Goal: Task Accomplishment & Management: Manage account settings

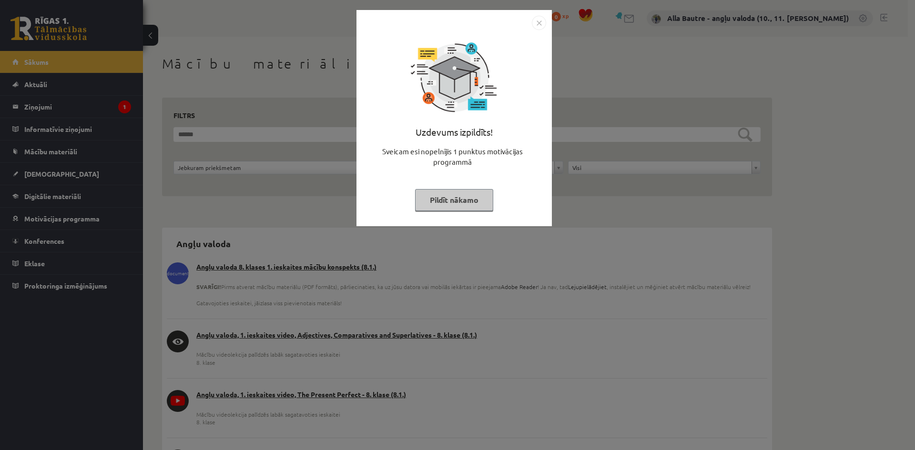
click at [540, 24] on img "Close" at bounding box center [539, 23] width 14 height 14
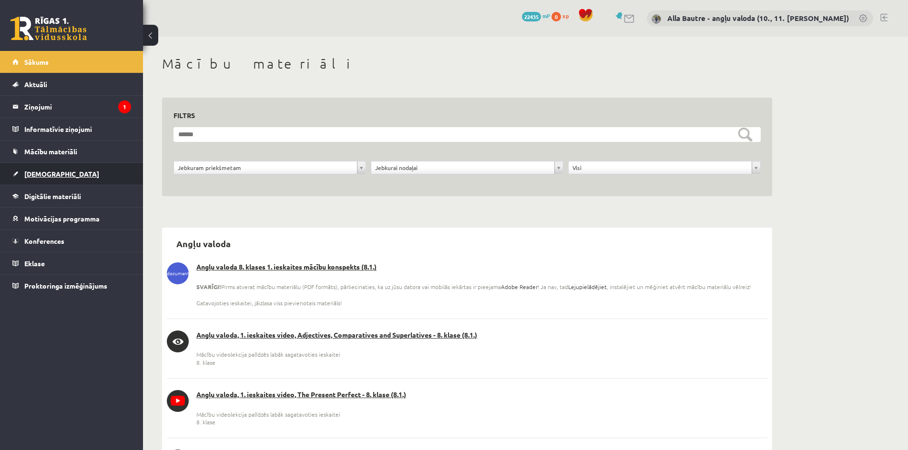
click at [36, 171] on span "[DEMOGRAPHIC_DATA]" at bounding box center [61, 174] width 75 height 9
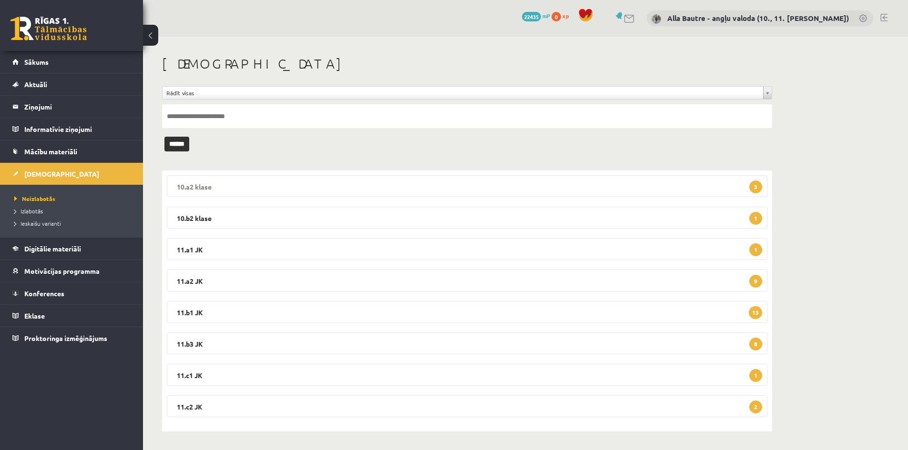
click at [197, 187] on legend "10.a2 klase 3" at bounding box center [467, 186] width 600 height 22
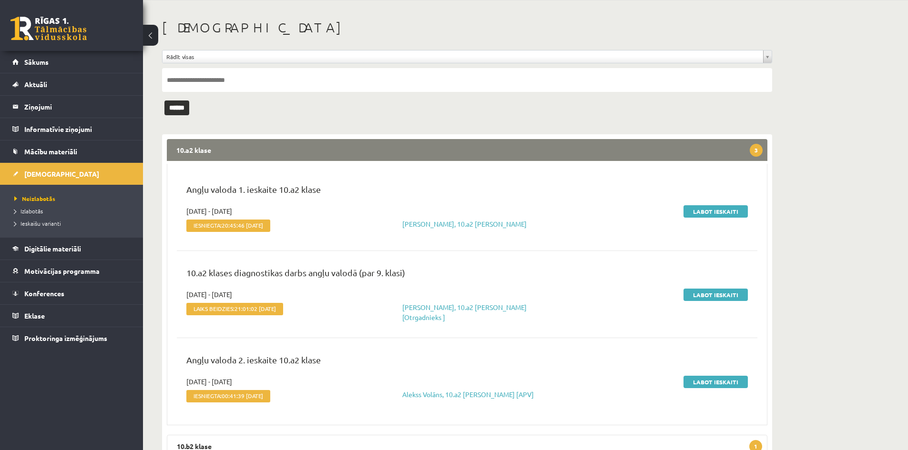
scroll to position [95, 0]
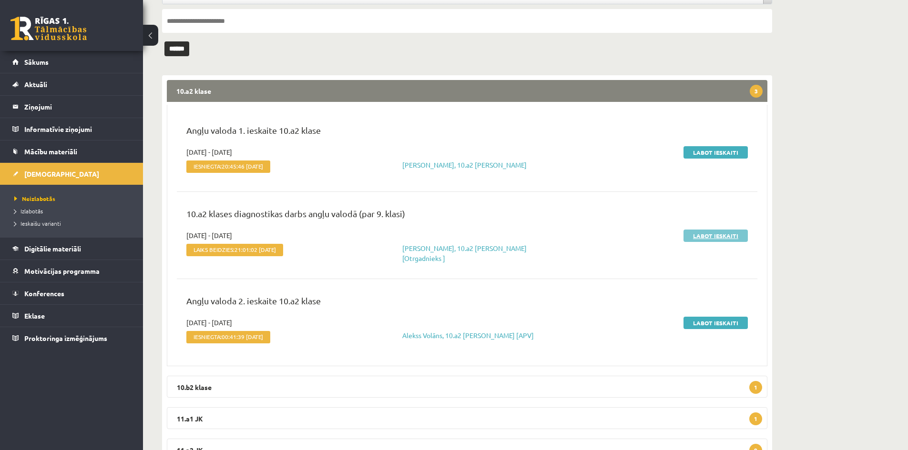
click at [699, 232] on link "Labot ieskaiti" at bounding box center [715, 236] width 64 height 12
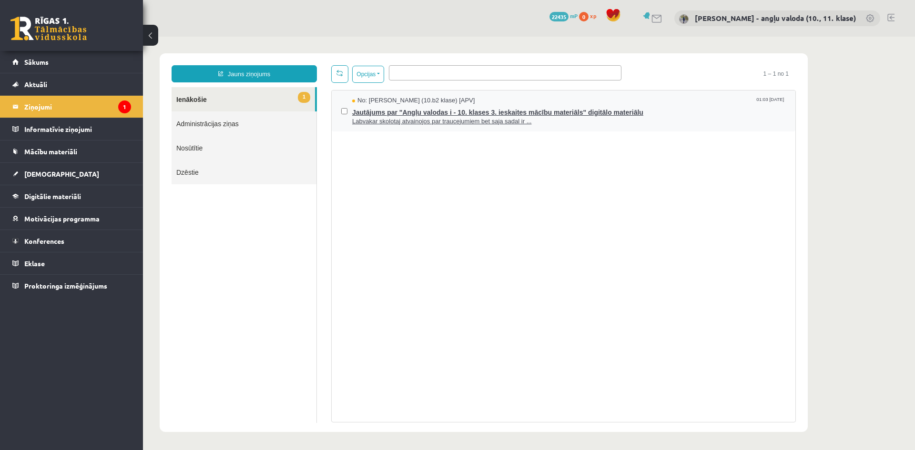
click at [485, 111] on span "Jautājums par "Angļu valodas i - 10. klases 3. ieskaites mācību materiāls" digi…" at bounding box center [569, 111] width 434 height 12
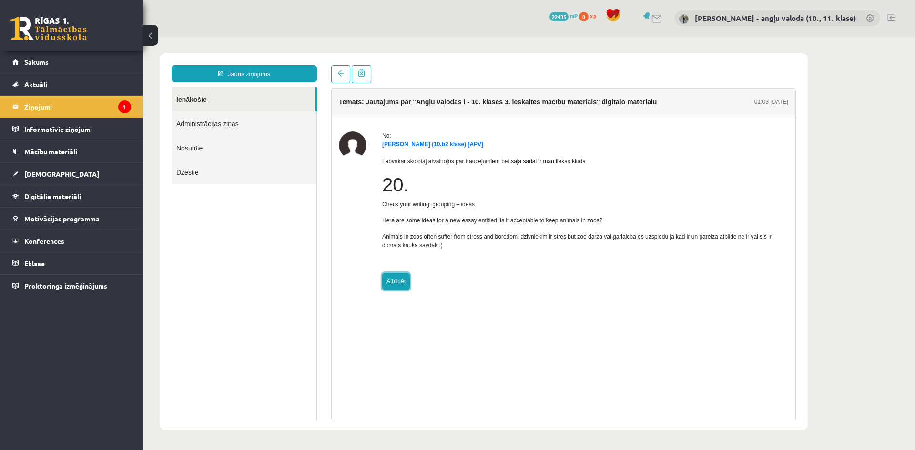
click at [401, 285] on link "Atbildēt" at bounding box center [396, 281] width 28 height 17
type input "**********"
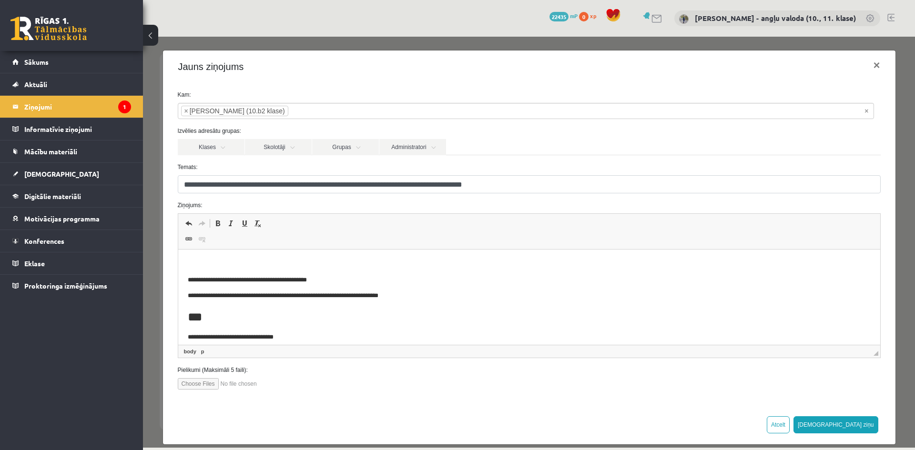
click at [211, 262] on p "Bagātinātā teksta redaktors, wiswyg-editor-47024831457760-1756968305-269" at bounding box center [528, 264] width 683 height 10
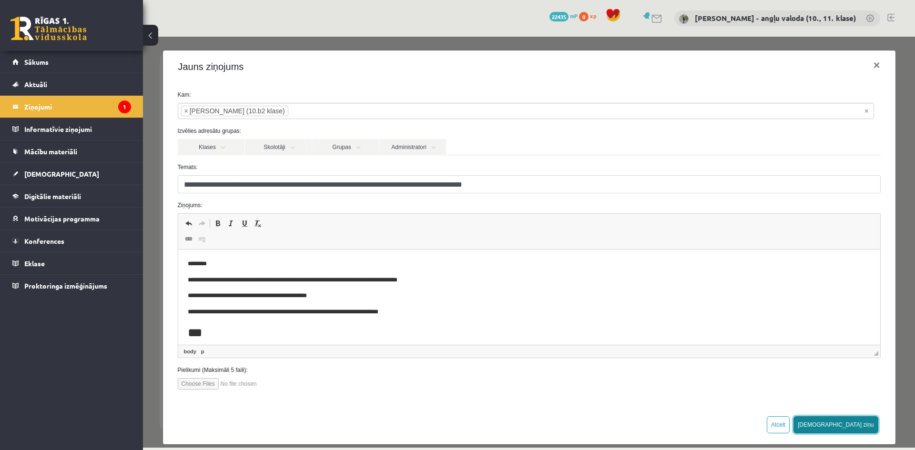
click at [861, 426] on button "[DEMOGRAPHIC_DATA] ziņu" at bounding box center [835, 424] width 85 height 17
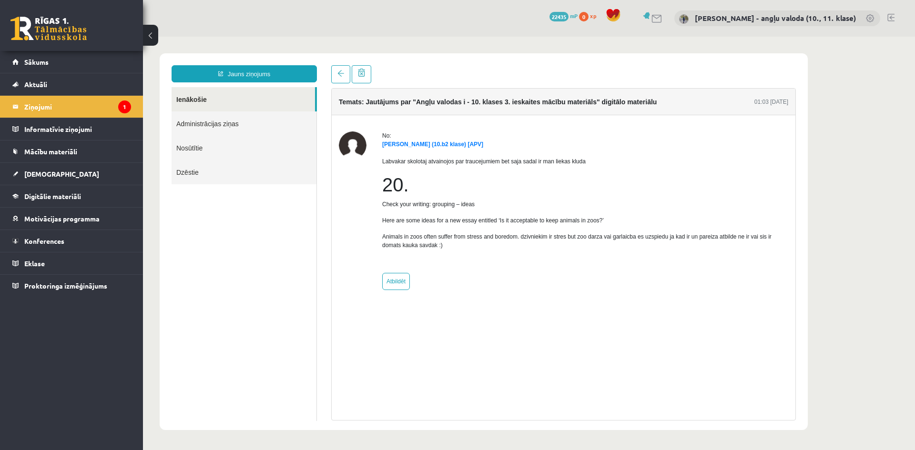
click at [196, 97] on link "Ienākošie" at bounding box center [243, 99] width 143 height 24
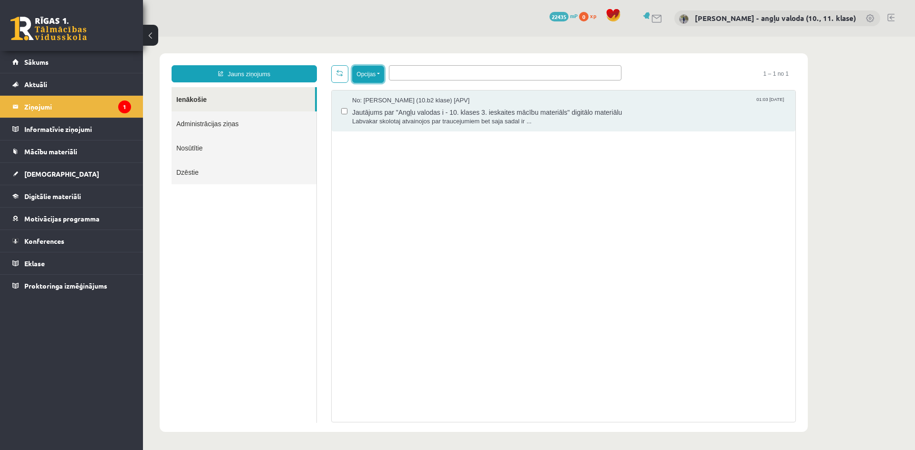
click at [380, 74] on button "Opcijas" at bounding box center [368, 74] width 32 height 17
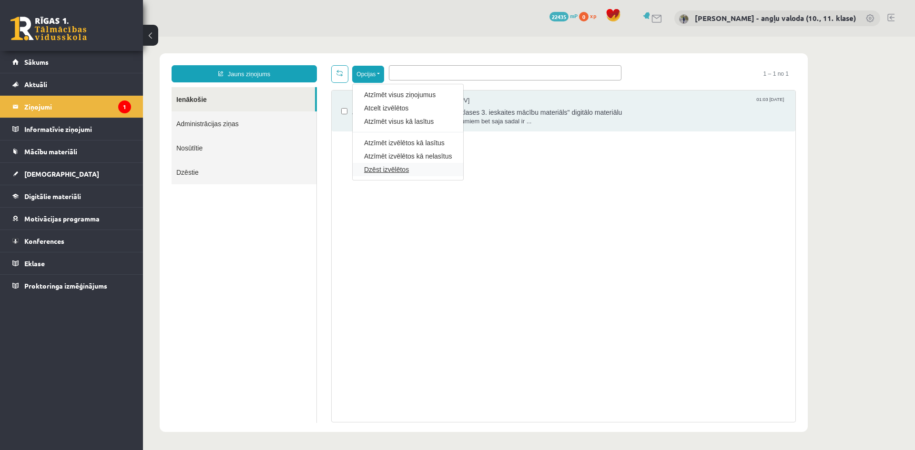
click at [373, 170] on link "Dzēst izvēlētos" at bounding box center [408, 170] width 88 height 10
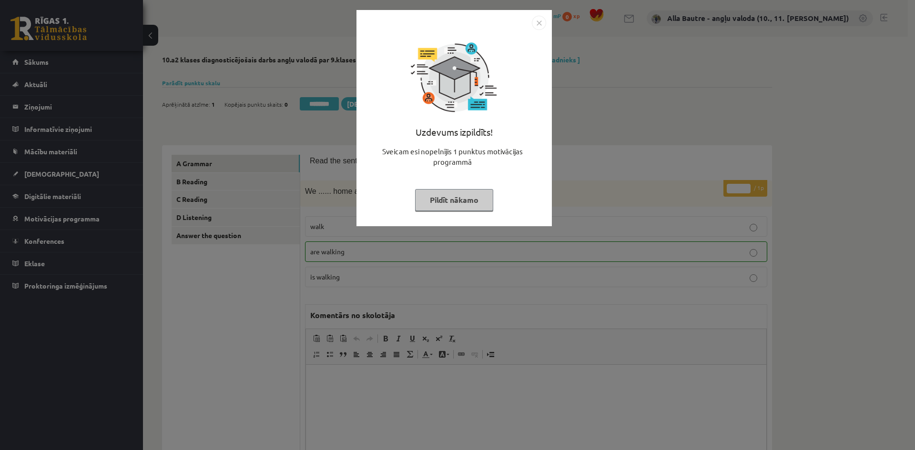
click at [542, 24] on img "Close" at bounding box center [539, 23] width 14 height 14
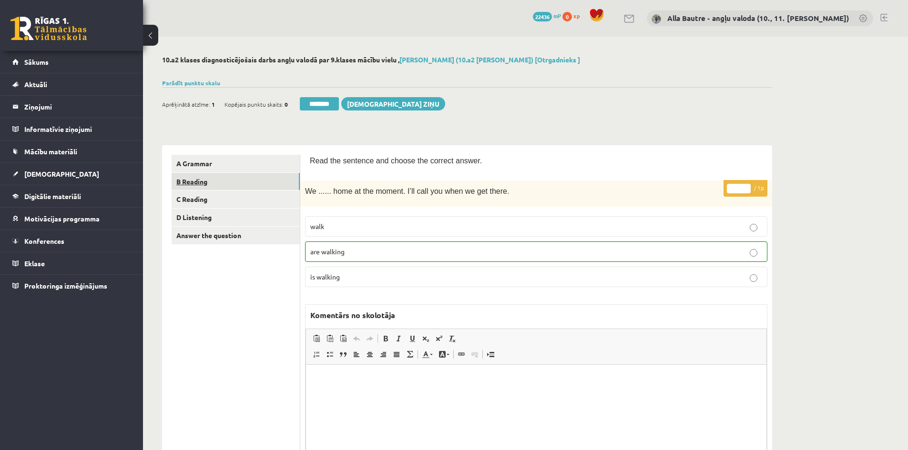
click at [200, 178] on link "B Reading" at bounding box center [236, 182] width 128 height 18
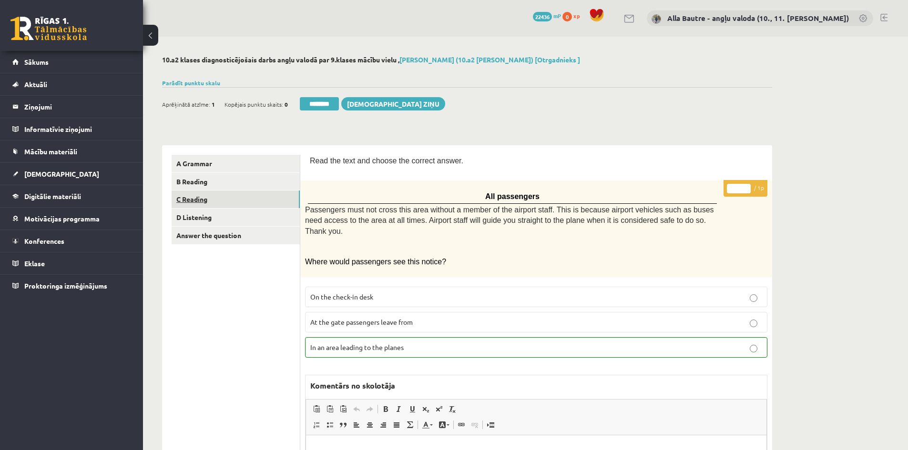
click at [198, 197] on link "C Reading" at bounding box center [236, 200] width 128 height 18
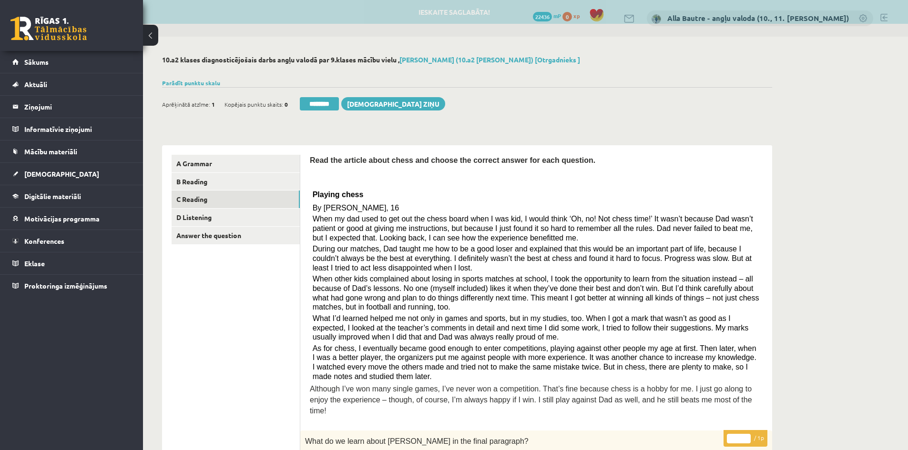
scroll to position [88, 0]
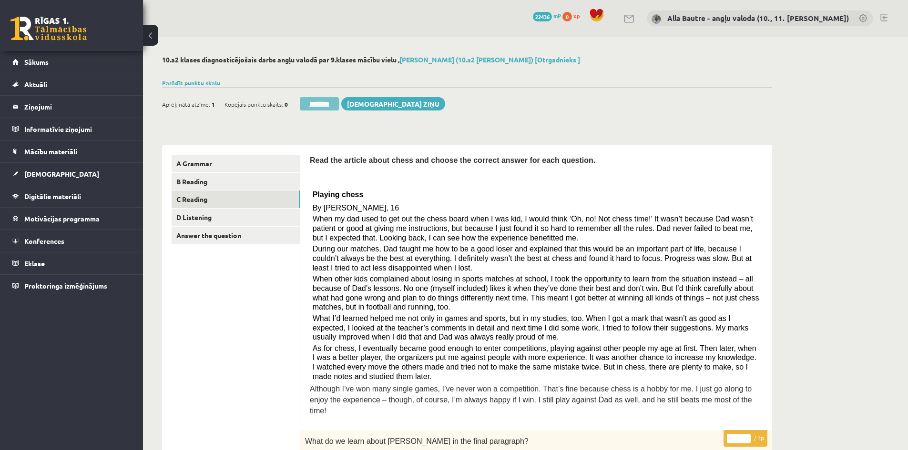
click at [316, 100] on input "********" at bounding box center [319, 103] width 39 height 13
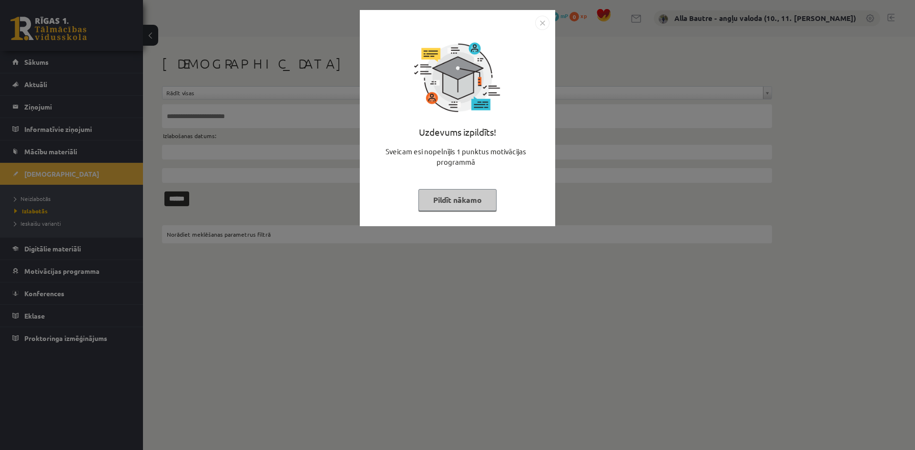
click at [544, 20] on img "Close" at bounding box center [542, 23] width 14 height 14
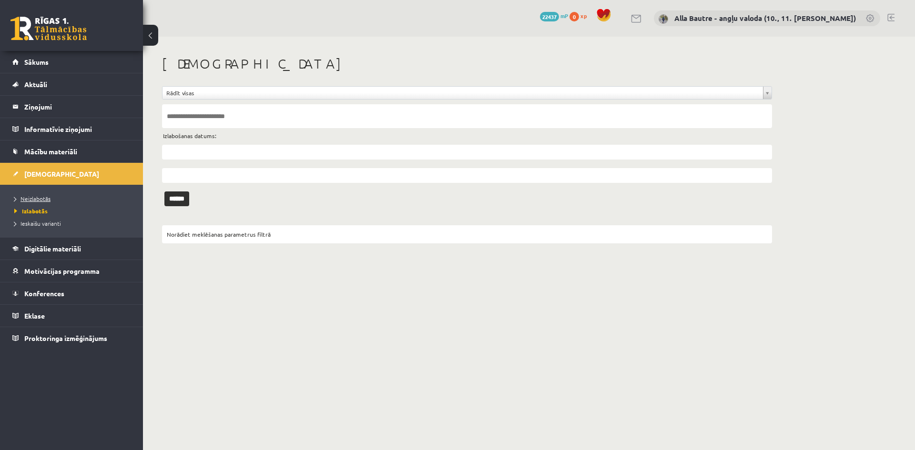
click at [40, 197] on span "Neizlabotās" at bounding box center [32, 199] width 36 height 8
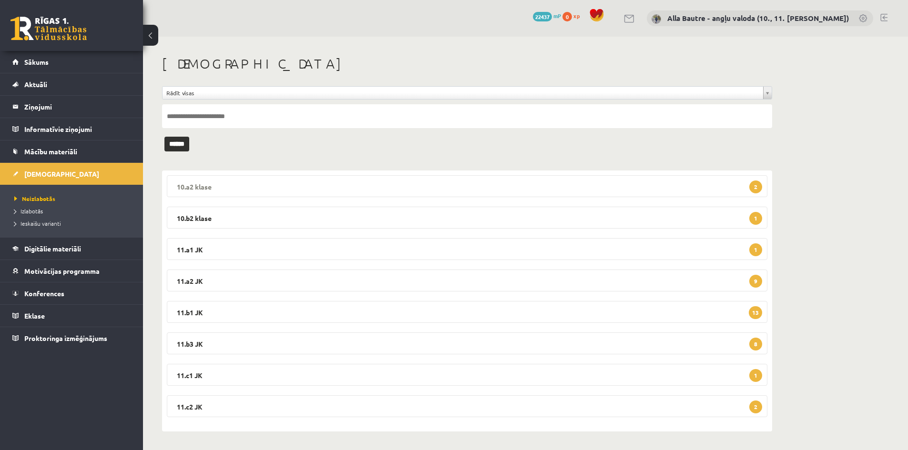
click at [182, 179] on legend "10.a2 klase 2" at bounding box center [467, 186] width 600 height 22
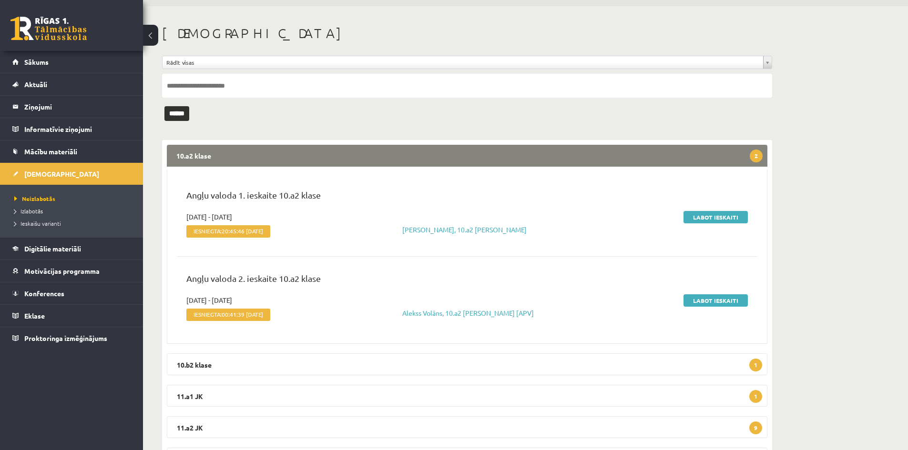
scroll to position [48, 0]
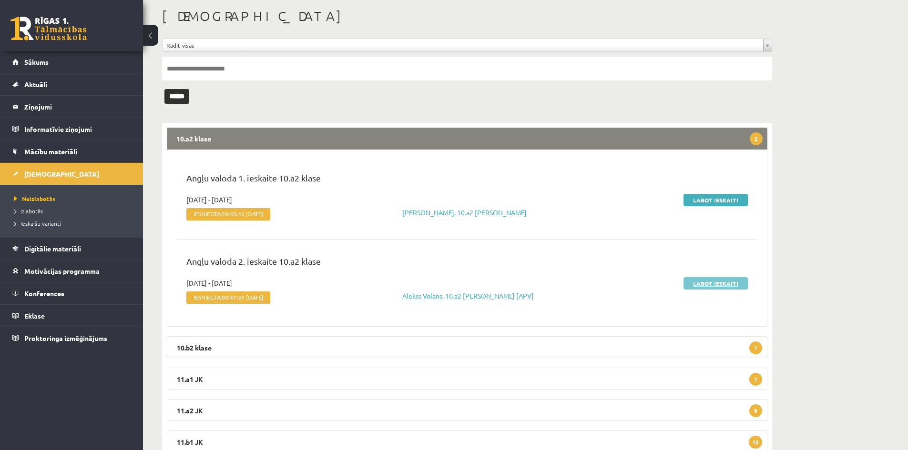
click at [708, 286] on link "Labot ieskaiti" at bounding box center [715, 283] width 64 height 12
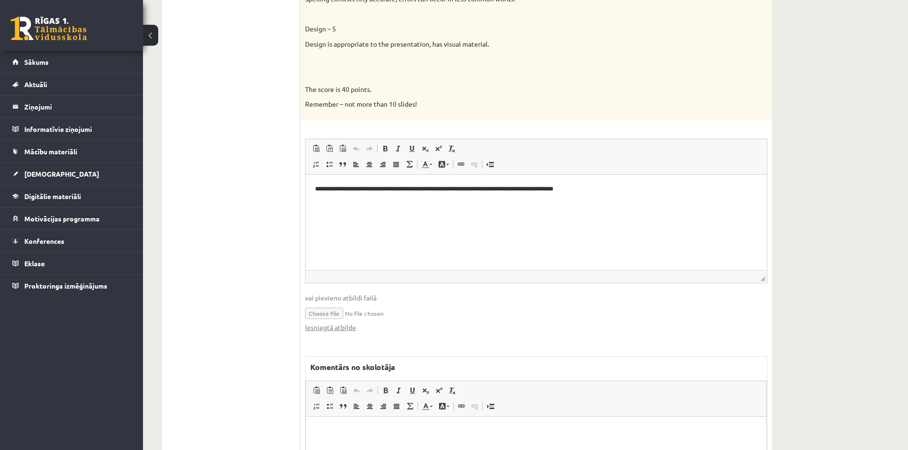
scroll to position [715, 0]
click at [333, 325] on link "Iesniegtā atbilde" at bounding box center [330, 327] width 51 height 10
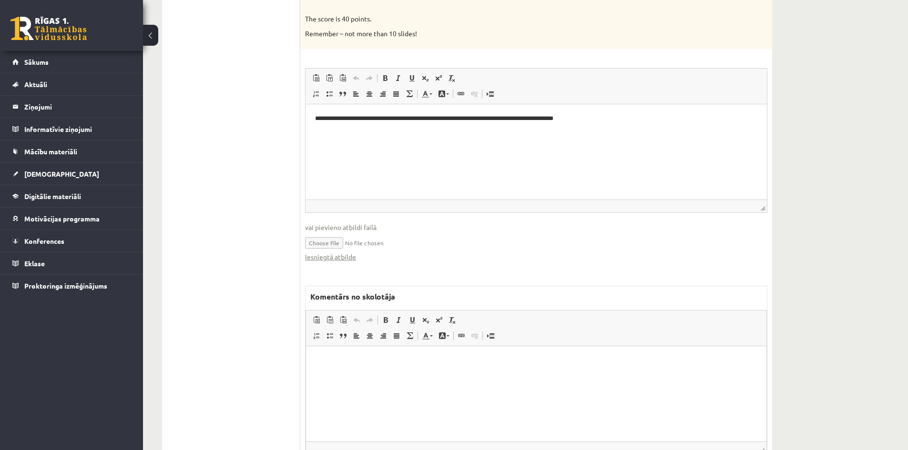
scroll to position [845, 0]
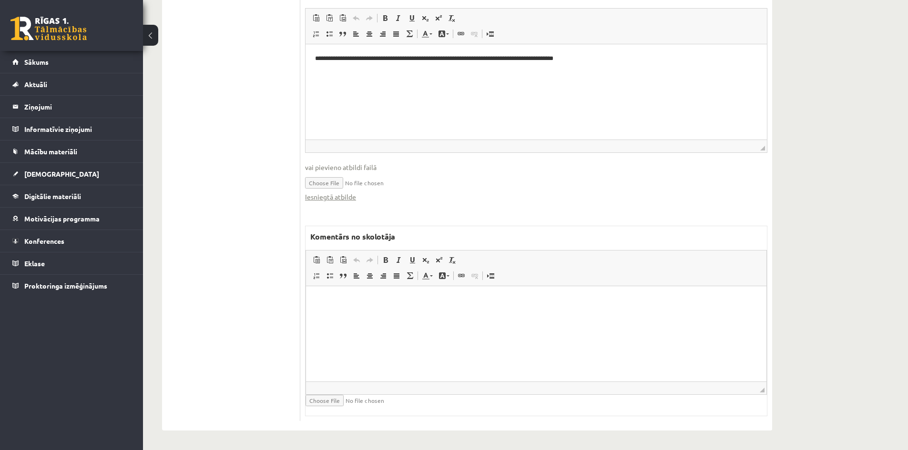
click at [345, 304] on p "Bagātinātā teksta redaktors, wiswyg-editor-47024778640980-1756968439-313" at bounding box center [535, 300] width 441 height 10
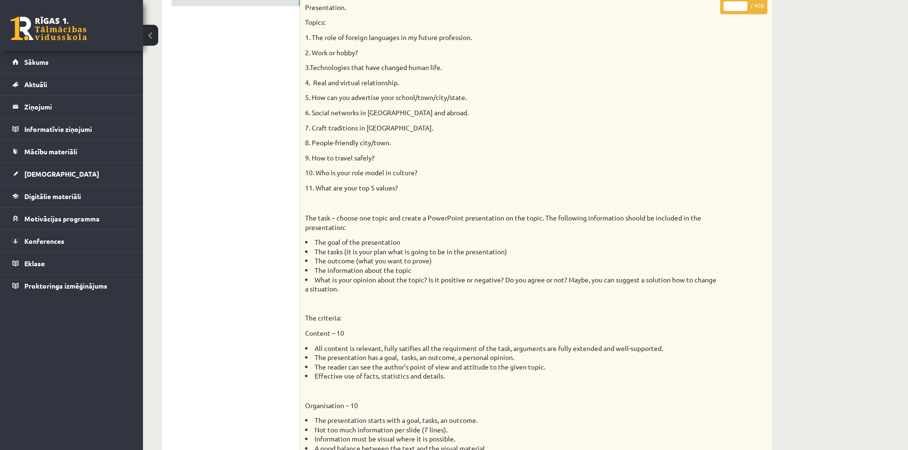
scroll to position [82, 0]
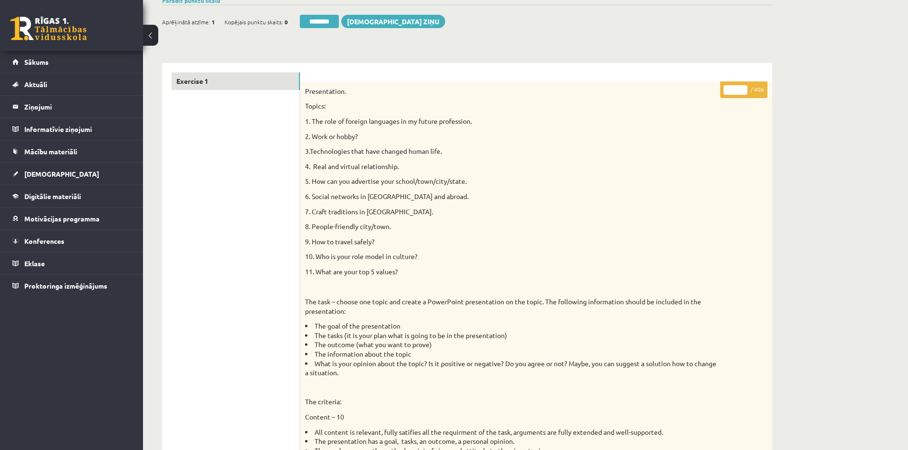
type input "**"
click at [743, 88] on input "**" at bounding box center [735, 90] width 24 height 10
click at [210, 84] on link "Exercise 1" at bounding box center [236, 81] width 128 height 18
click at [330, 20] on input "********" at bounding box center [325, 21] width 39 height 13
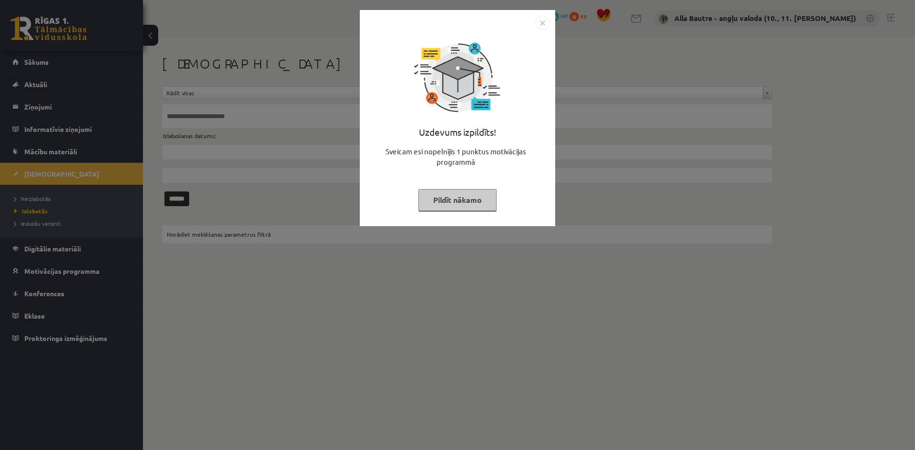
click at [545, 20] on img "Close" at bounding box center [542, 23] width 14 height 14
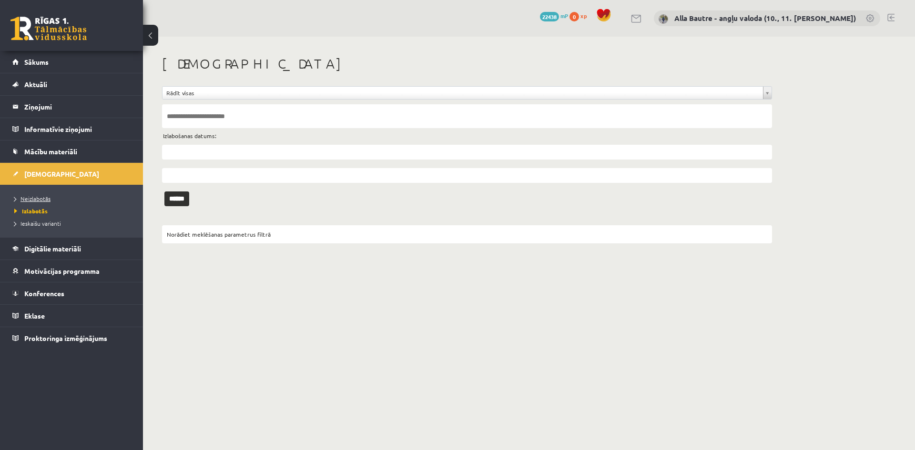
click at [30, 198] on span "Neizlabotās" at bounding box center [32, 199] width 36 height 8
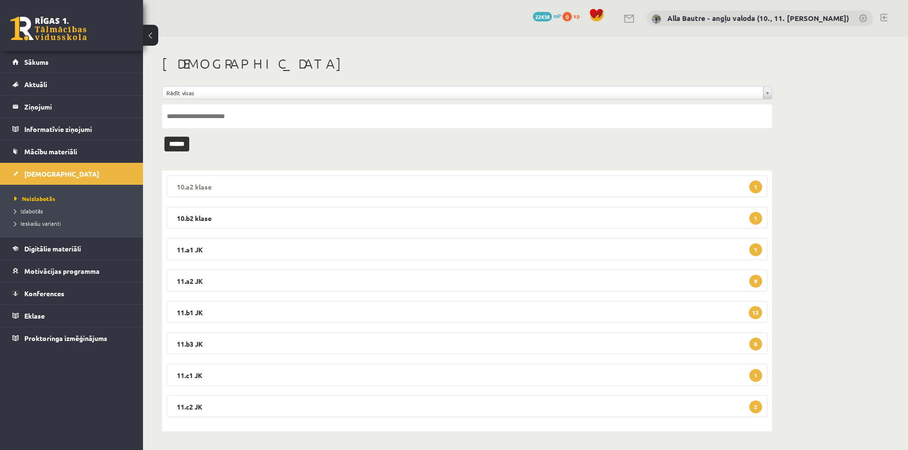
click at [201, 179] on legend "10.a2 klase 1" at bounding box center [467, 186] width 600 height 22
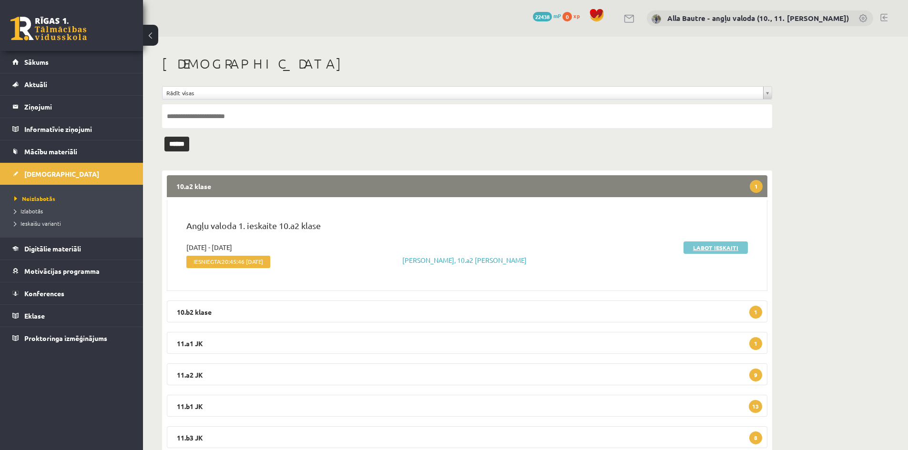
click at [709, 251] on link "Labot ieskaiti" at bounding box center [715, 248] width 64 height 12
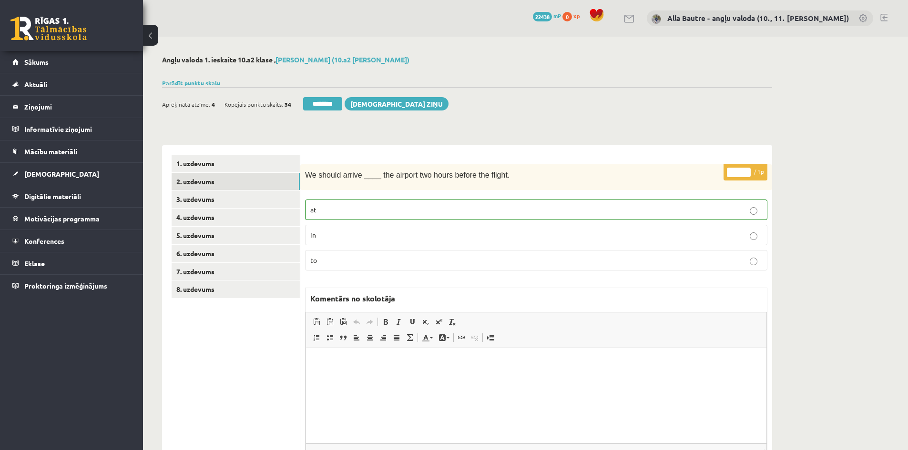
click at [201, 180] on link "2. uzdevums" at bounding box center [236, 182] width 128 height 18
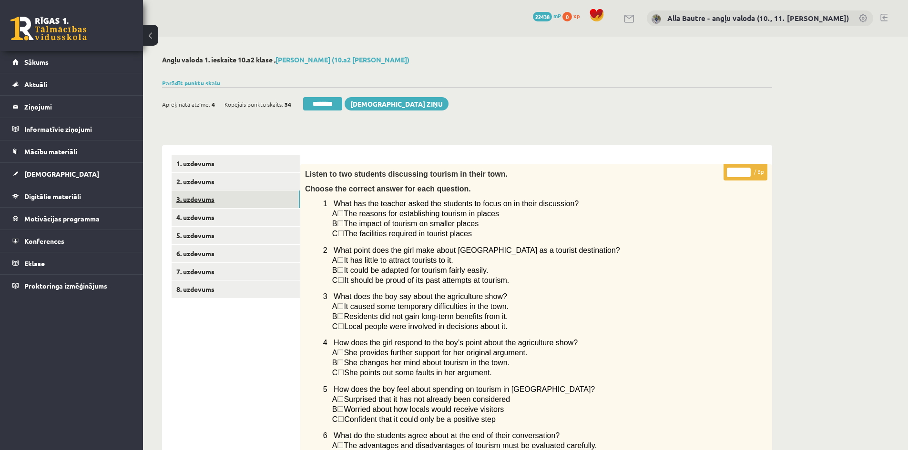
click at [188, 201] on link "3. uzdevums" at bounding box center [236, 200] width 128 height 18
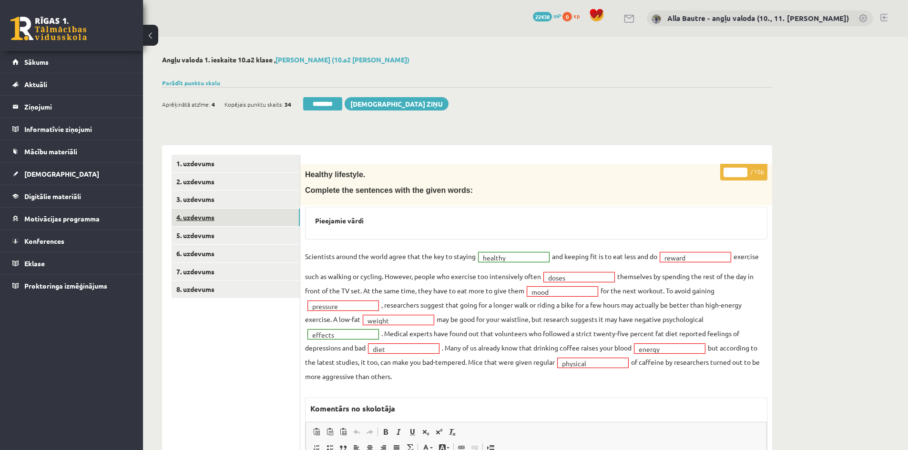
click at [191, 216] on link "4. uzdevums" at bounding box center [236, 218] width 128 height 18
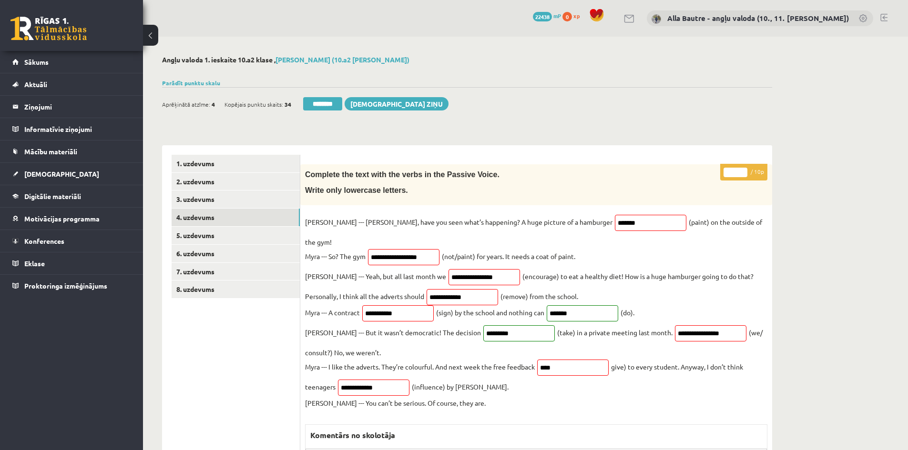
type input "*"
click at [743, 171] on input "*" at bounding box center [735, 173] width 24 height 10
click at [194, 234] on link "5. uzdevums" at bounding box center [236, 236] width 128 height 18
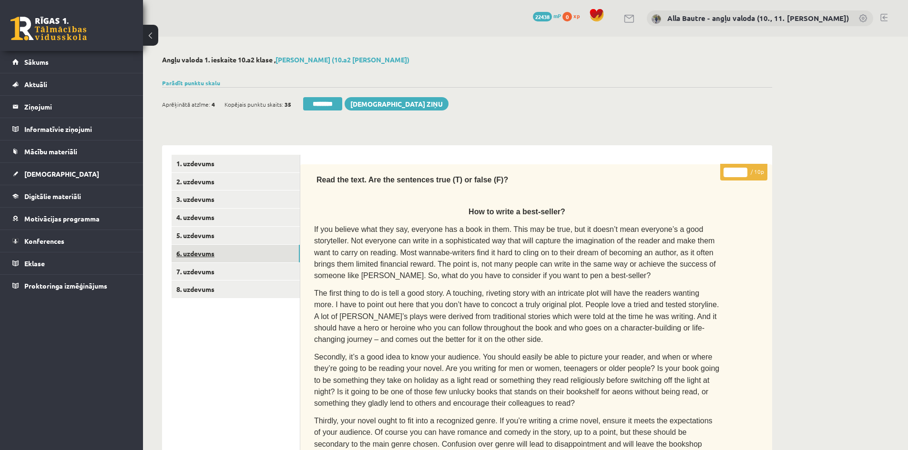
click at [194, 251] on link "6. uzdevums" at bounding box center [236, 254] width 128 height 18
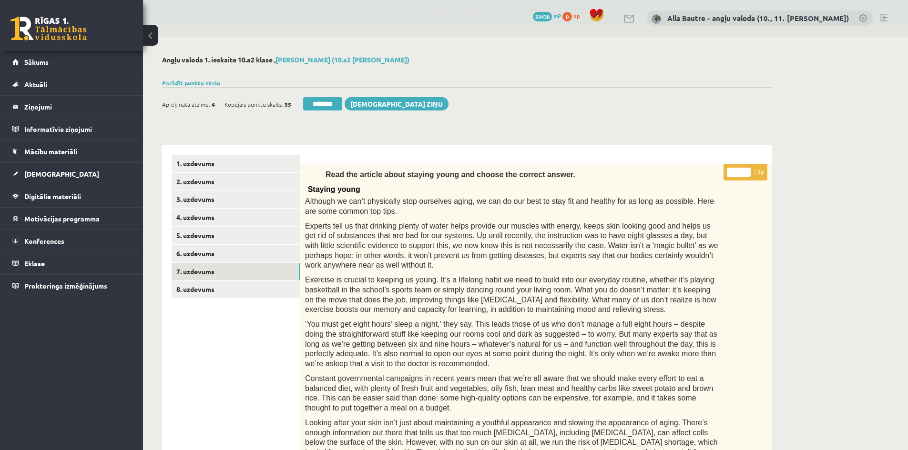
click at [198, 271] on link "7. uzdevums" at bounding box center [236, 272] width 128 height 18
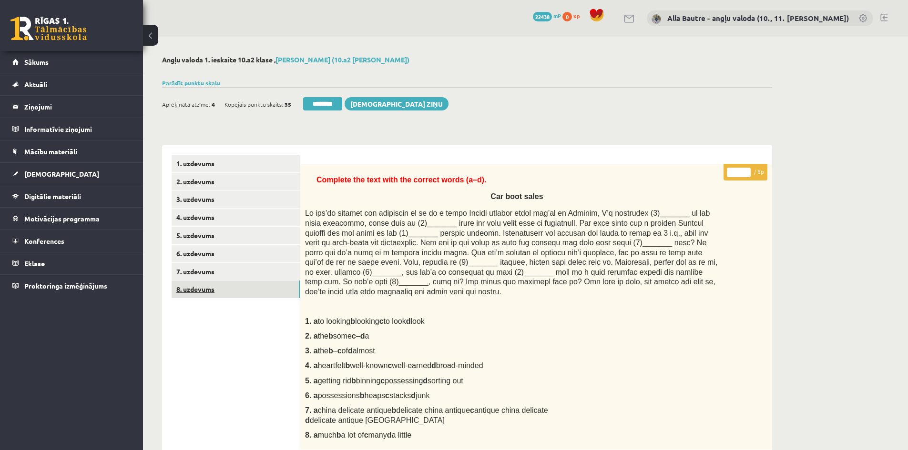
click at [204, 290] on link "8. uzdevums" at bounding box center [236, 290] width 128 height 18
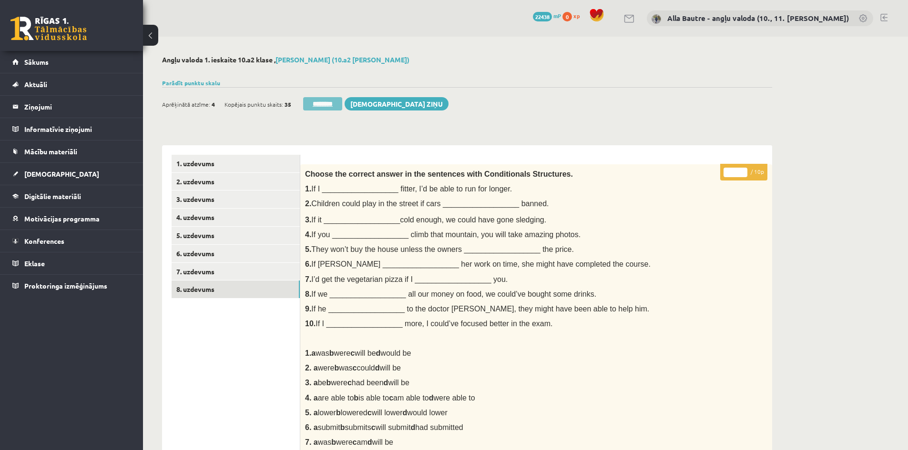
click at [328, 102] on input "********" at bounding box center [322, 103] width 39 height 13
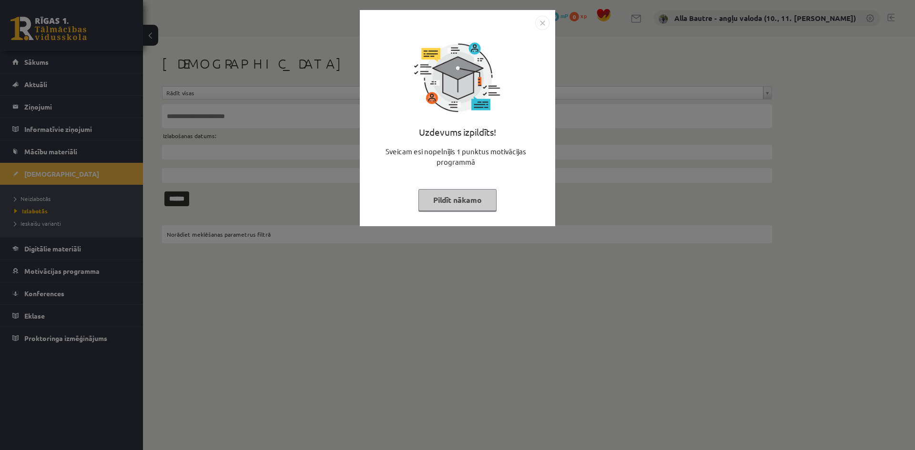
click at [540, 21] on img "Close" at bounding box center [542, 23] width 14 height 14
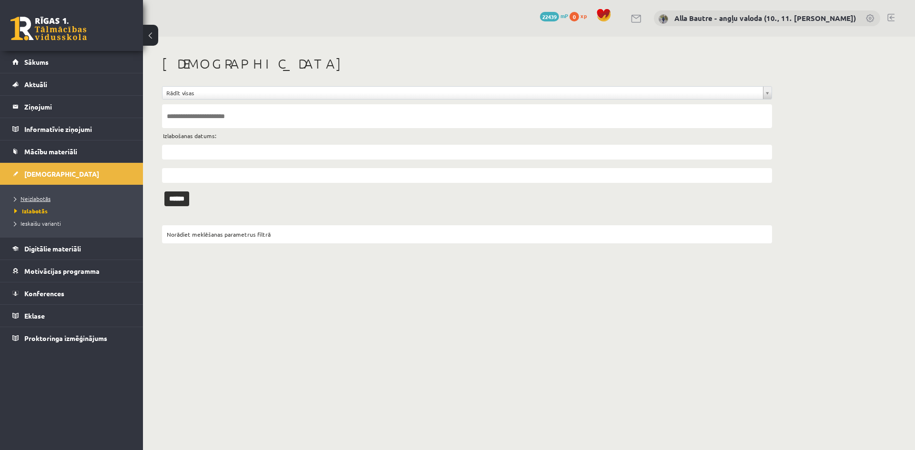
click at [25, 195] on link "Neizlabotās" at bounding box center [73, 198] width 119 height 9
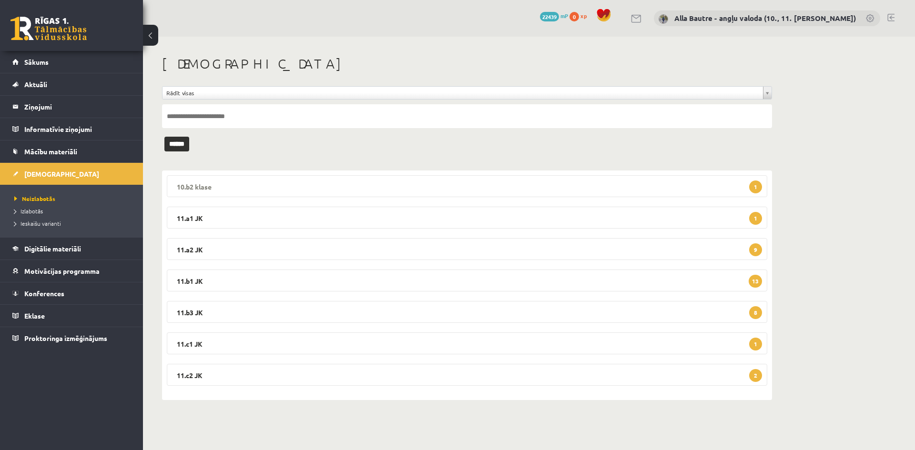
click at [194, 183] on legend "10.b2 klase 1" at bounding box center [467, 186] width 600 height 22
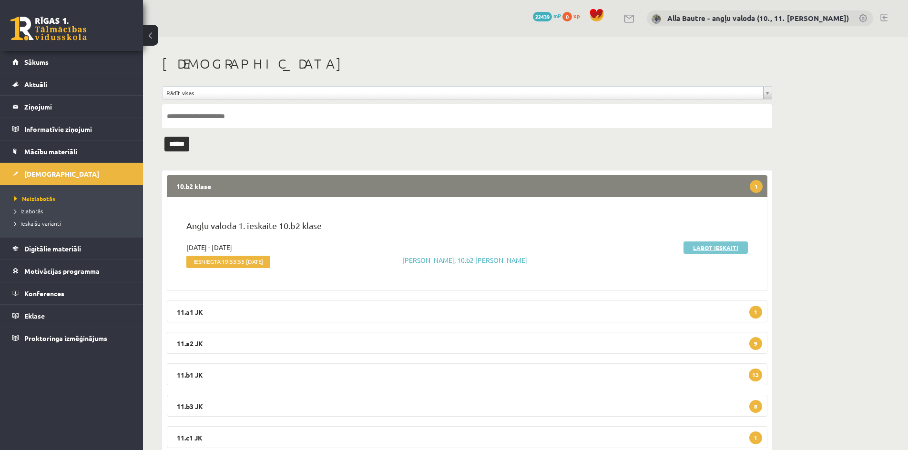
click at [709, 248] on link "Labot ieskaiti" at bounding box center [715, 248] width 64 height 12
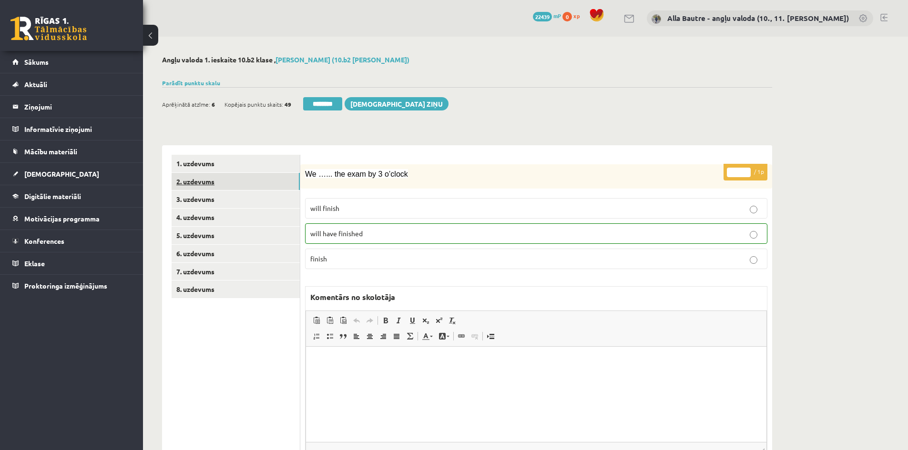
click at [195, 182] on link "2. uzdevums" at bounding box center [236, 182] width 128 height 18
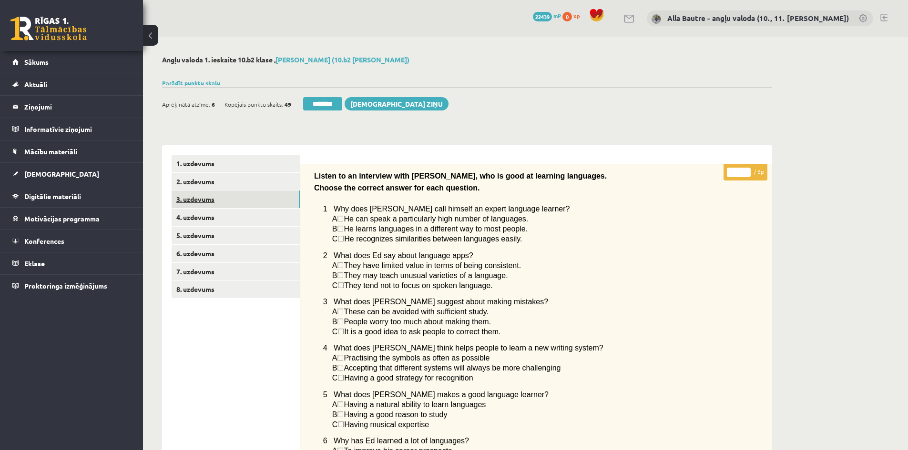
click at [196, 198] on link "3. uzdevums" at bounding box center [236, 200] width 128 height 18
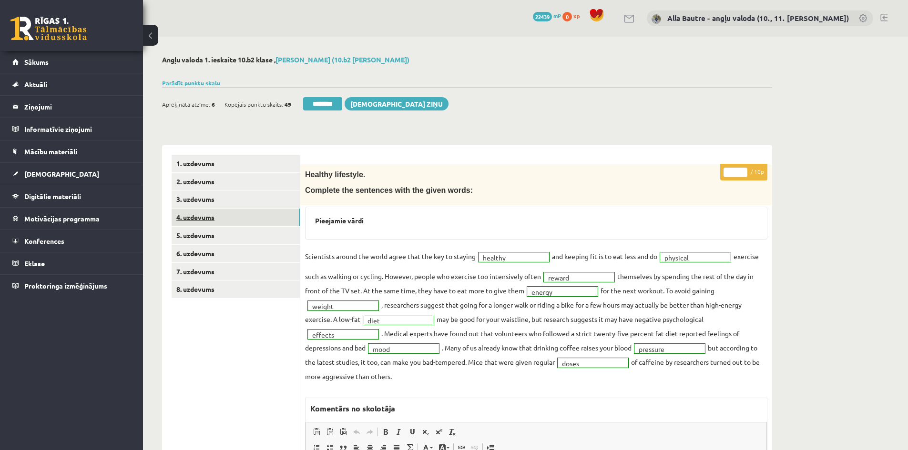
click at [196, 217] on link "4. uzdevums" at bounding box center [236, 218] width 128 height 18
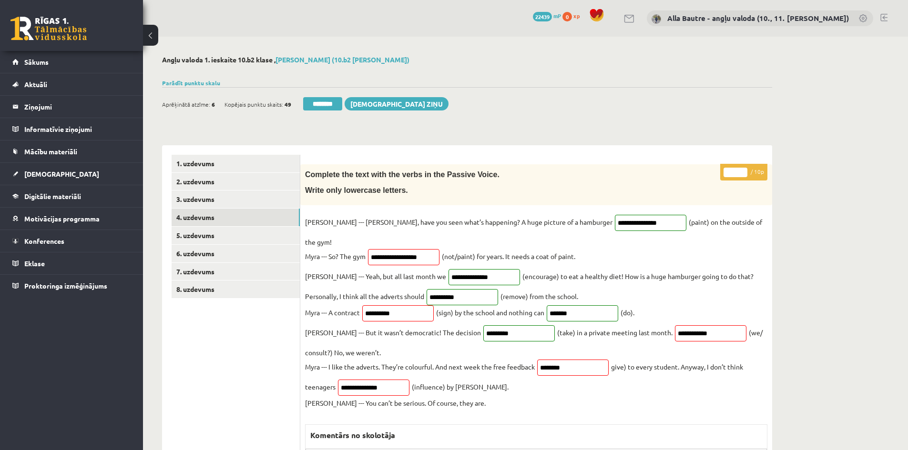
click at [741, 171] on input "*" at bounding box center [735, 173] width 24 height 10
type input "*"
click at [741, 171] on input "*" at bounding box center [735, 173] width 24 height 10
click at [200, 234] on link "5. uzdevums" at bounding box center [236, 236] width 128 height 18
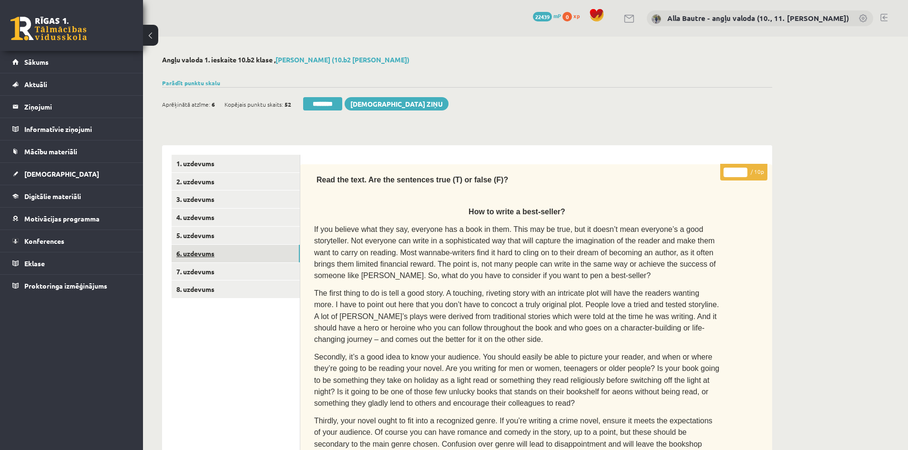
click at [199, 249] on link "6. uzdevums" at bounding box center [236, 254] width 128 height 18
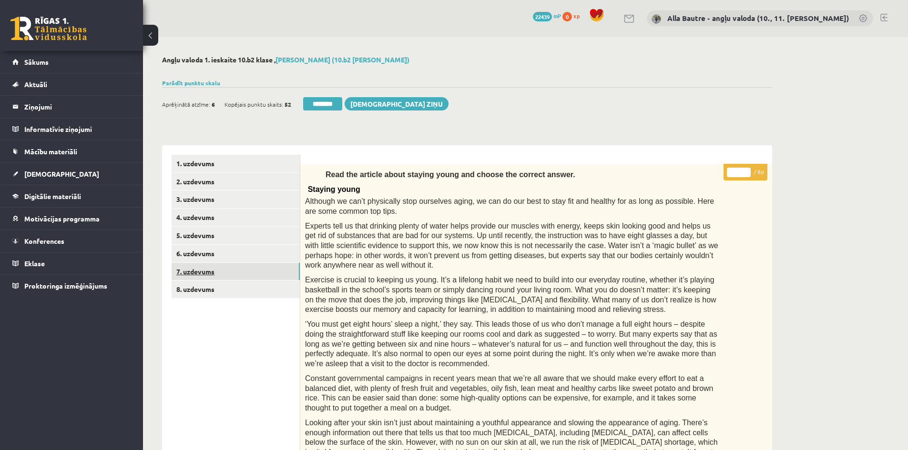
click at [191, 270] on link "7. uzdevums" at bounding box center [236, 272] width 128 height 18
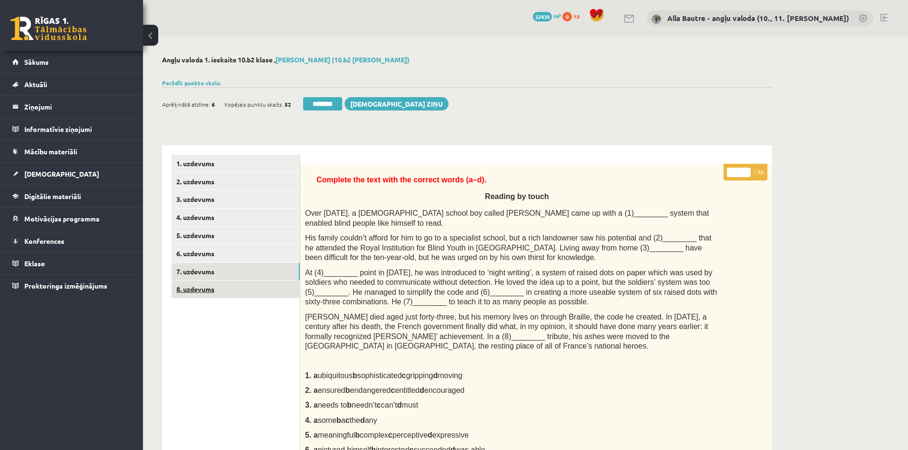
click at [193, 287] on link "8. uzdevums" at bounding box center [236, 290] width 128 height 18
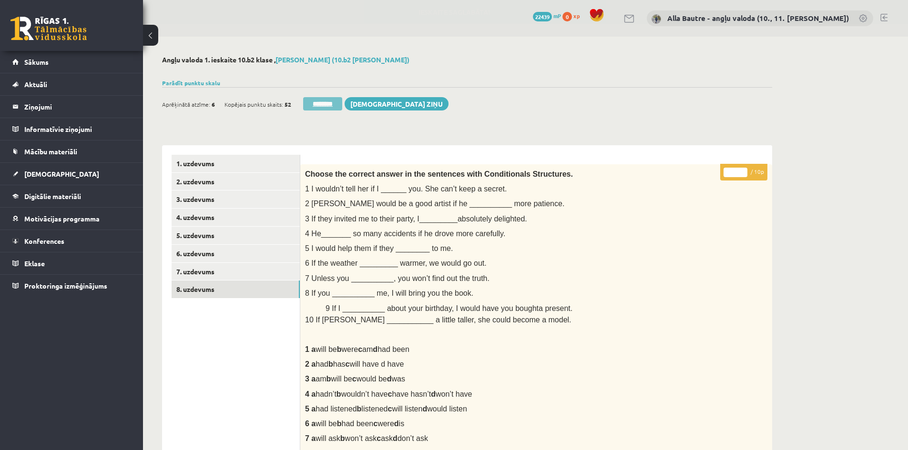
click at [330, 104] on input "********" at bounding box center [322, 103] width 39 height 13
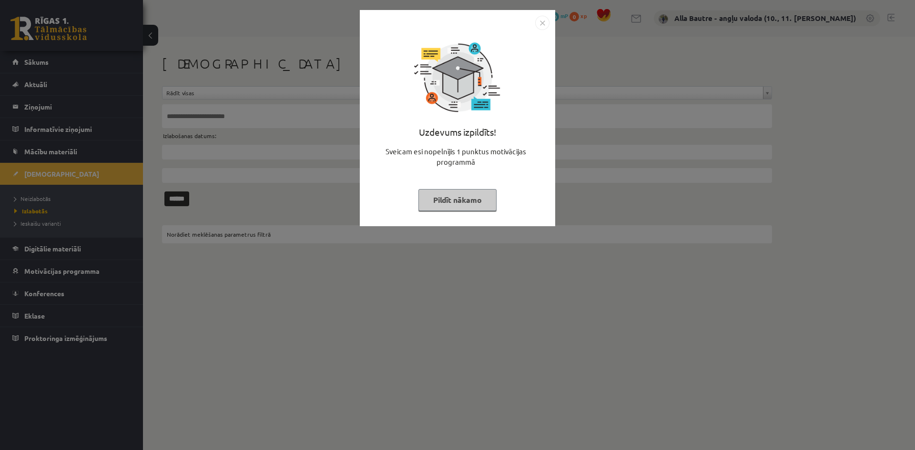
click at [539, 23] on img "Close" at bounding box center [542, 23] width 14 height 14
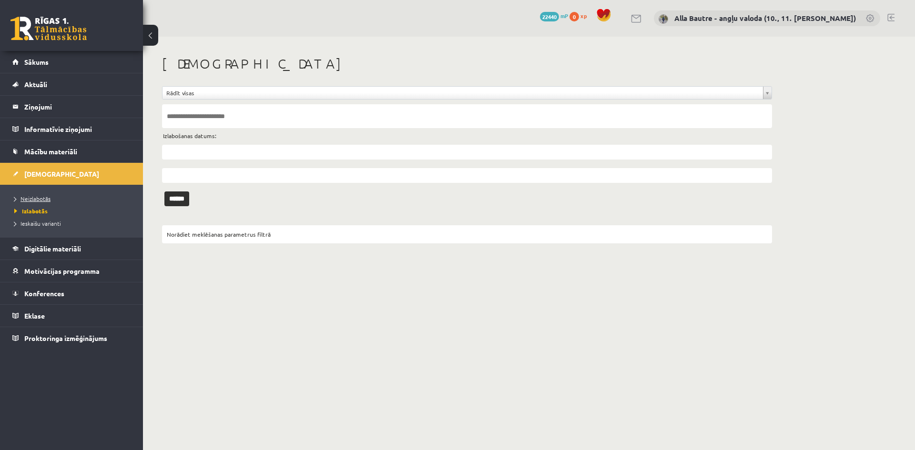
click at [29, 199] on span "Neizlabotās" at bounding box center [32, 199] width 36 height 8
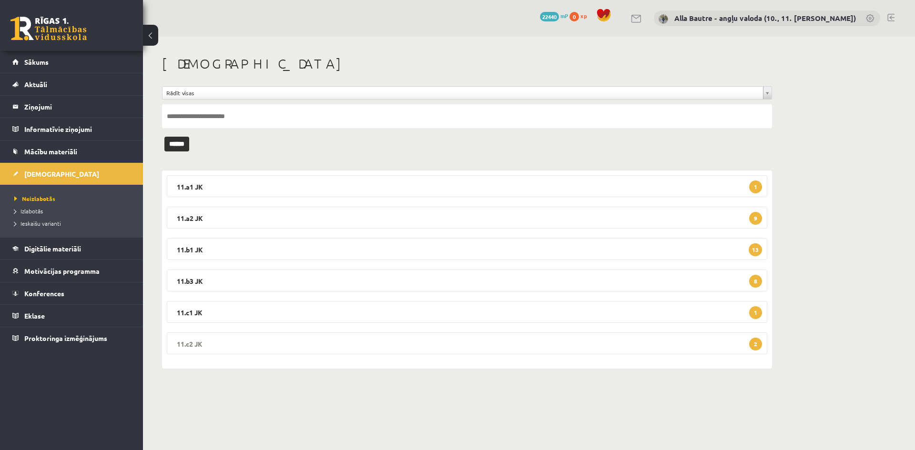
click at [188, 345] on legend "11.c2 JK 2" at bounding box center [467, 344] width 600 height 22
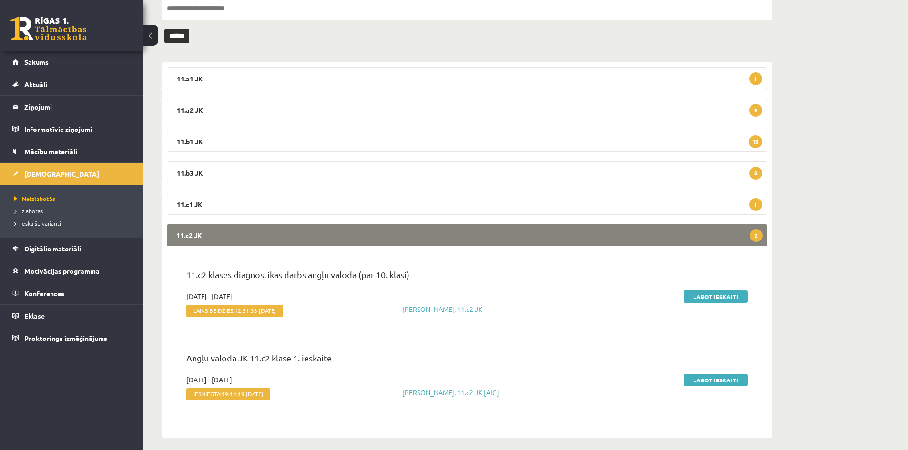
scroll to position [115, 0]
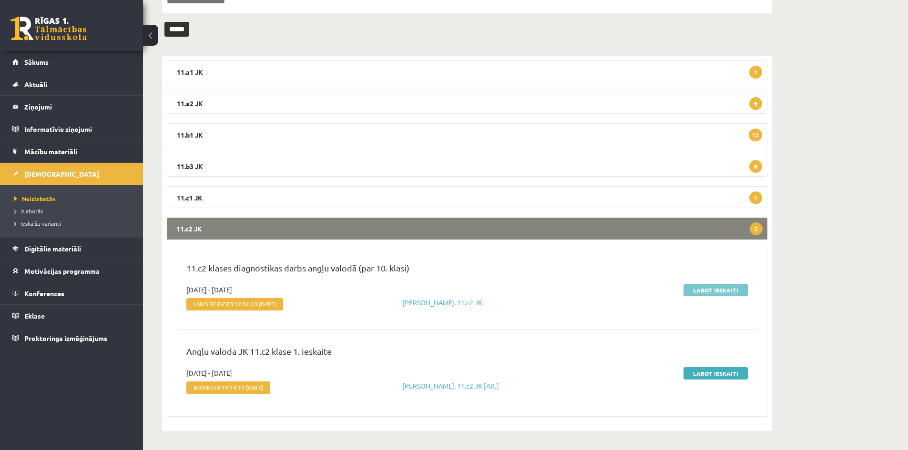
click at [703, 291] on link "Labot ieskaiti" at bounding box center [715, 290] width 64 height 12
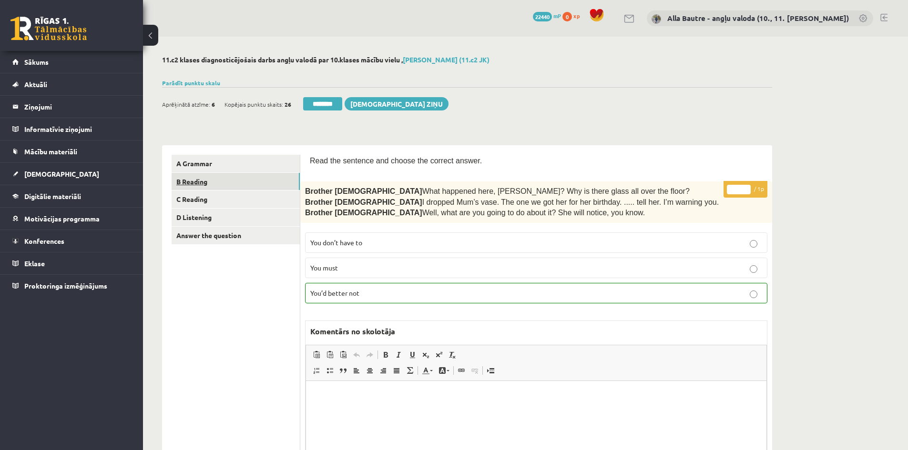
click at [225, 178] on link "B Reading" at bounding box center [236, 182] width 128 height 18
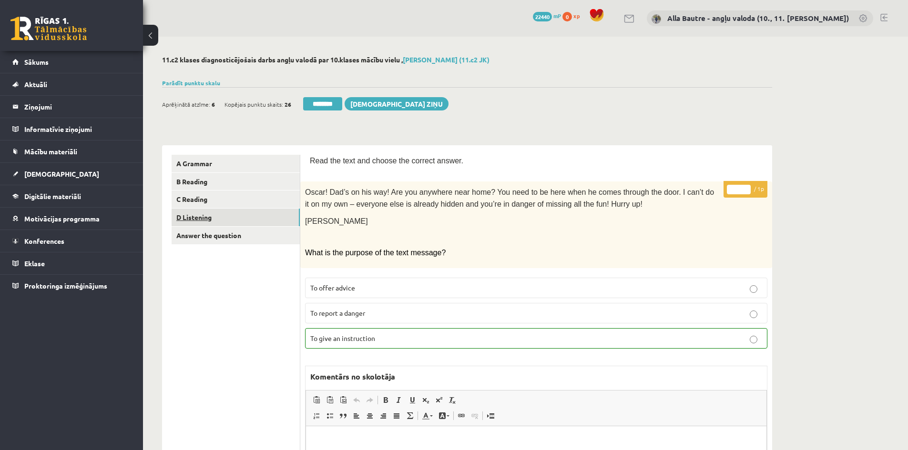
click at [192, 217] on link "D Listening" at bounding box center [236, 218] width 128 height 18
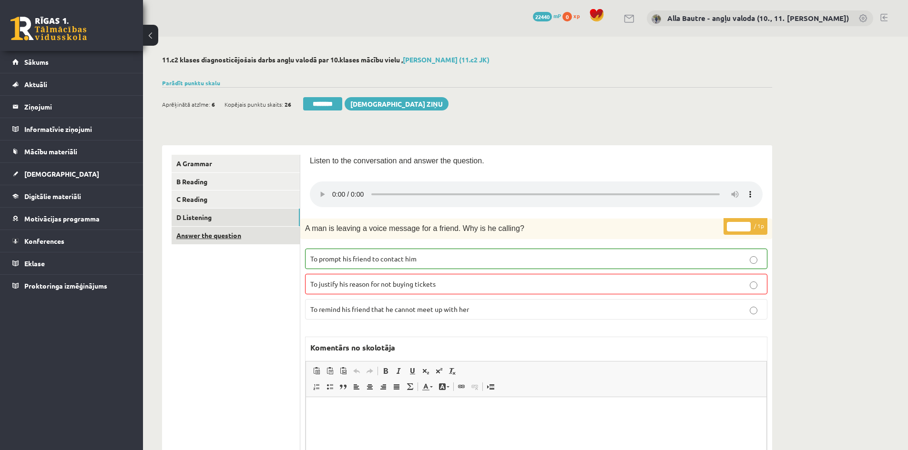
click at [207, 235] on link "Answer the question" at bounding box center [236, 236] width 128 height 18
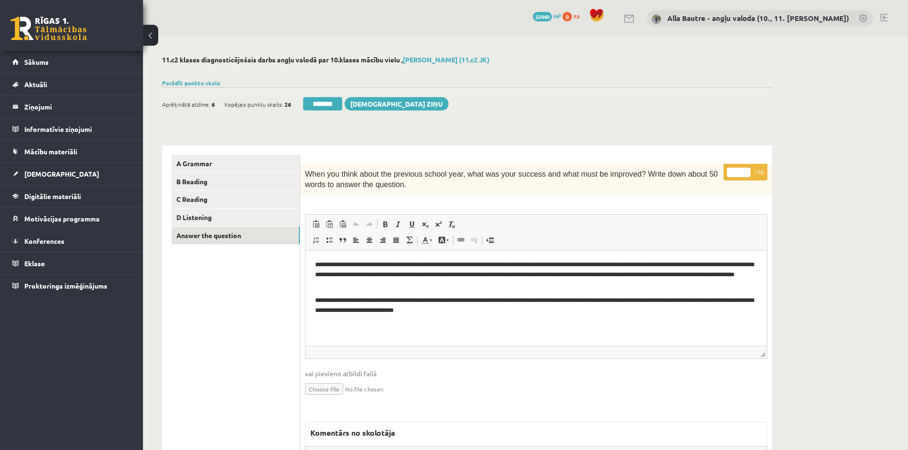
drag, startPoint x: 317, startPoint y: 103, endPoint x: 505, endPoint y: 50, distance: 195.5
click at [317, 103] on input "********" at bounding box center [322, 103] width 39 height 13
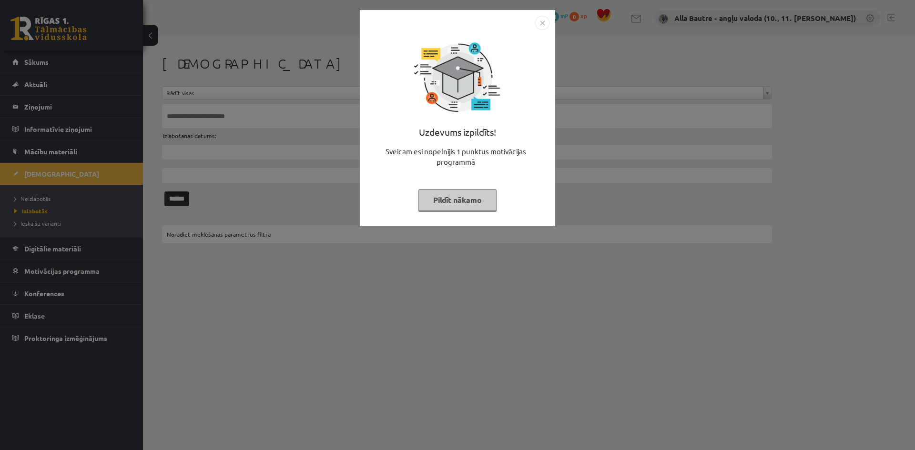
click at [536, 21] on img "Close" at bounding box center [542, 23] width 14 height 14
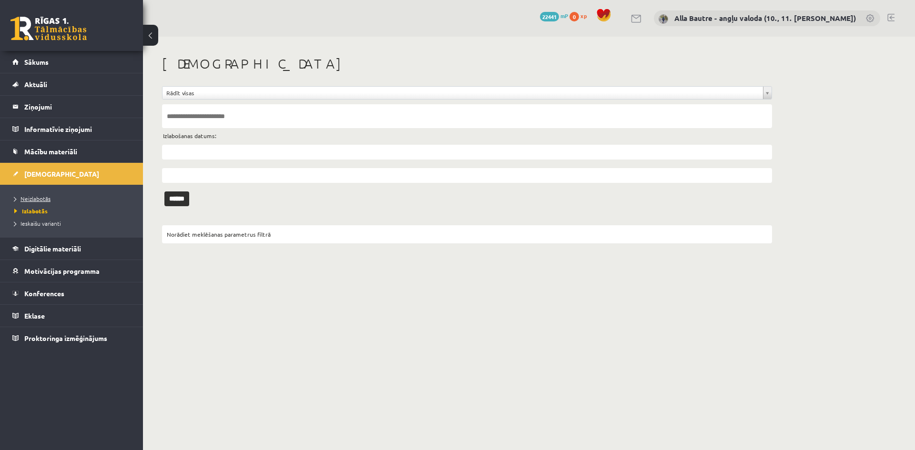
click at [30, 197] on span "Neizlabotās" at bounding box center [32, 199] width 36 height 8
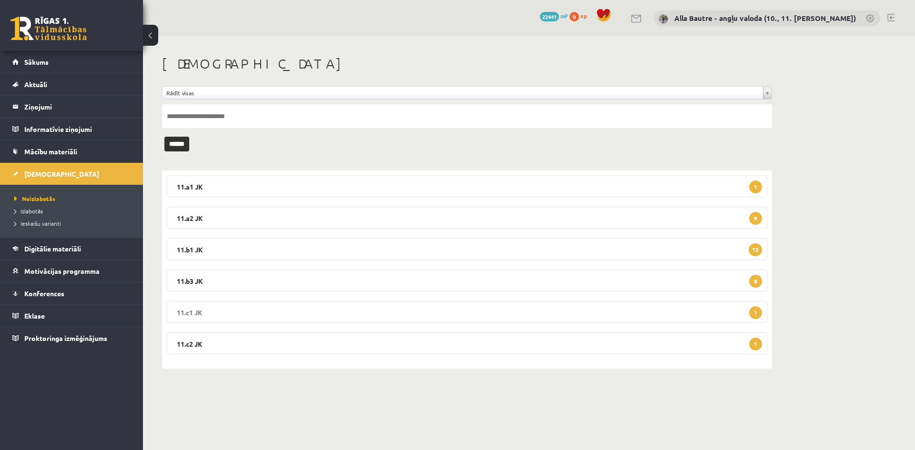
click at [191, 308] on legend "11.c1 JK 1" at bounding box center [467, 312] width 600 height 22
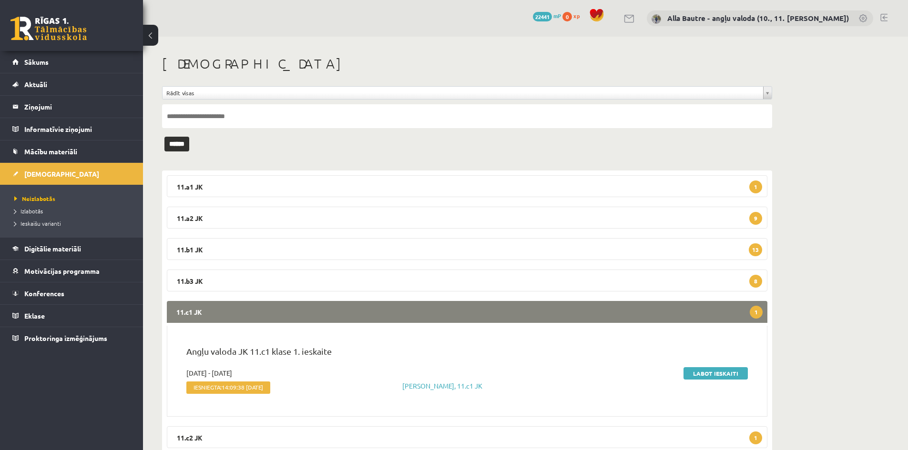
click at [192, 310] on legend "11.c1 JK 1" at bounding box center [467, 312] width 600 height 22
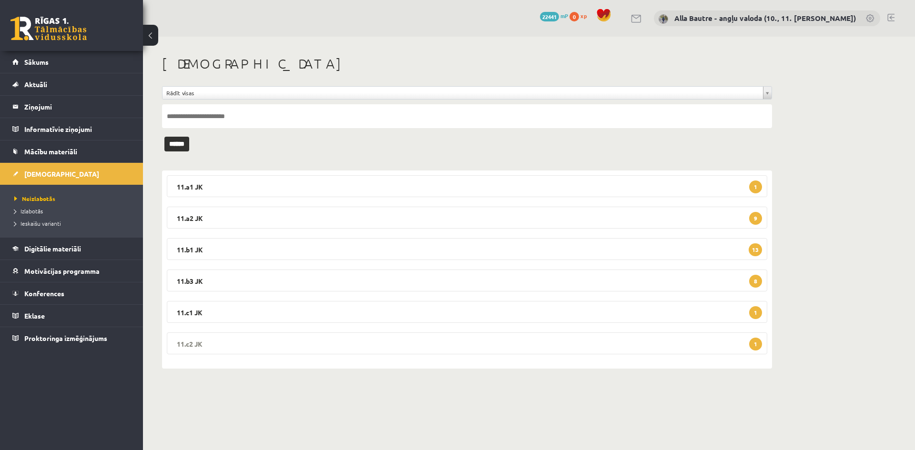
click at [190, 342] on legend "11.c2 JK 1" at bounding box center [467, 344] width 600 height 22
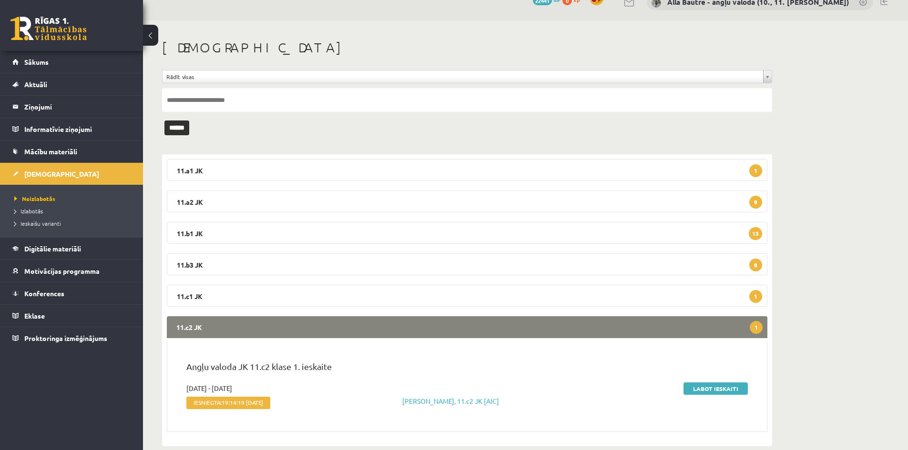
scroll to position [31, 0]
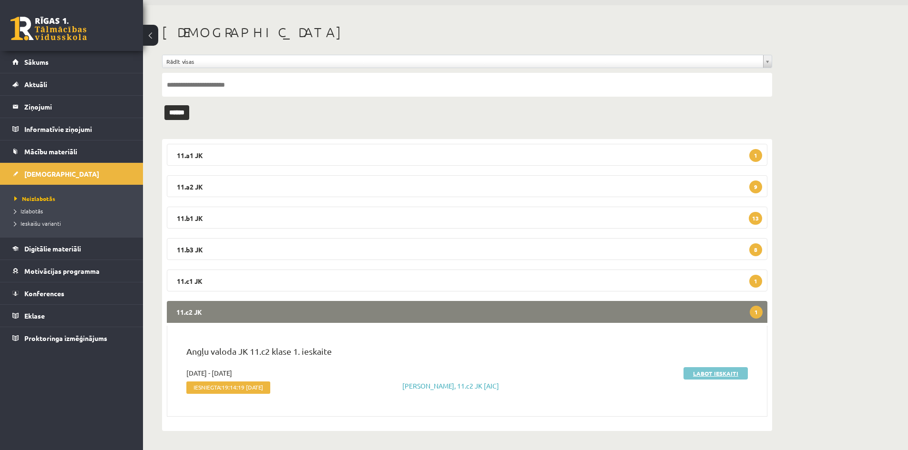
click at [713, 370] on link "Labot ieskaiti" at bounding box center [715, 373] width 64 height 12
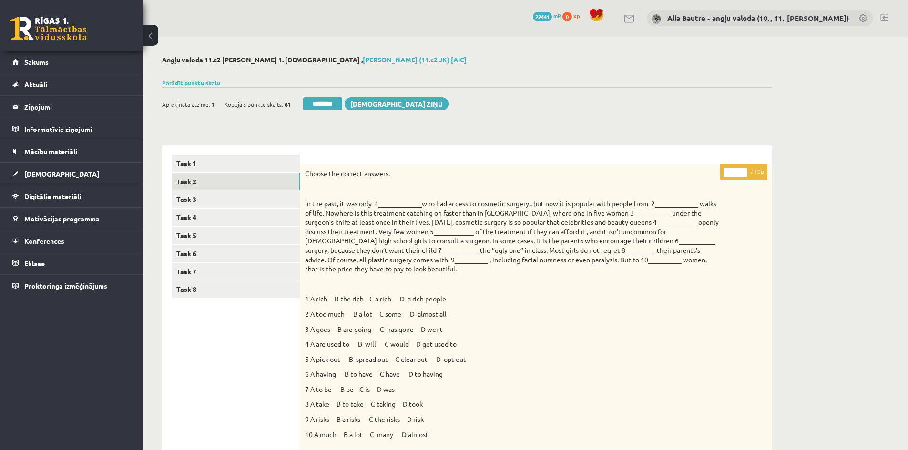
click at [189, 179] on link "Task 2" at bounding box center [236, 182] width 128 height 18
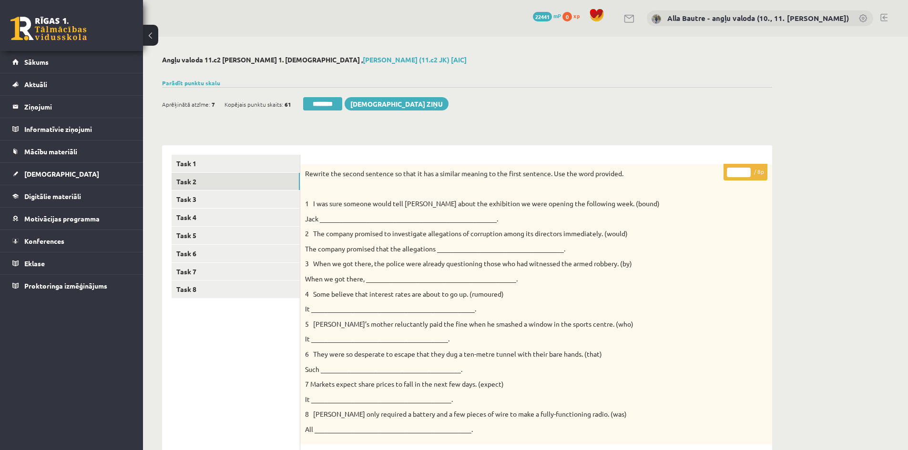
type input "*"
click at [746, 171] on input "*" at bounding box center [739, 173] width 24 height 10
click at [218, 201] on link "Task 3" at bounding box center [236, 200] width 128 height 18
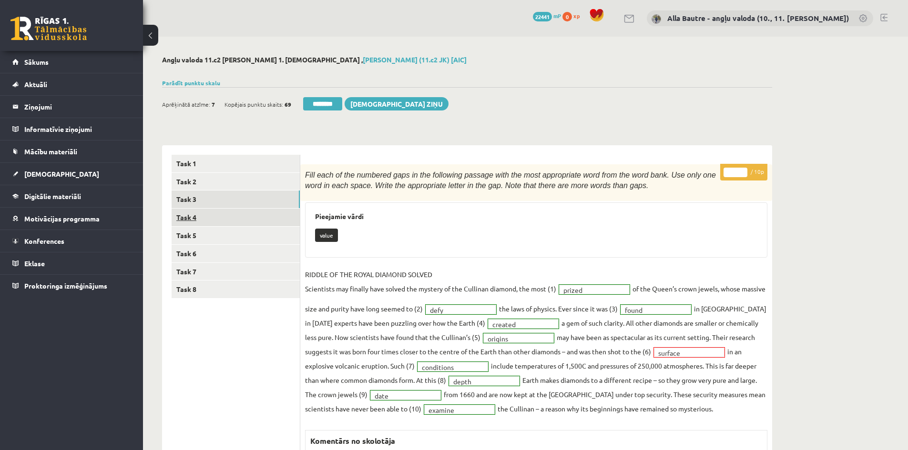
click at [216, 217] on link "Task 4" at bounding box center [236, 218] width 128 height 18
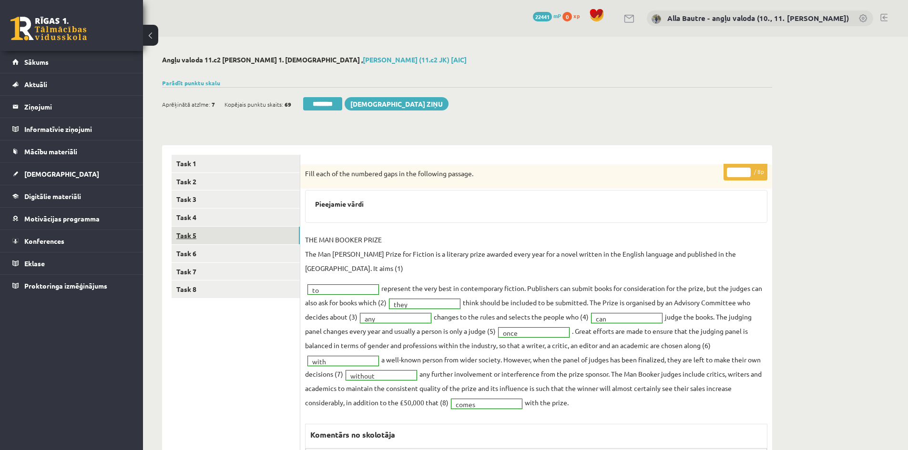
click at [211, 236] on link "Task 5" at bounding box center [236, 236] width 128 height 18
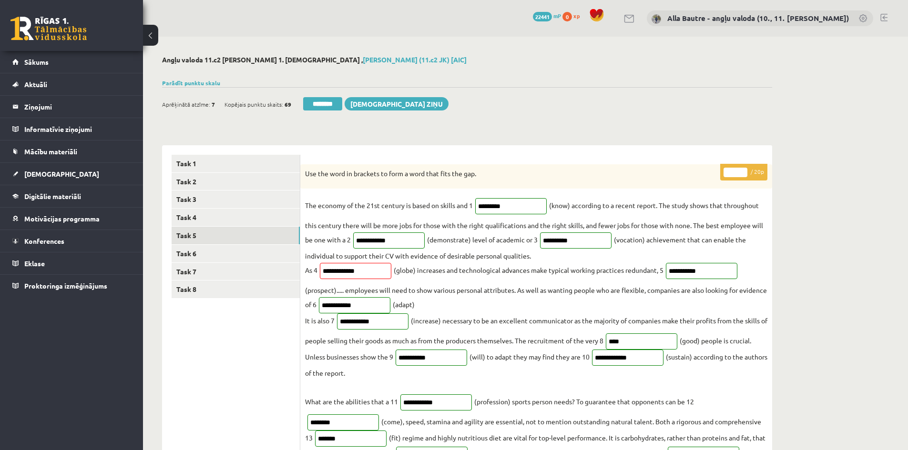
type input "**"
click at [741, 172] on input "**" at bounding box center [735, 173] width 24 height 10
click at [190, 253] on link "Task 6" at bounding box center [236, 254] width 128 height 18
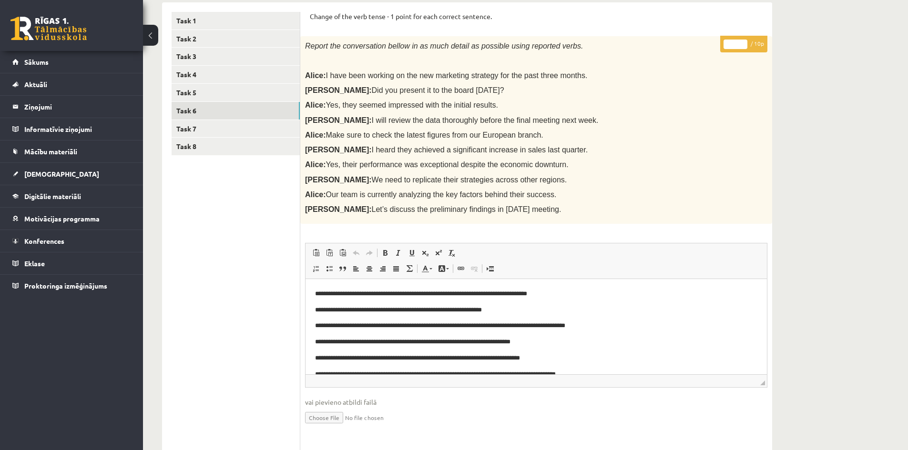
scroll to position [79, 0]
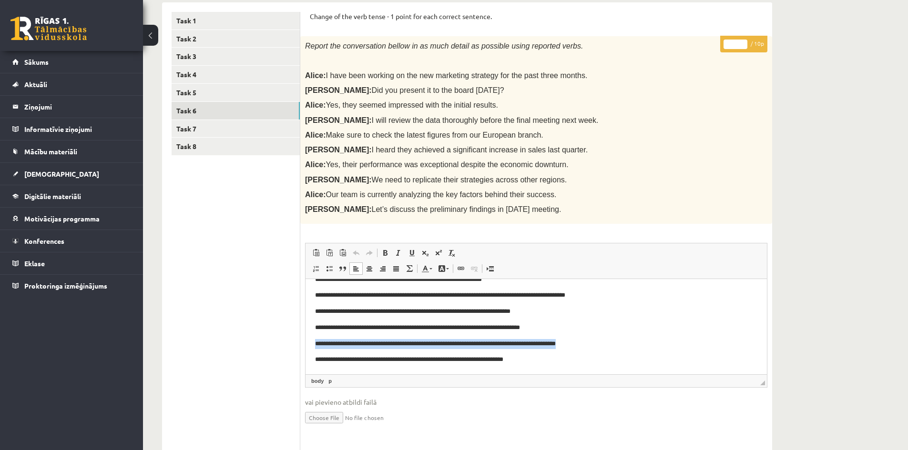
drag, startPoint x: 313, startPoint y: 342, endPoint x: 591, endPoint y: 346, distance: 278.7
click at [591, 346] on html "**********" at bounding box center [535, 287] width 461 height 173
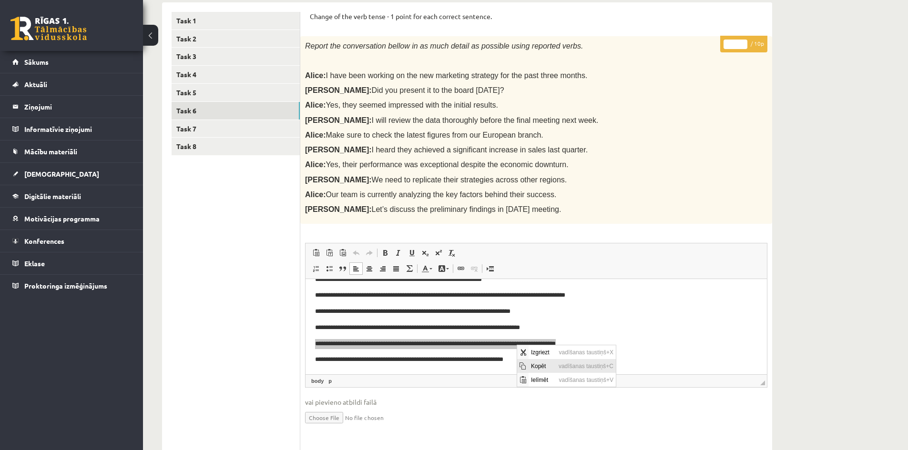
click at [534, 366] on span "Kopēt" at bounding box center [542, 366] width 28 height 14
copy p "**********"
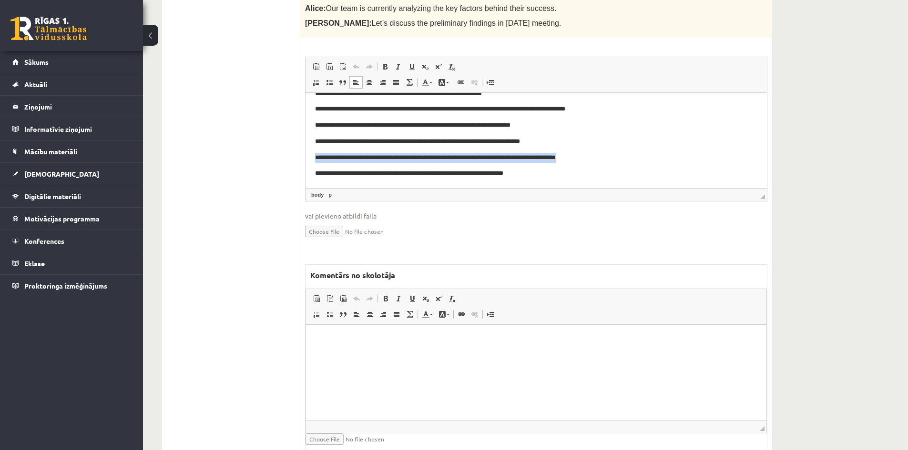
scroll to position [333, 0]
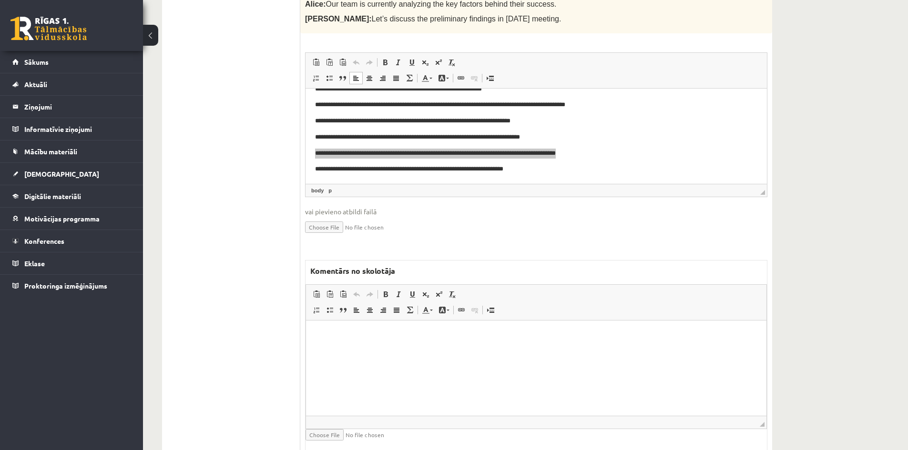
click at [344, 347] on html at bounding box center [536, 335] width 460 height 29
drag, startPoint x: 382, startPoint y: 333, endPoint x: 392, endPoint y: 332, distance: 9.6
click at [392, 332] on p "**********" at bounding box center [535, 335] width 441 height 10
click at [431, 311] on span at bounding box center [431, 310] width 3 height 1
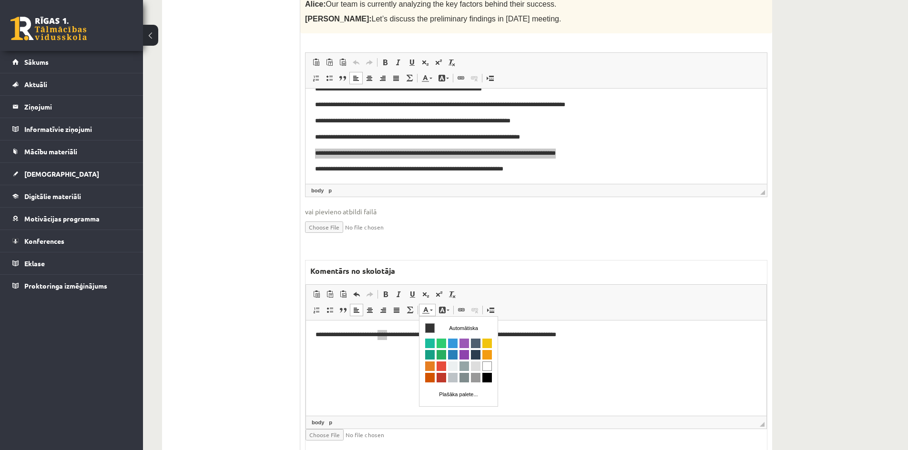
scroll to position [0, 0]
click at [442, 366] on span "Krāsa" at bounding box center [441, 367] width 10 height 10
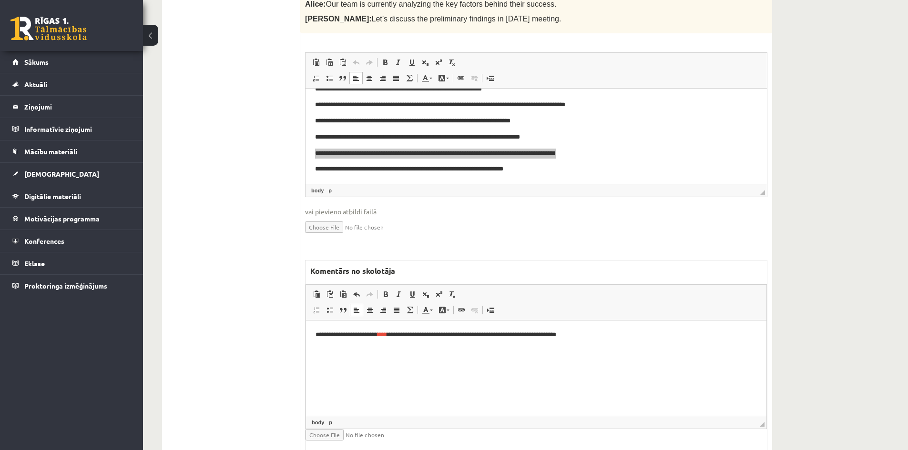
click at [431, 350] on html "**********" at bounding box center [536, 335] width 460 height 29
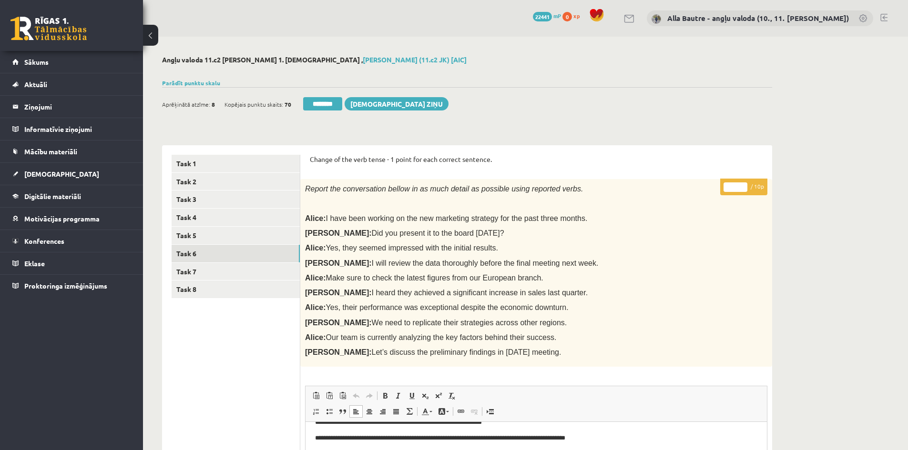
click at [743, 184] on input "**" at bounding box center [735, 187] width 24 height 10
type input "*"
click at [743, 188] on input "*" at bounding box center [735, 187] width 24 height 10
click at [185, 271] on link "Task 7" at bounding box center [236, 272] width 128 height 18
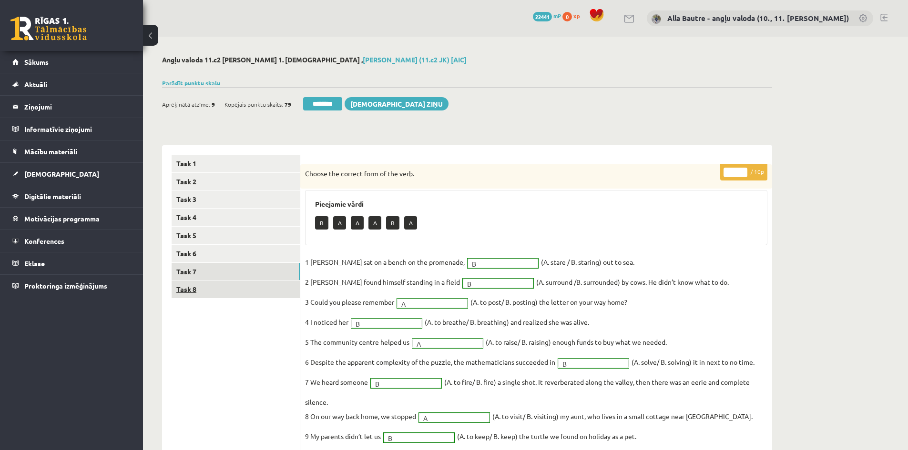
click at [191, 290] on link "Task 8" at bounding box center [236, 290] width 128 height 18
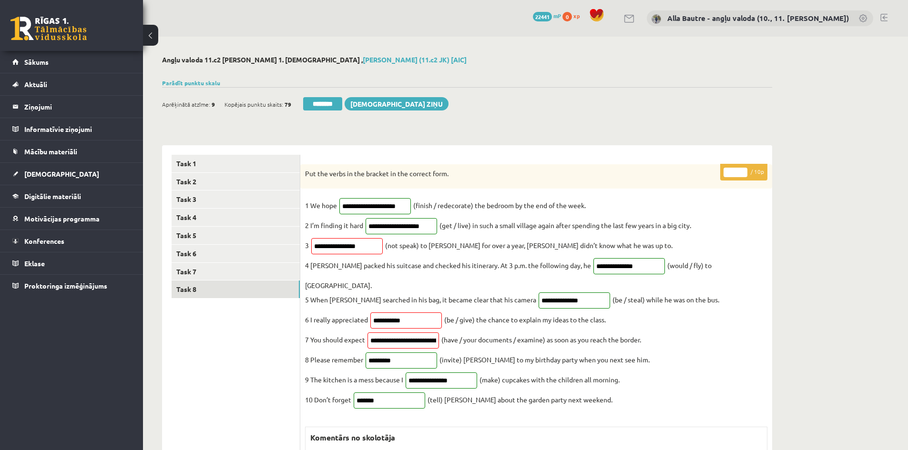
click at [741, 172] on input "*" at bounding box center [735, 173] width 24 height 10
type input "**"
click at [741, 172] on input "**" at bounding box center [735, 173] width 24 height 10
click at [183, 270] on link "Task 7" at bounding box center [236, 272] width 128 height 18
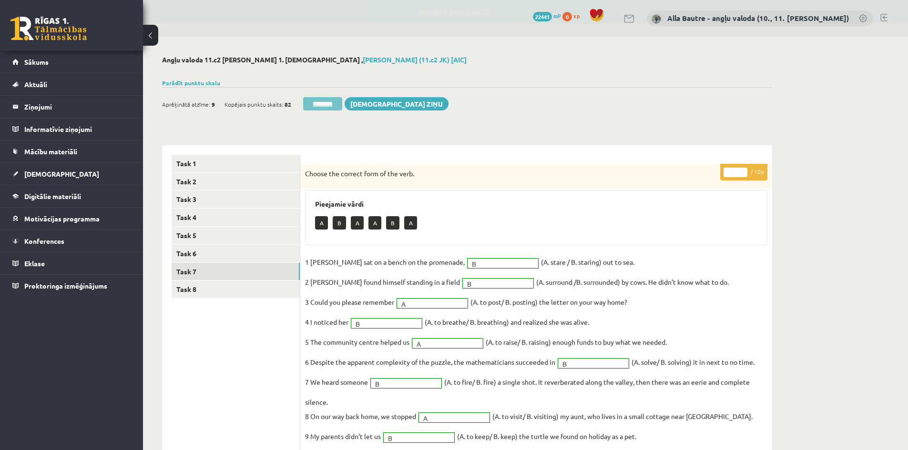
click at [334, 105] on input "********" at bounding box center [322, 103] width 39 height 13
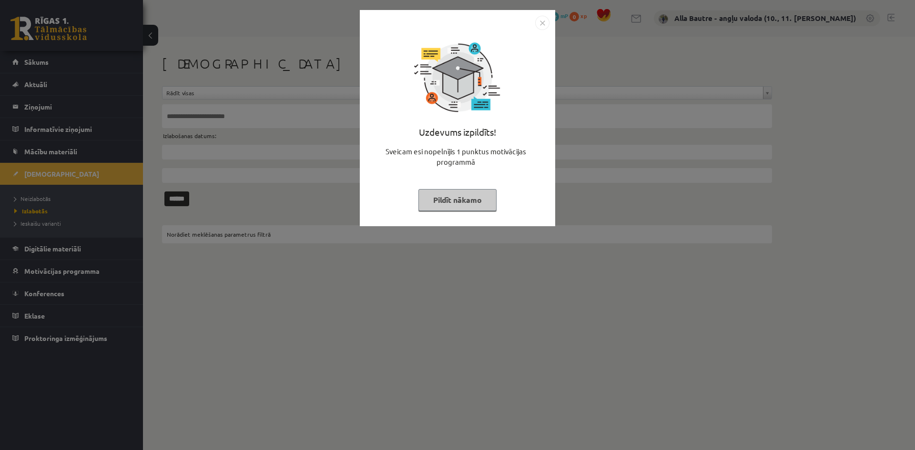
click at [543, 23] on img "Close" at bounding box center [542, 23] width 14 height 14
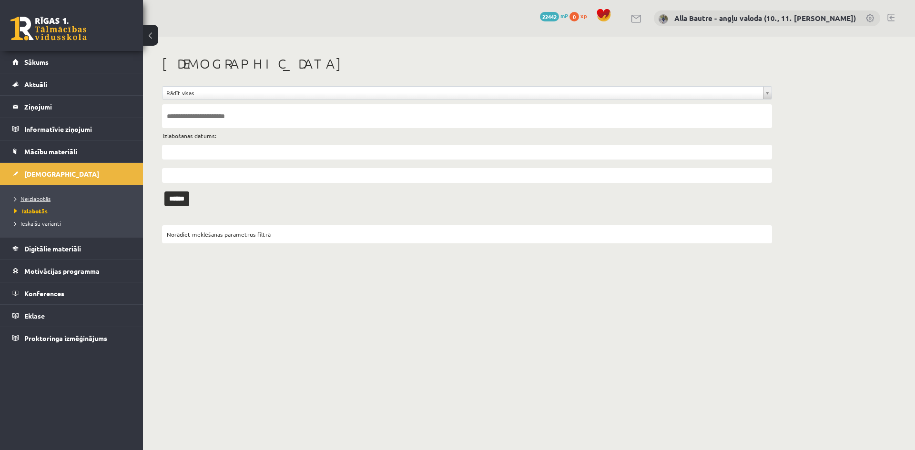
click at [37, 196] on span "Neizlabotās" at bounding box center [32, 199] width 36 height 8
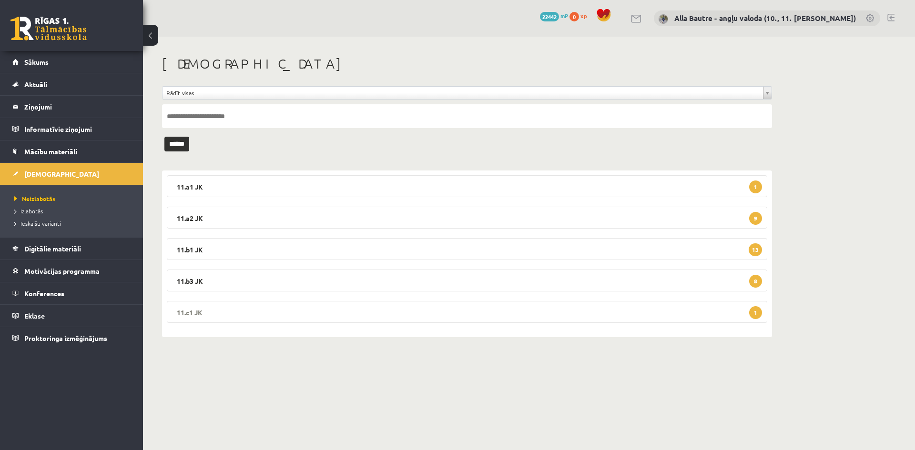
click at [183, 309] on legend "11.c1 JK 1" at bounding box center [467, 312] width 600 height 22
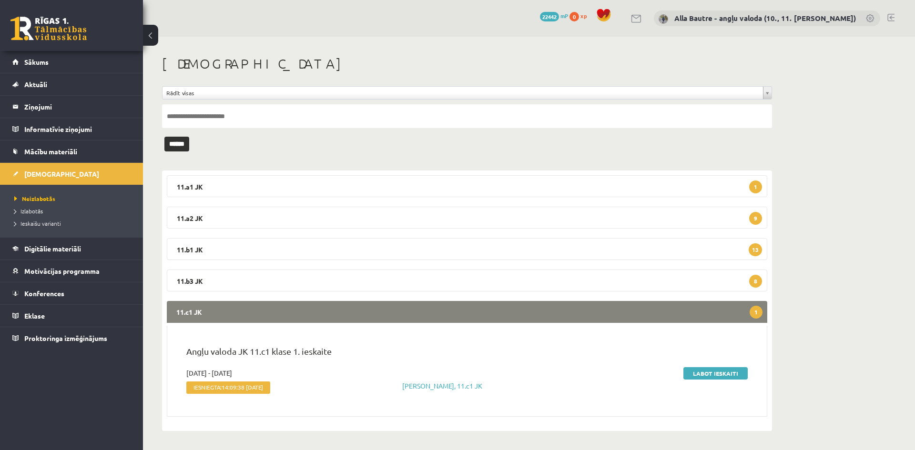
click at [179, 311] on legend "11.c1 JK 1" at bounding box center [467, 312] width 600 height 22
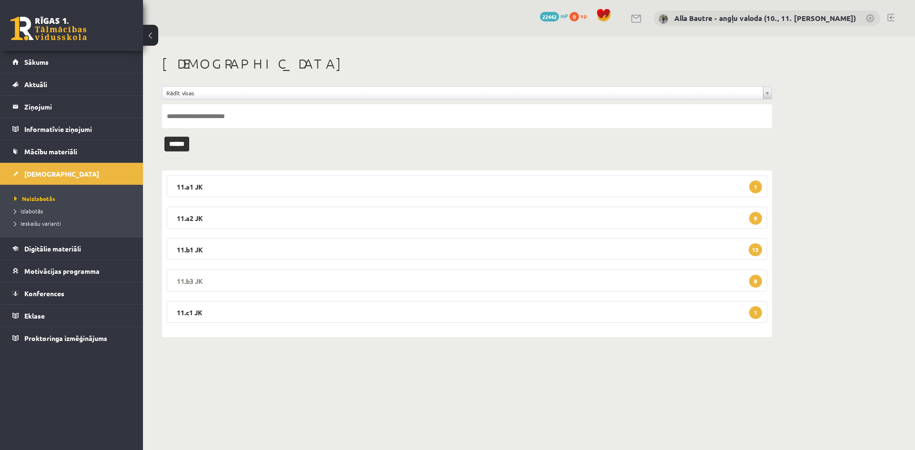
click at [181, 281] on legend "11.b3 JK 8" at bounding box center [467, 281] width 600 height 22
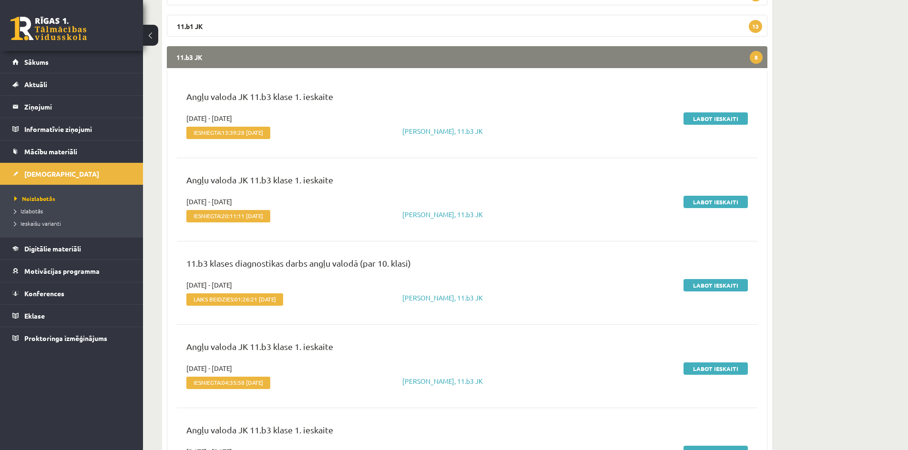
scroll to position [238, 0]
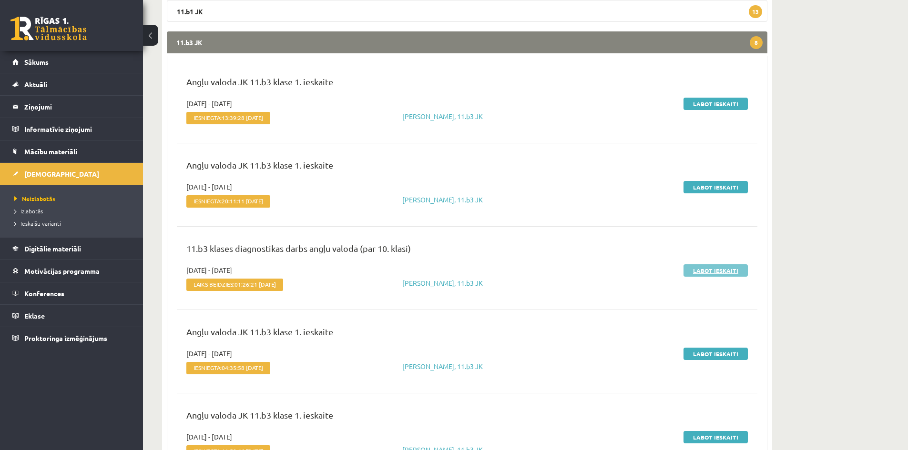
click at [725, 272] on link "Labot ieskaiti" at bounding box center [715, 270] width 64 height 12
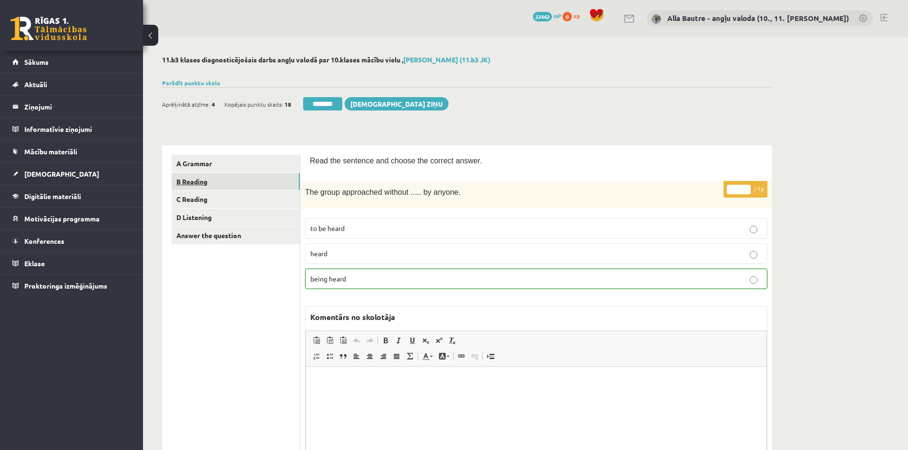
click at [208, 182] on link "B Reading" at bounding box center [236, 182] width 128 height 18
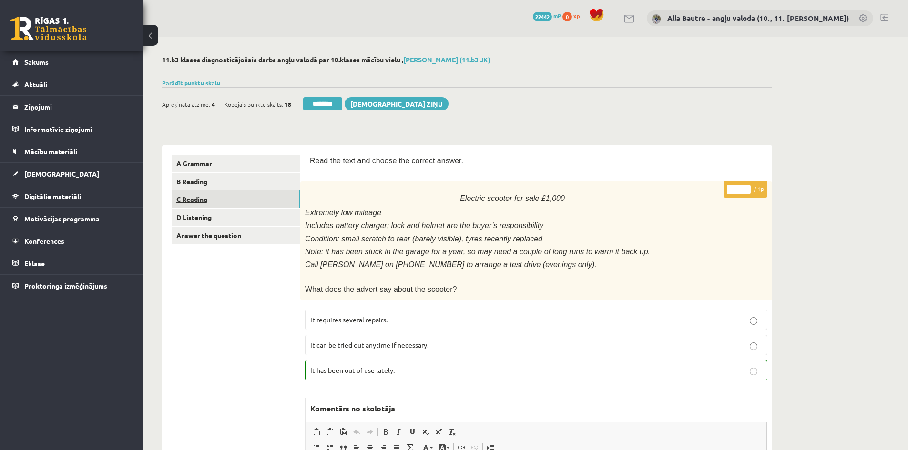
click at [195, 197] on link "C Reading" at bounding box center [236, 200] width 128 height 18
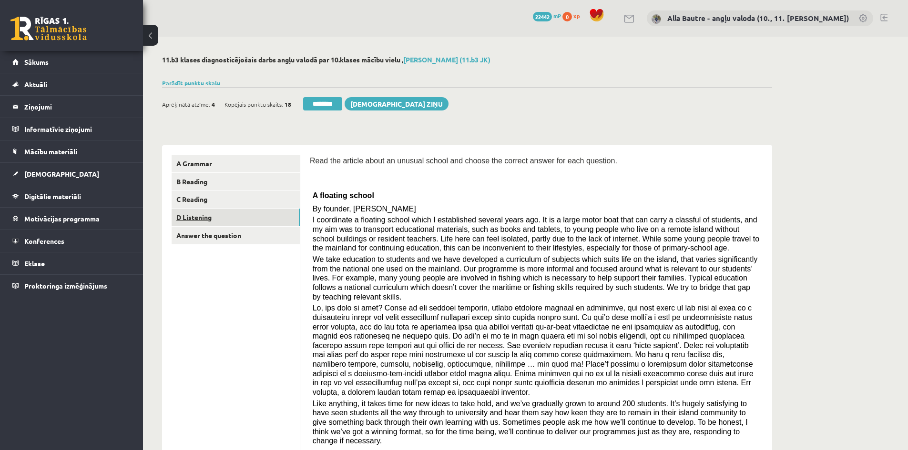
click at [197, 214] on link "D Listening" at bounding box center [236, 218] width 128 height 18
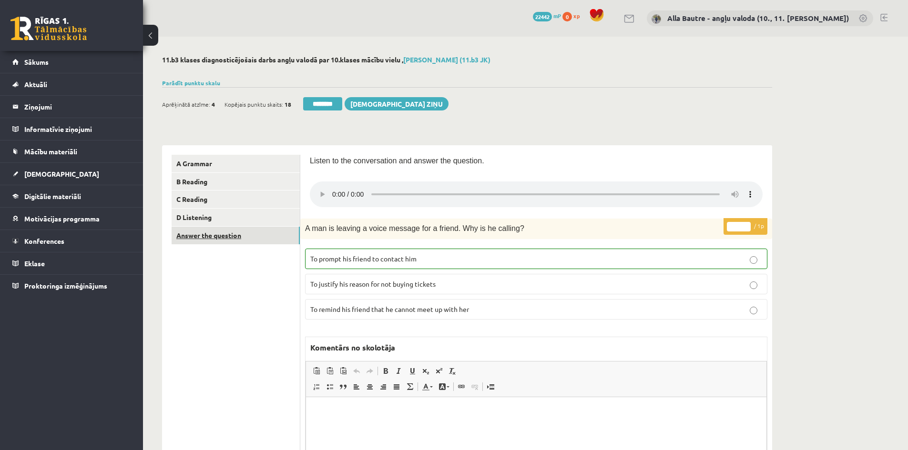
click at [204, 231] on link "Answer the question" at bounding box center [236, 236] width 128 height 18
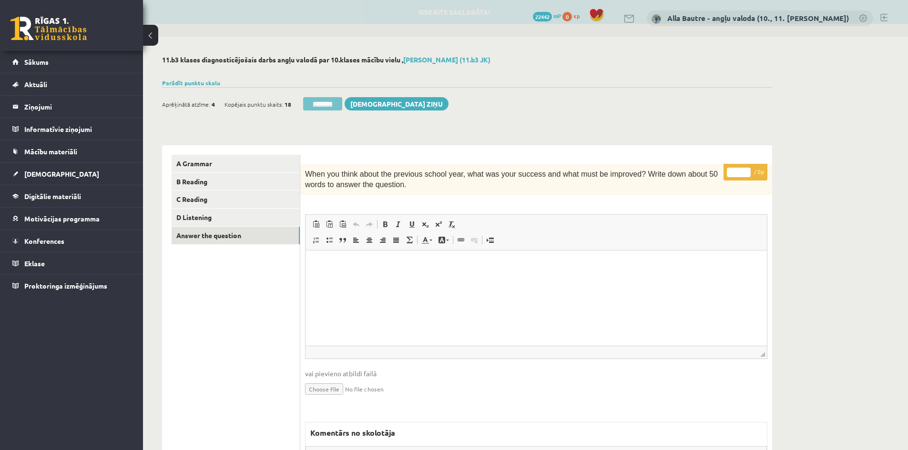
click at [332, 105] on input "********" at bounding box center [322, 103] width 39 height 13
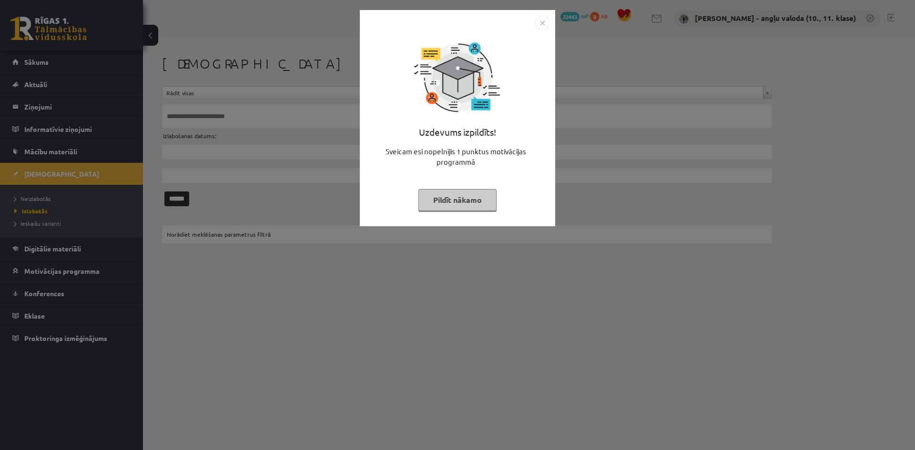
click at [545, 19] on img "Close" at bounding box center [542, 23] width 14 height 14
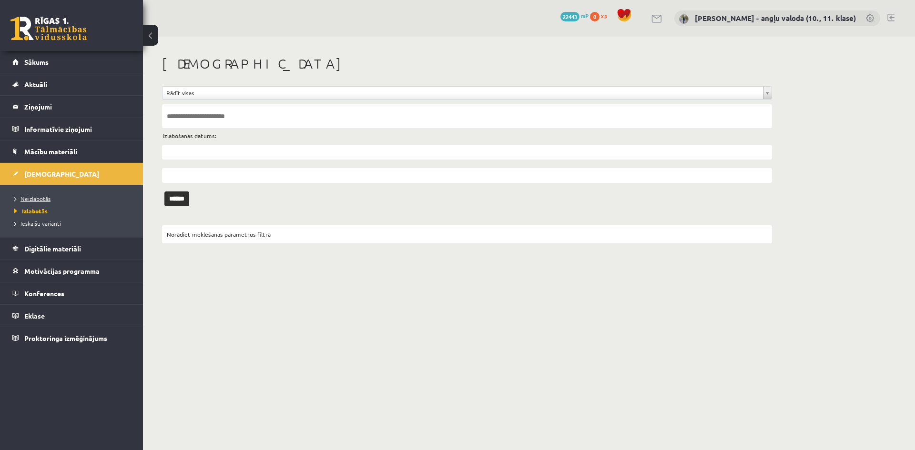
click at [41, 197] on span "Neizlabotās" at bounding box center [32, 199] width 36 height 8
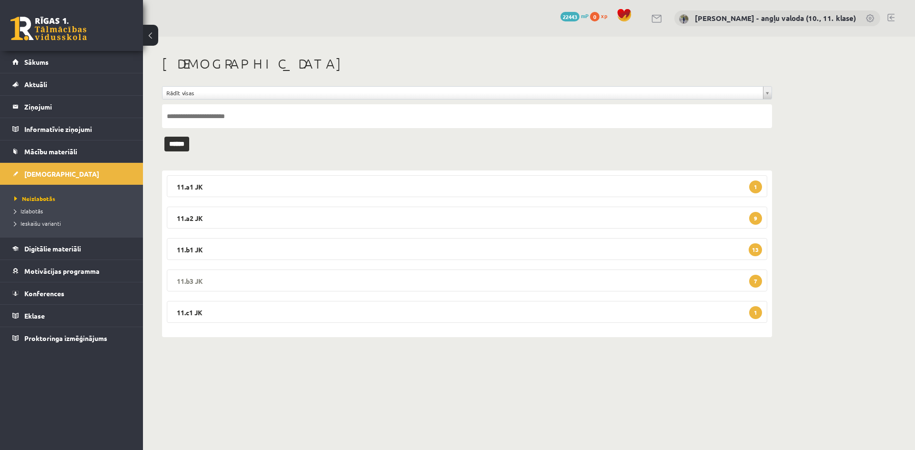
click at [201, 276] on legend "11.b3 JK 7" at bounding box center [467, 281] width 600 height 22
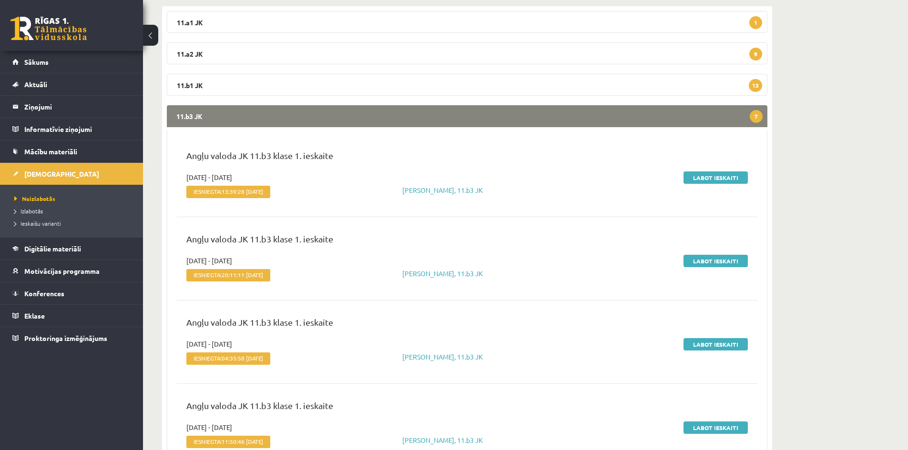
scroll to position [71, 0]
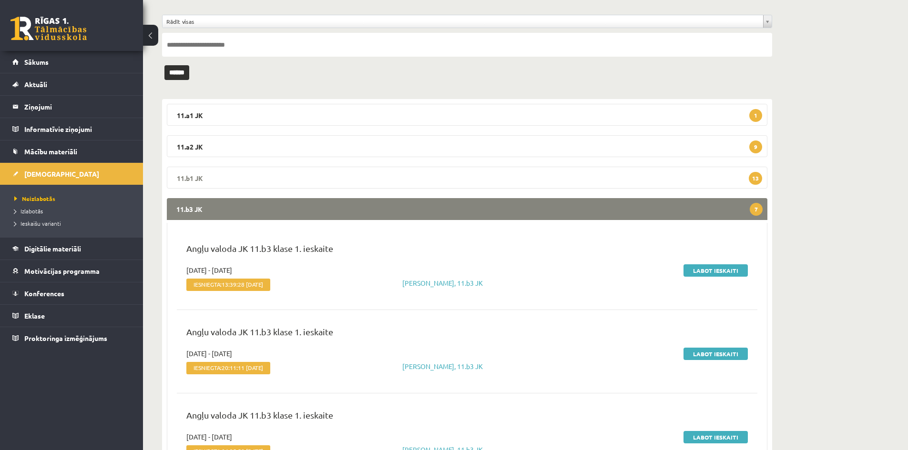
click at [189, 177] on legend "11.b1 JK 13" at bounding box center [467, 178] width 600 height 22
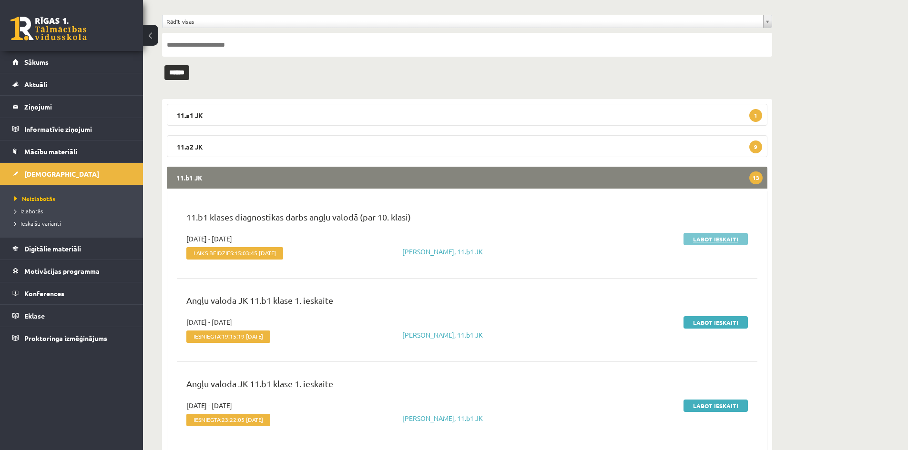
click at [726, 242] on link "Labot ieskaiti" at bounding box center [715, 239] width 64 height 12
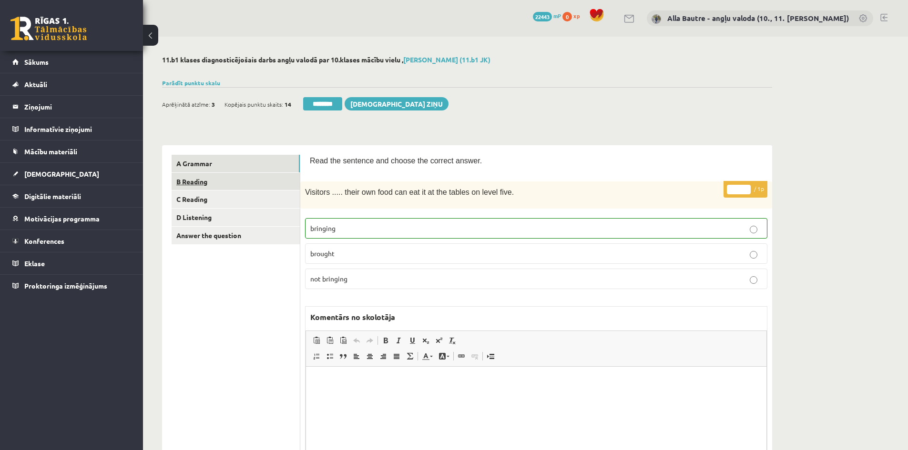
click at [198, 180] on link "B Reading" at bounding box center [236, 182] width 128 height 18
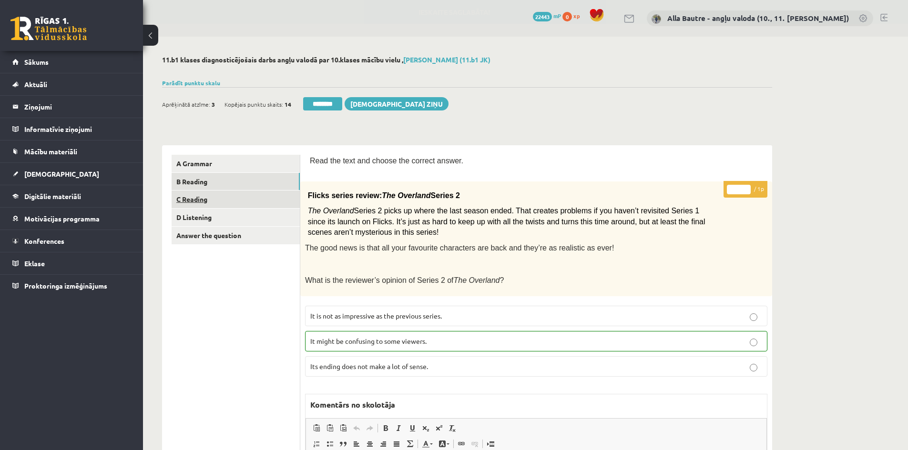
click at [193, 198] on link "C Reading" at bounding box center [236, 200] width 128 height 18
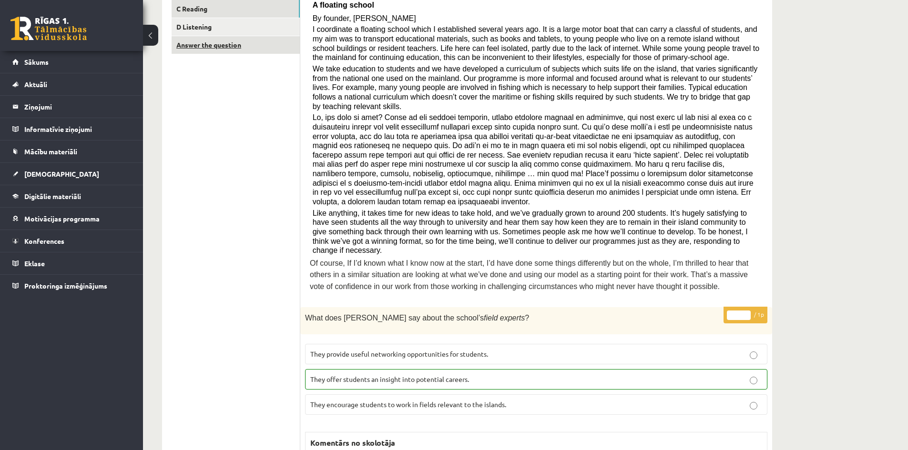
click at [203, 45] on link "Answer the question" at bounding box center [236, 45] width 128 height 18
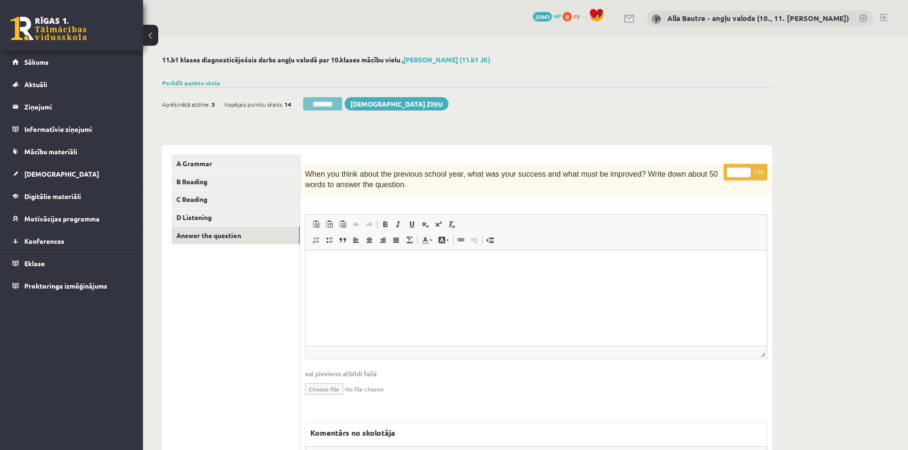
click at [332, 104] on input "********" at bounding box center [322, 103] width 39 height 13
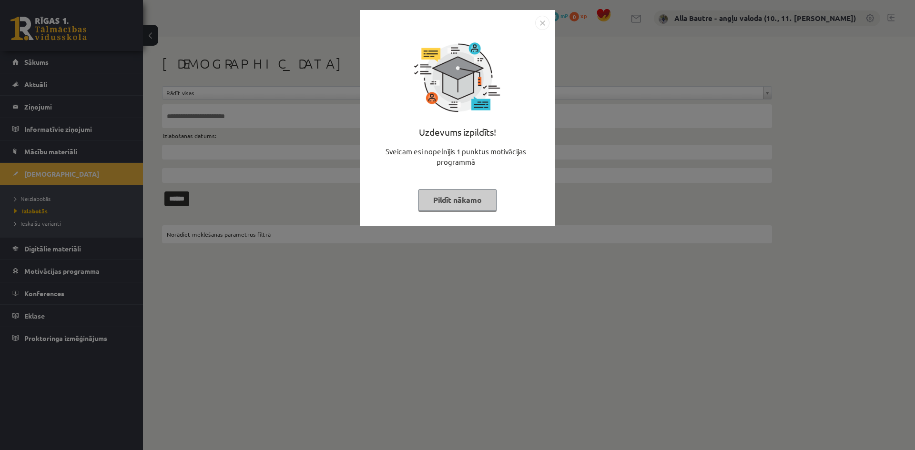
click at [545, 24] on img "Close" at bounding box center [542, 23] width 14 height 14
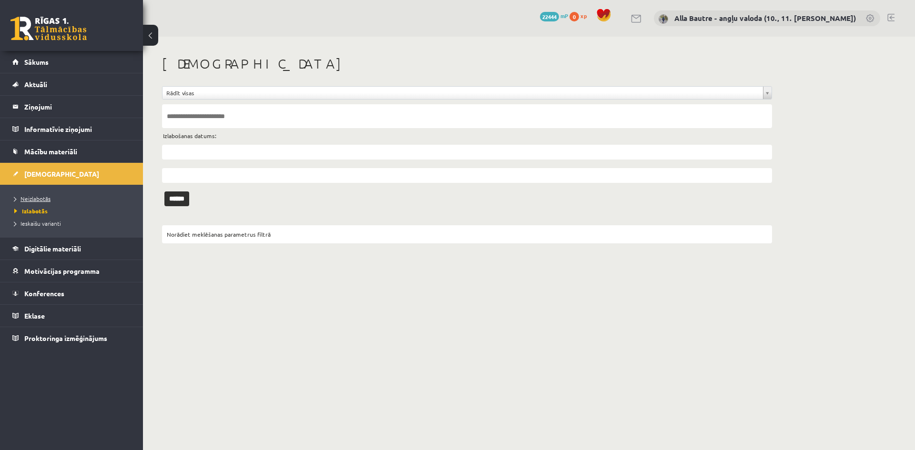
click at [31, 197] on span "Neizlabotās" at bounding box center [32, 199] width 36 height 8
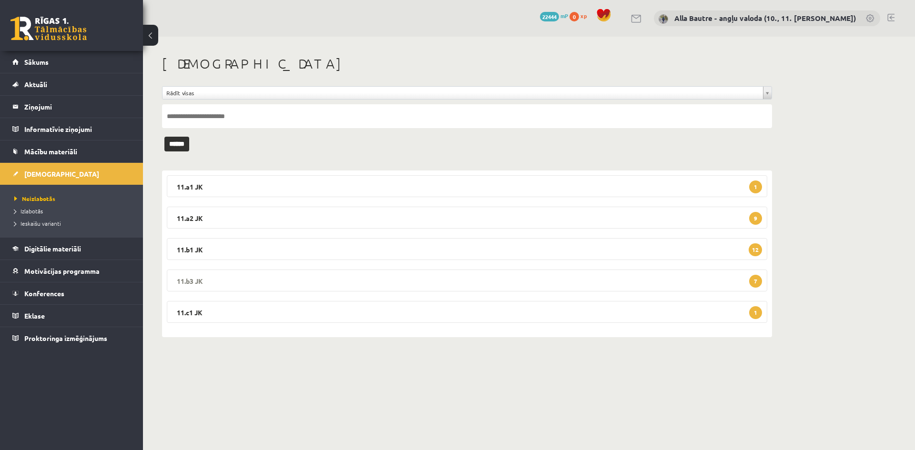
click at [191, 279] on legend "11.b3 JK 7" at bounding box center [467, 281] width 600 height 22
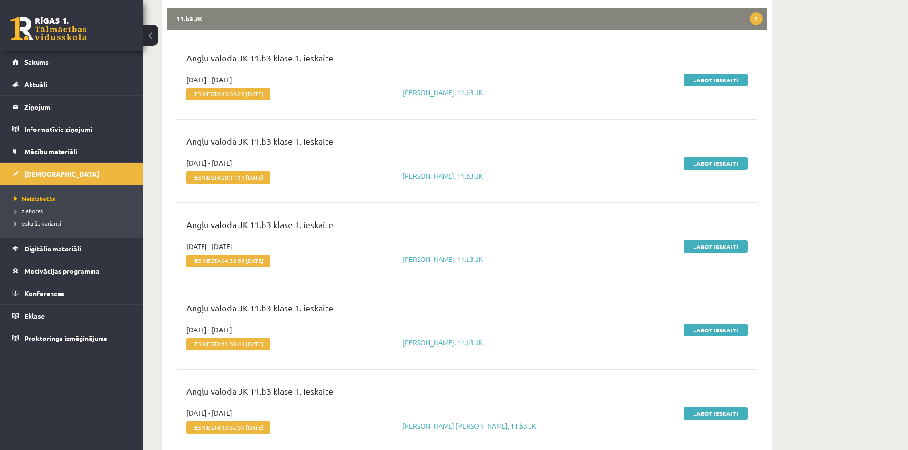
scroll to position [71, 0]
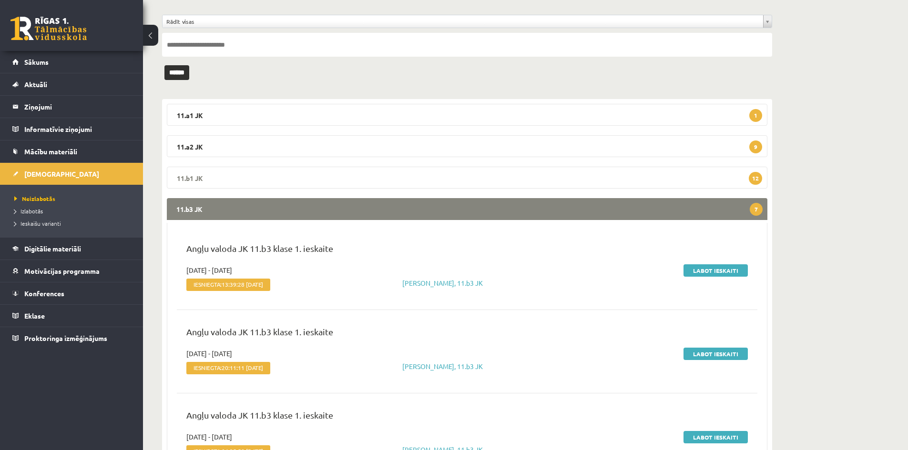
click at [193, 171] on legend "11.b1 JK 12" at bounding box center [467, 178] width 600 height 22
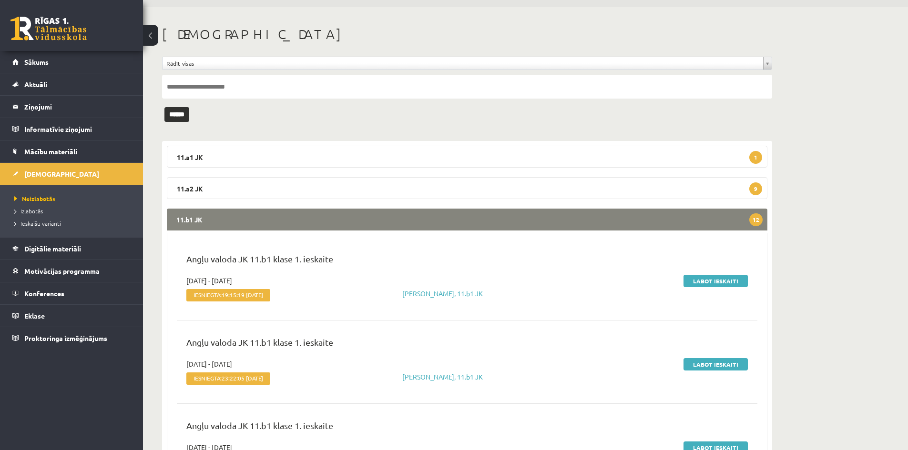
scroll to position [24, 0]
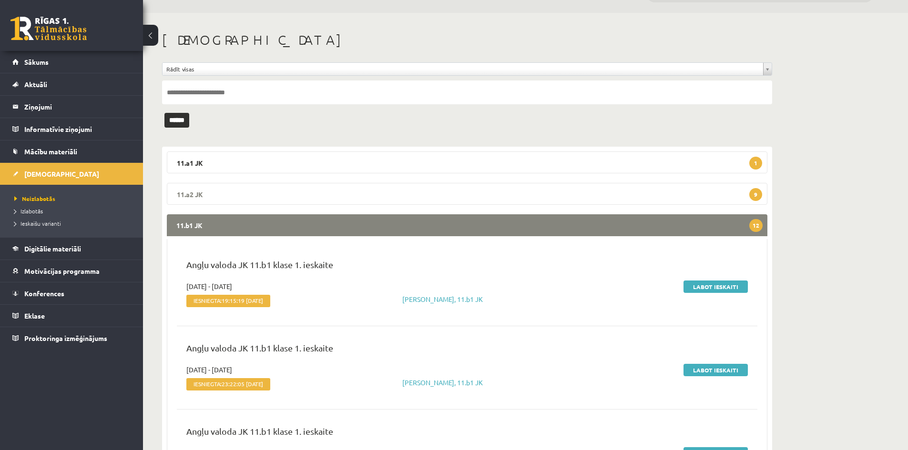
click at [189, 192] on legend "11.a2 JK 9" at bounding box center [467, 194] width 600 height 22
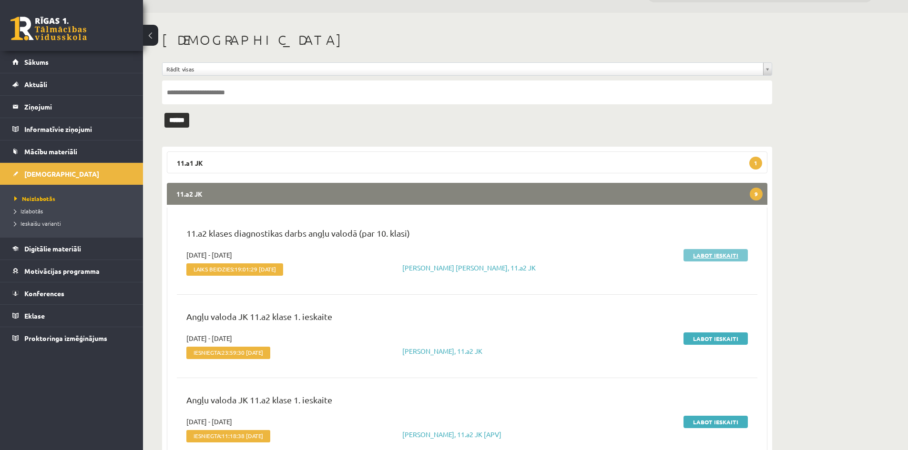
click at [703, 257] on link "Labot ieskaiti" at bounding box center [715, 255] width 64 height 12
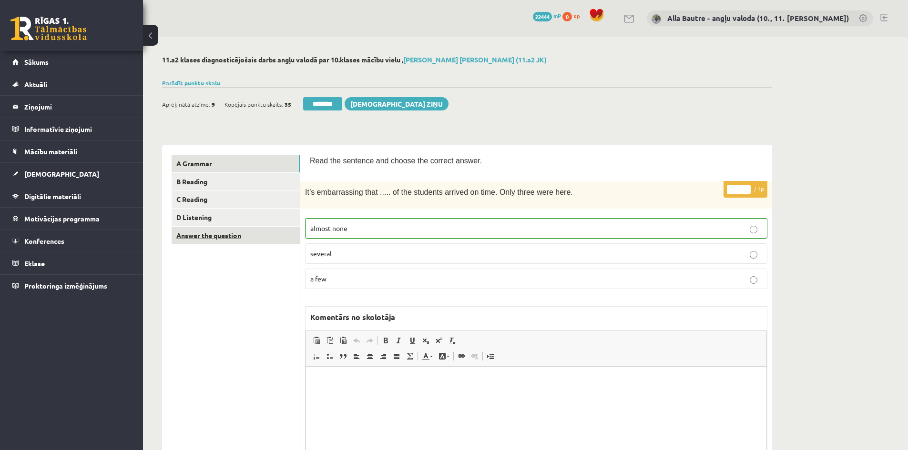
click at [219, 233] on link "Answer the question" at bounding box center [236, 236] width 128 height 18
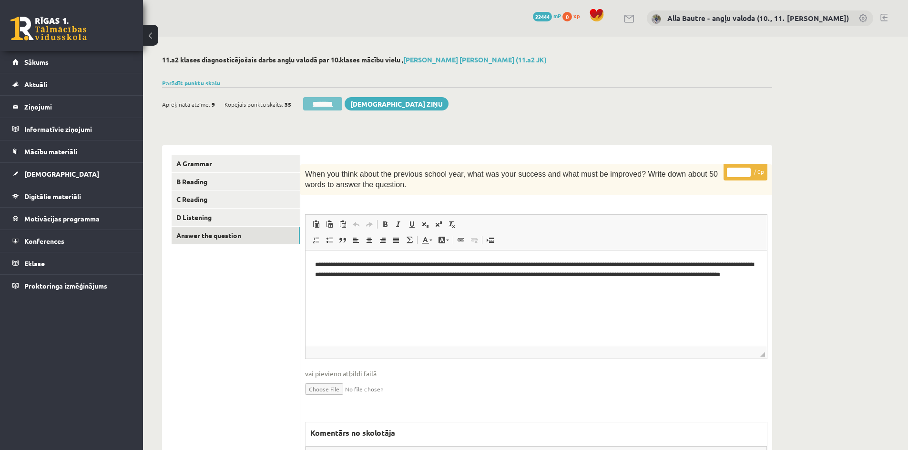
click at [324, 101] on input "********" at bounding box center [322, 103] width 39 height 13
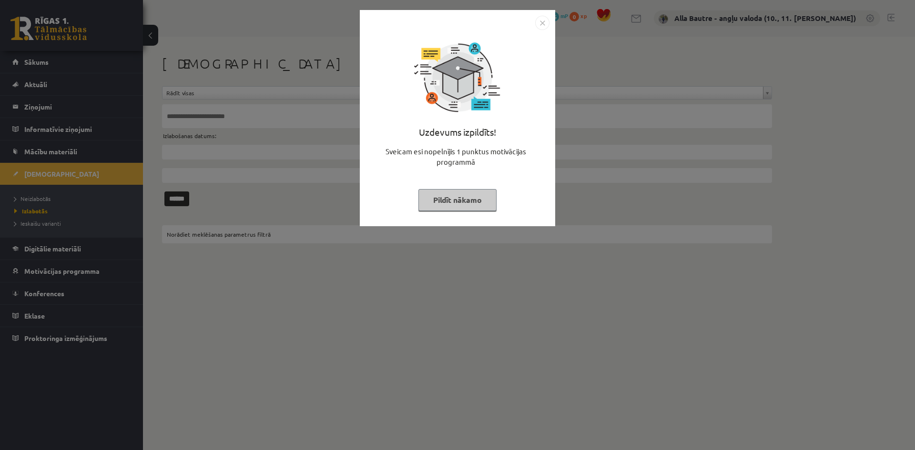
click at [543, 22] on img "Close" at bounding box center [542, 23] width 14 height 14
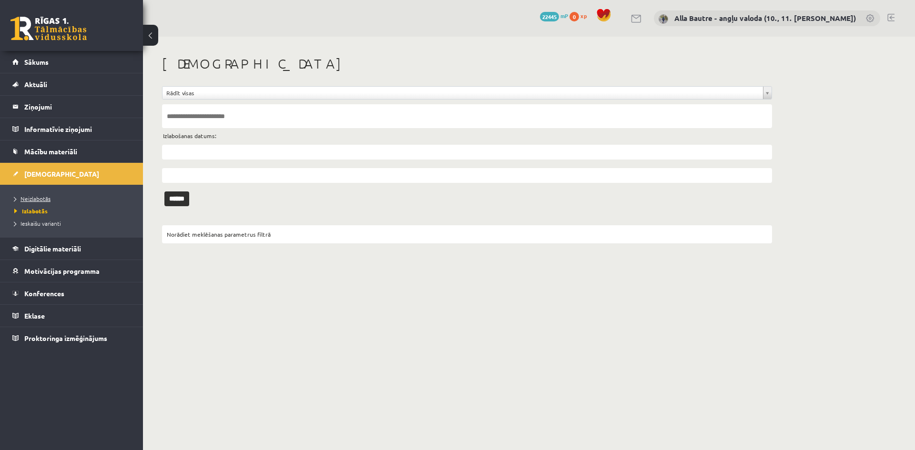
click at [37, 198] on span "Neizlabotās" at bounding box center [32, 199] width 36 height 8
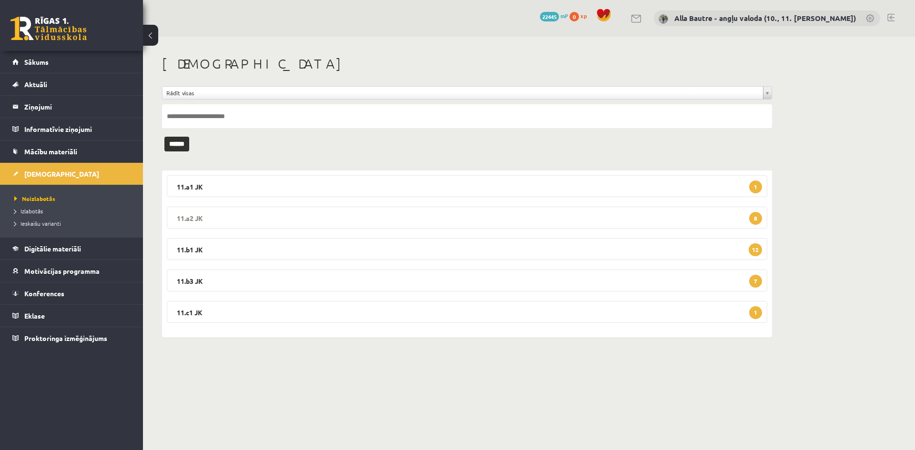
click at [193, 210] on legend "11.a2 JK 8" at bounding box center [467, 218] width 600 height 22
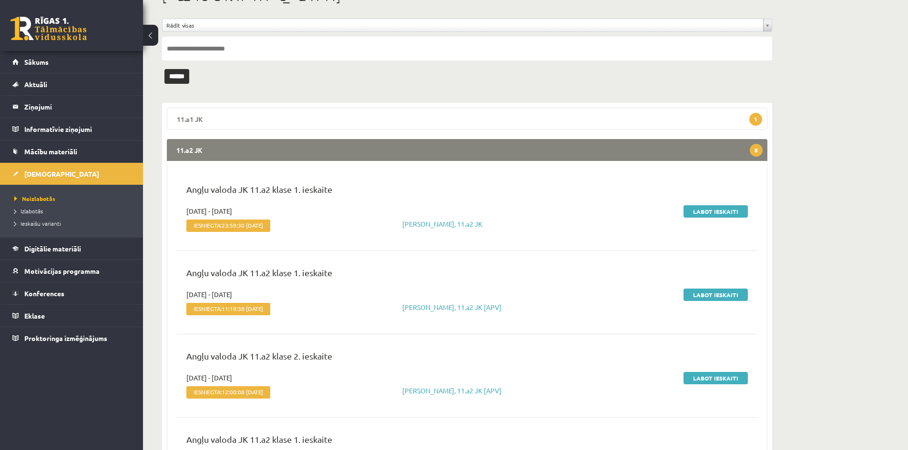
scroll to position [12, 0]
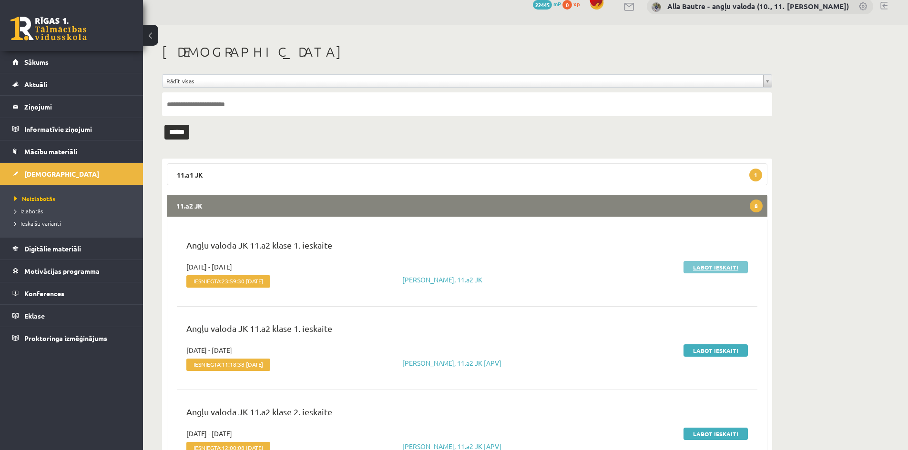
click at [713, 267] on link "Labot ieskaiti" at bounding box center [715, 267] width 64 height 12
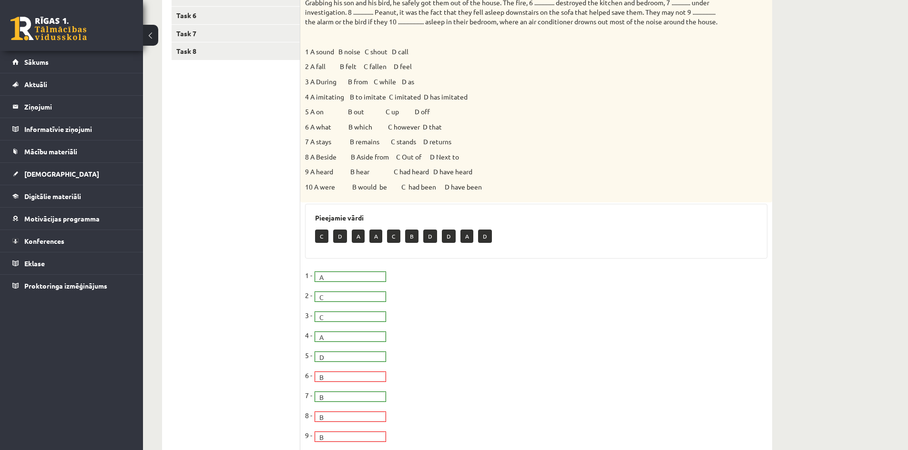
scroll to position [48, 0]
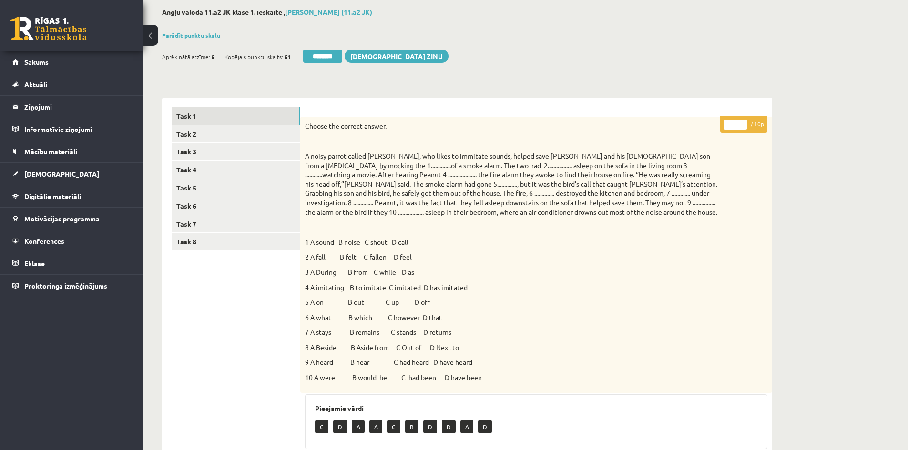
click at [742, 121] on input "*" at bounding box center [735, 125] width 24 height 10
type input "*"
click at [742, 121] on input "*" at bounding box center [735, 125] width 24 height 10
click at [193, 131] on link "Task 2" at bounding box center [236, 134] width 128 height 18
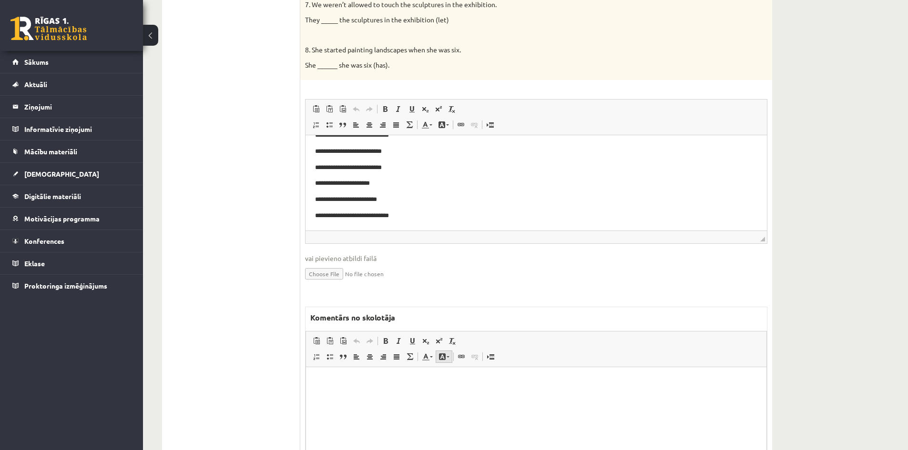
scroll to position [524, 0]
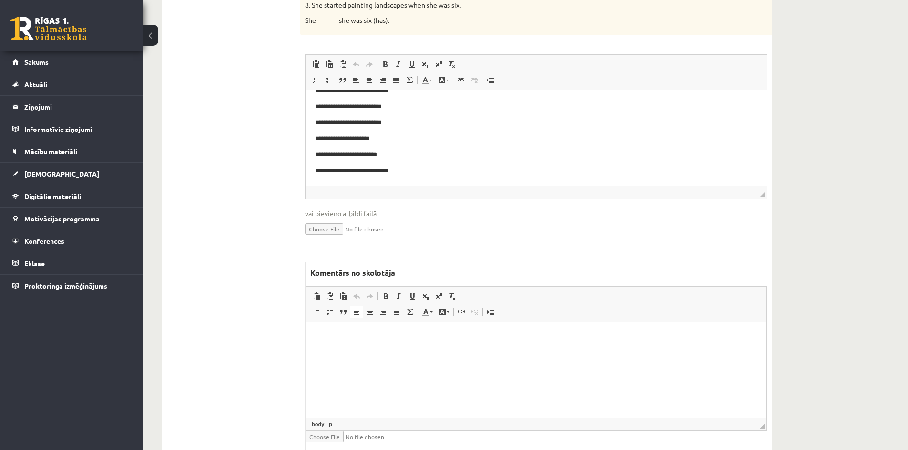
drag, startPoint x: 354, startPoint y: 343, endPoint x: 361, endPoint y: 340, distance: 6.8
click at [354, 343] on html at bounding box center [536, 337] width 460 height 29
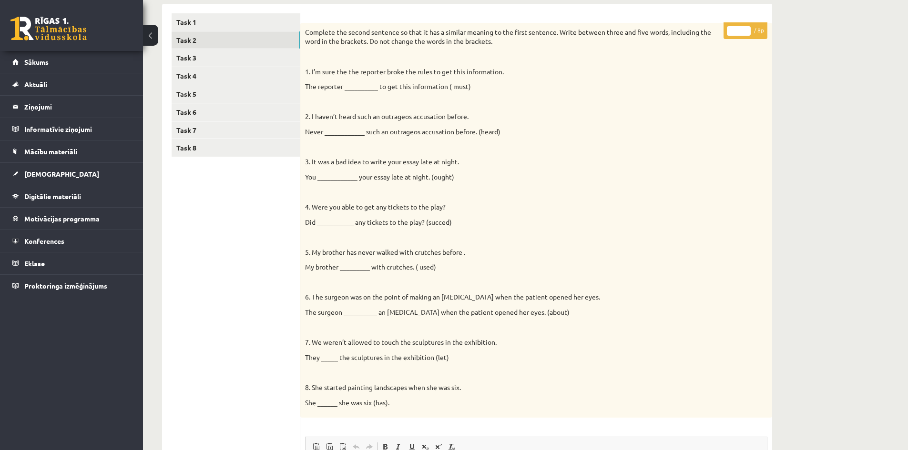
scroll to position [0, 0]
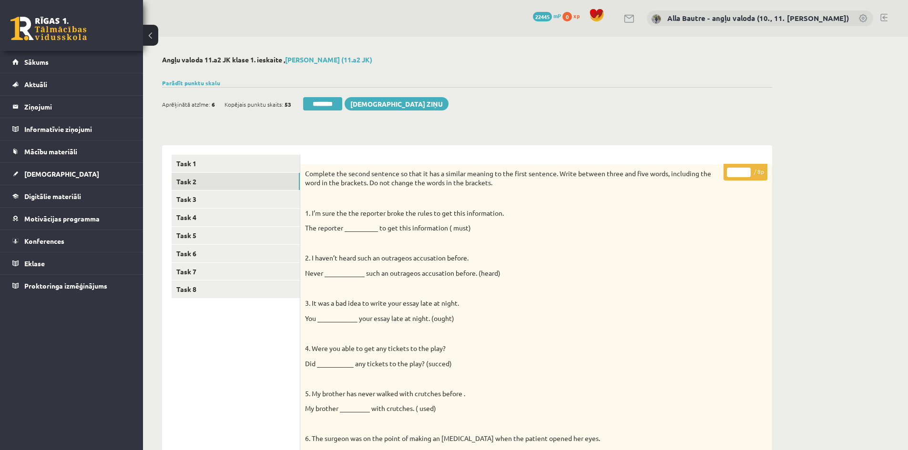
type input "*"
click at [747, 170] on input "*" at bounding box center [739, 173] width 24 height 10
click at [208, 200] on link "Task 3" at bounding box center [236, 200] width 128 height 18
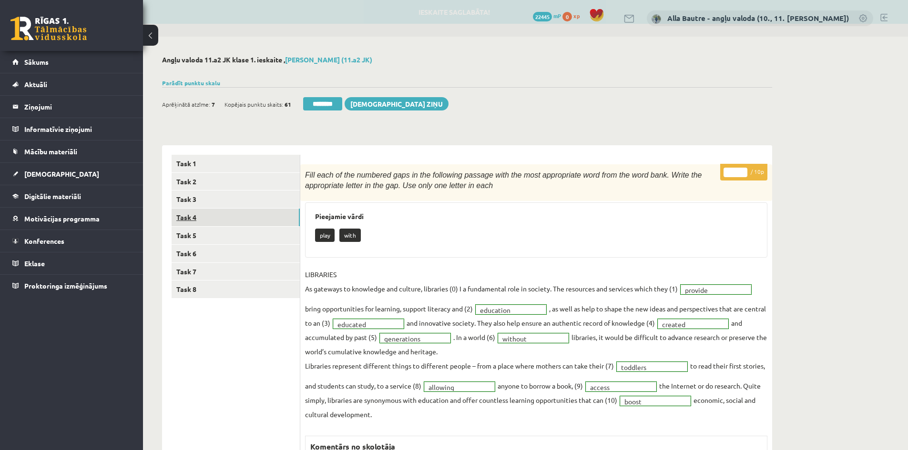
click at [208, 216] on link "Task 4" at bounding box center [236, 218] width 128 height 18
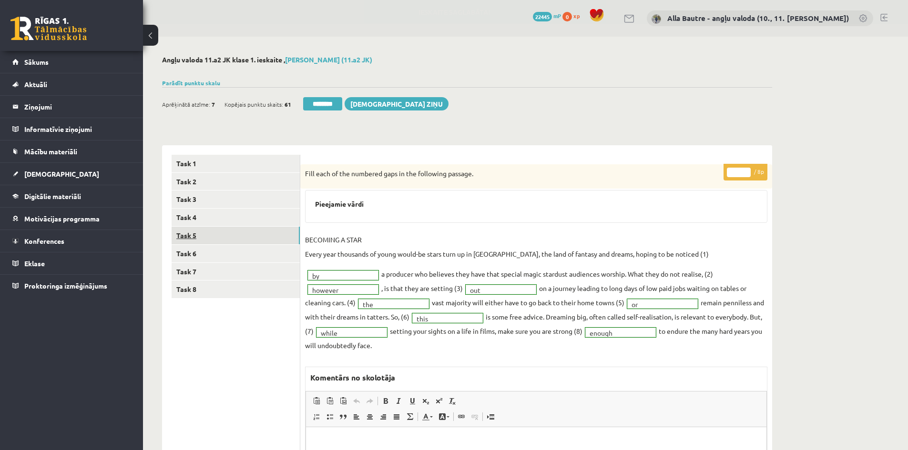
click at [201, 236] on link "Task 5" at bounding box center [236, 236] width 128 height 18
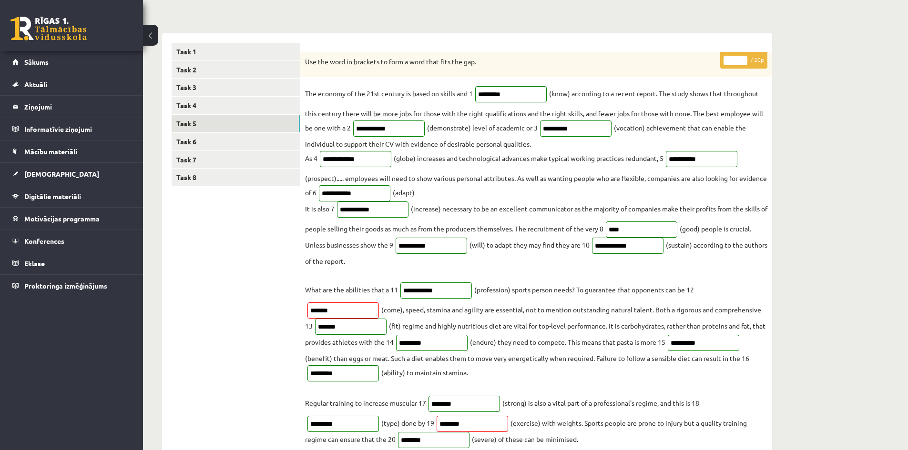
scroll to position [95, 0]
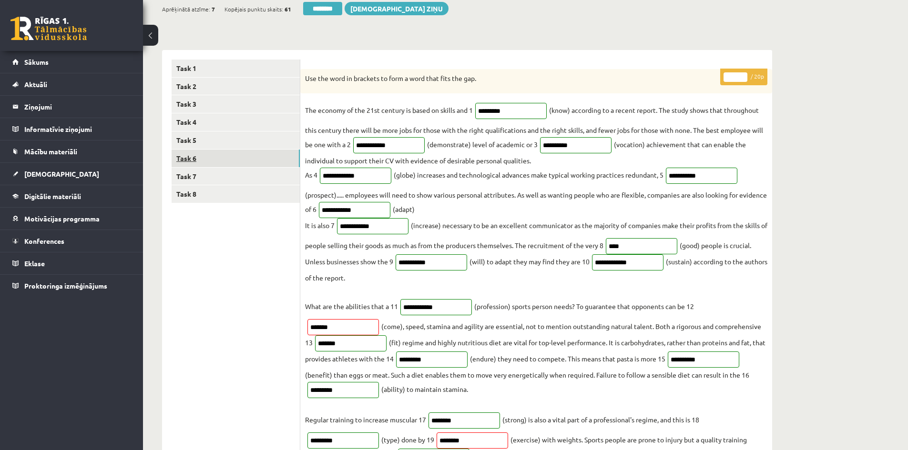
click at [192, 160] on link "Task 6" at bounding box center [236, 159] width 128 height 18
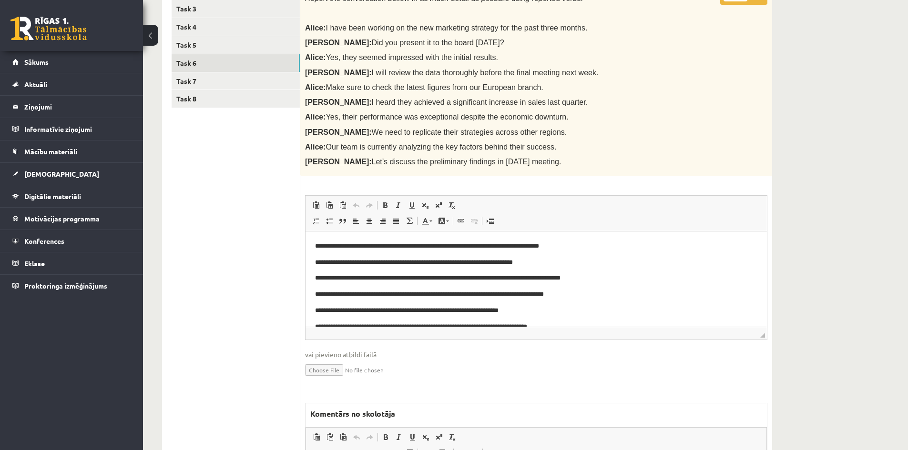
scroll to position [79, 0]
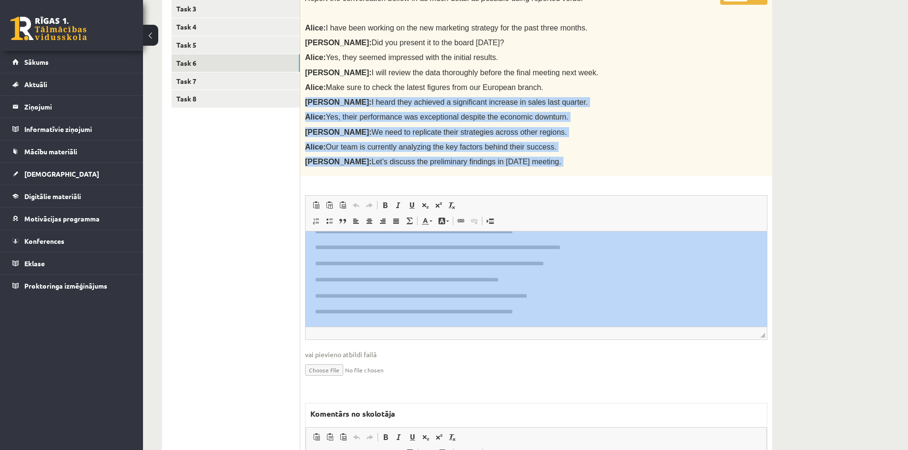
drag, startPoint x: 907, startPoint y: 265, endPoint x: 873, endPoint y: 87, distance: 180.9
click at [873, 87] on div "Angļu valoda 11.a2 JK klase 1. ieskaite , Mikus Pavlauskis (11.a2 JK) Parādīt p…" at bounding box center [525, 236] width 765 height 781
click at [848, 222] on div "Angļu valoda 11.a2 JK klase 1. ieskaite , Mikus Pavlauskis (11.a2 JK) Parādīt p…" at bounding box center [525, 236] width 765 height 781
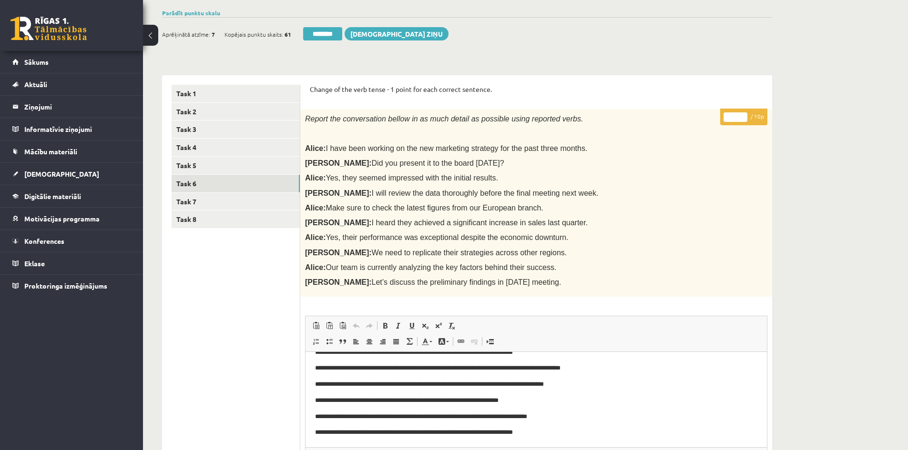
scroll to position [0, 0]
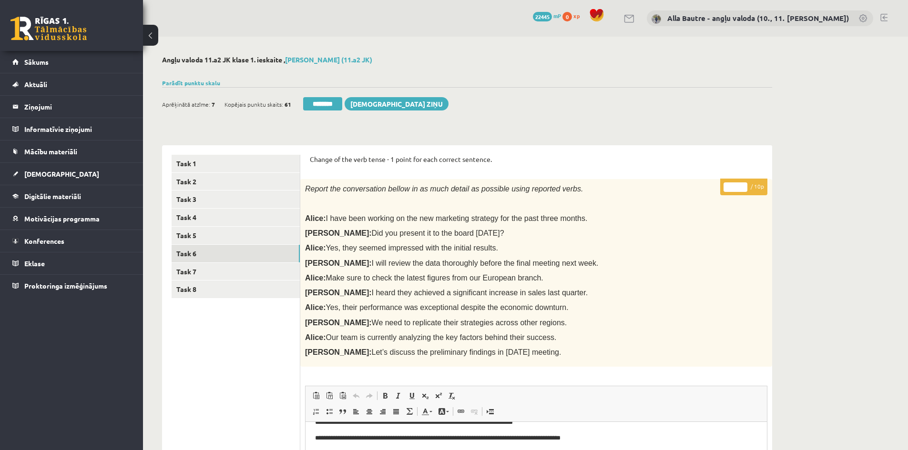
type input "**"
click at [743, 186] on input "**" at bounding box center [735, 187] width 24 height 10
click at [190, 271] on link "Task 7" at bounding box center [236, 272] width 128 height 18
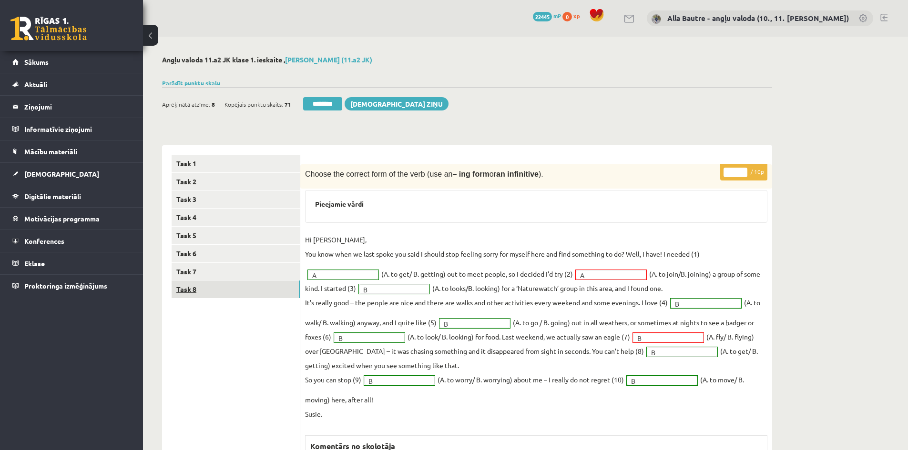
click at [190, 288] on link "Task 8" at bounding box center [236, 290] width 128 height 18
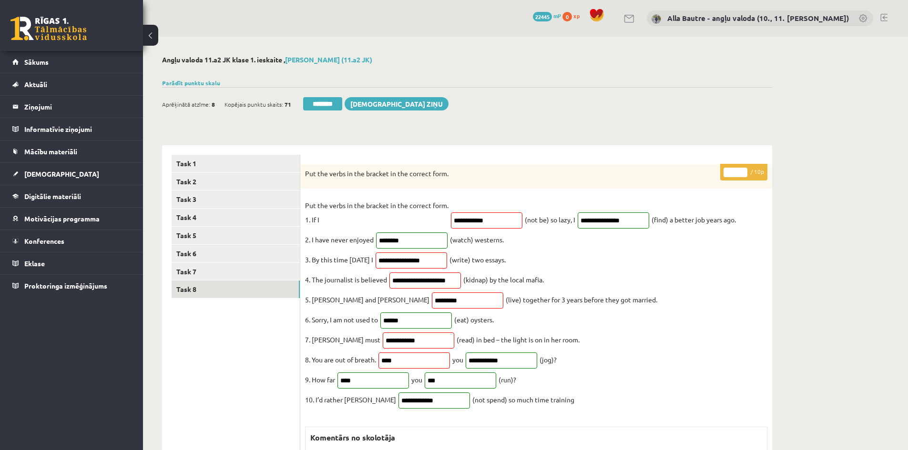
click at [744, 169] on input "*" at bounding box center [735, 173] width 24 height 10
type input "*"
click at [744, 169] on input "*" at bounding box center [735, 173] width 24 height 10
click at [197, 267] on link "Task 7" at bounding box center [236, 272] width 128 height 18
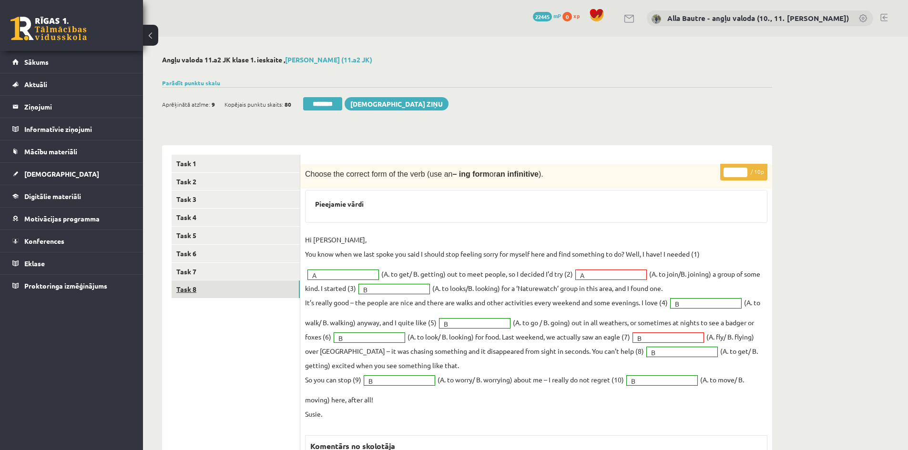
click at [178, 286] on link "Task 8" at bounding box center [236, 290] width 128 height 18
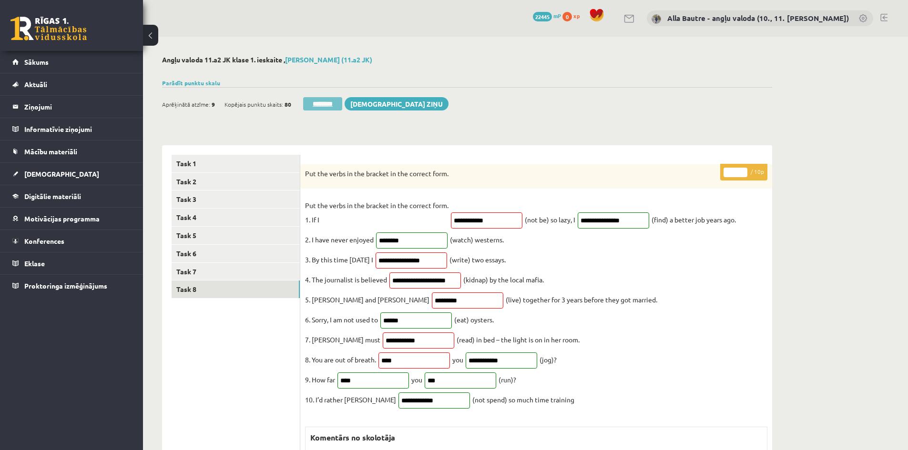
click at [331, 102] on input "********" at bounding box center [322, 103] width 39 height 13
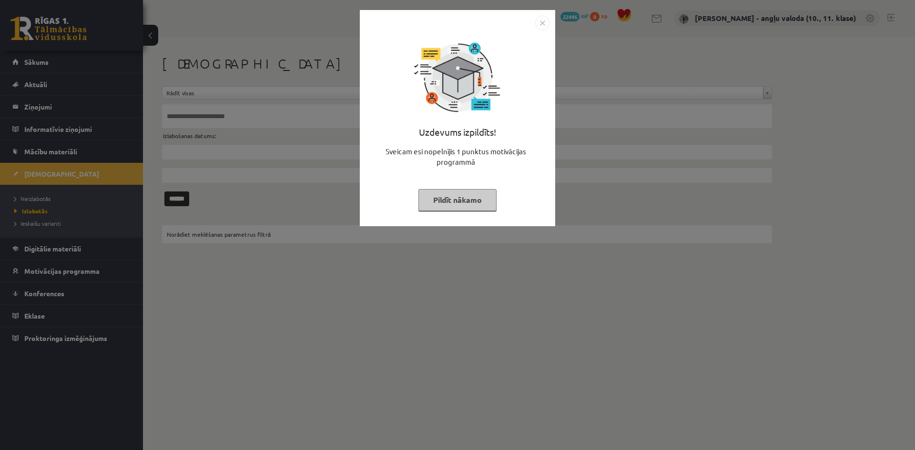
click at [545, 22] on img "Close" at bounding box center [542, 23] width 14 height 14
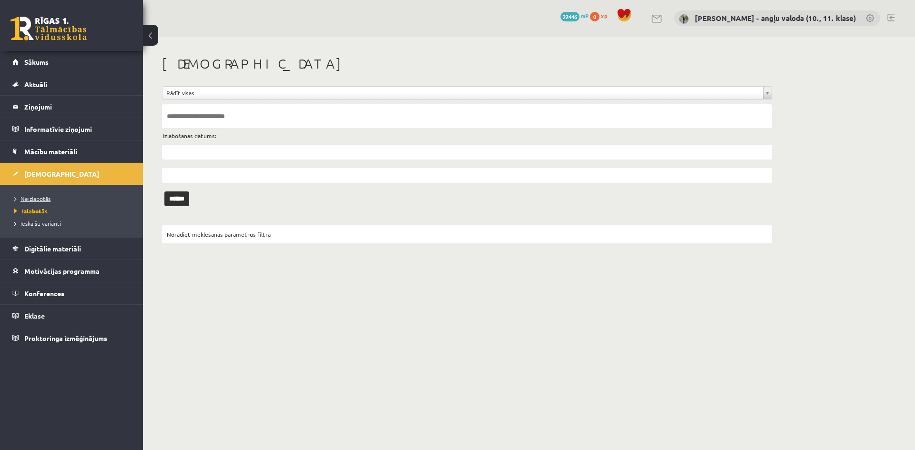
click at [25, 199] on span "Neizlabotās" at bounding box center [32, 199] width 36 height 8
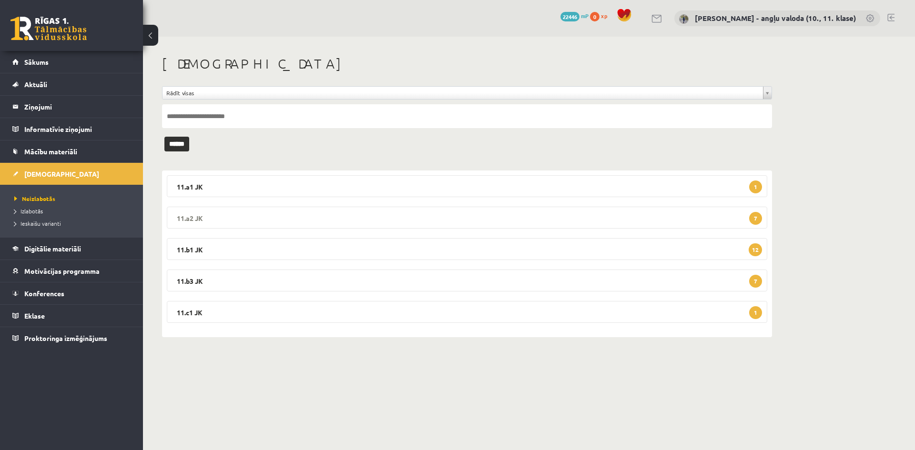
click at [192, 213] on legend "11.a2 JK 7" at bounding box center [467, 218] width 600 height 22
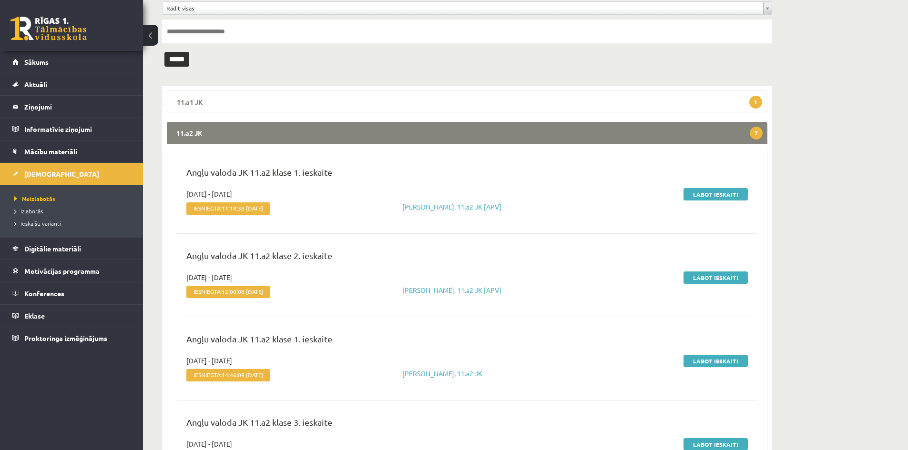
scroll to position [95, 0]
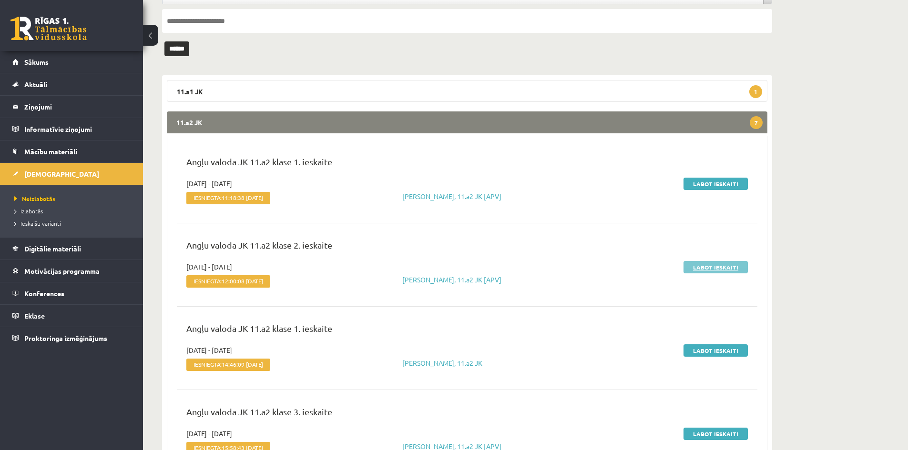
click at [701, 263] on link "Labot ieskaiti" at bounding box center [715, 267] width 64 height 12
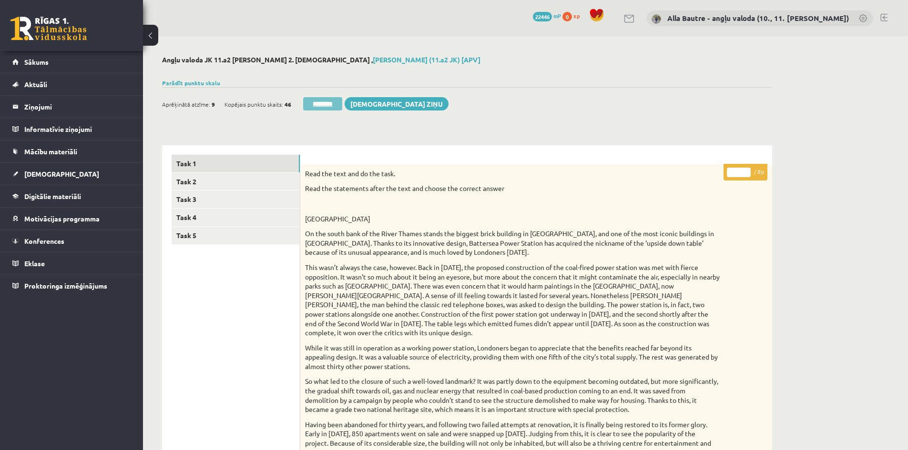
click at [307, 105] on input "********" at bounding box center [322, 103] width 39 height 13
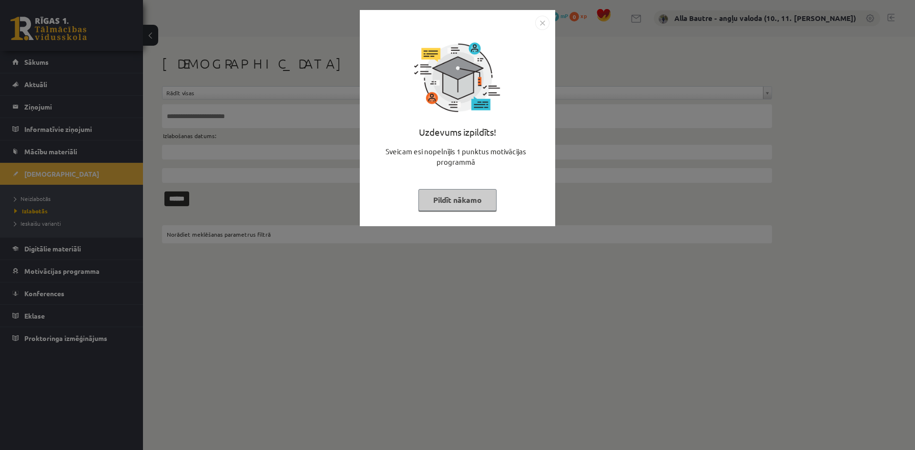
click at [539, 28] on img "Close" at bounding box center [542, 23] width 14 height 14
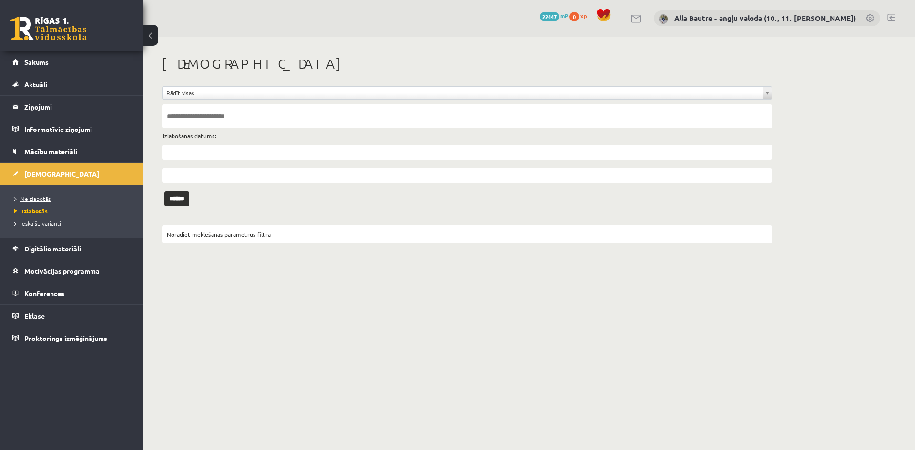
click at [44, 197] on span "Neizlabotās" at bounding box center [32, 199] width 36 height 8
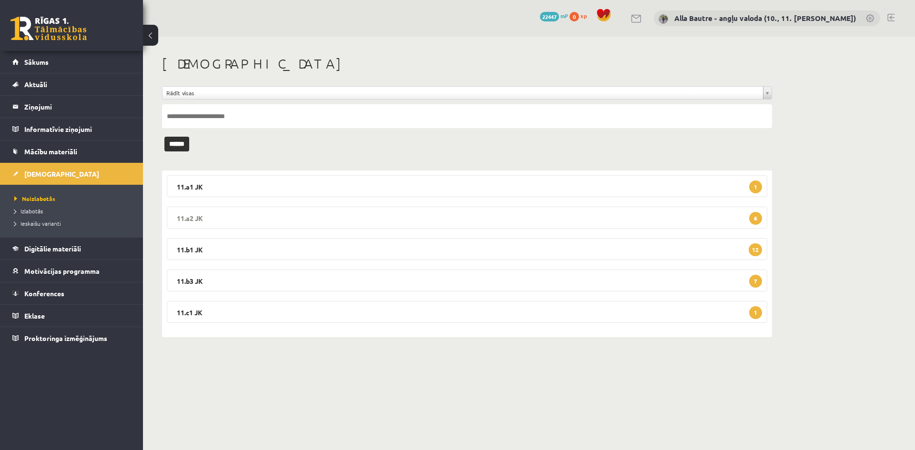
click at [184, 214] on legend "11.a2 JK 6" at bounding box center [467, 218] width 600 height 22
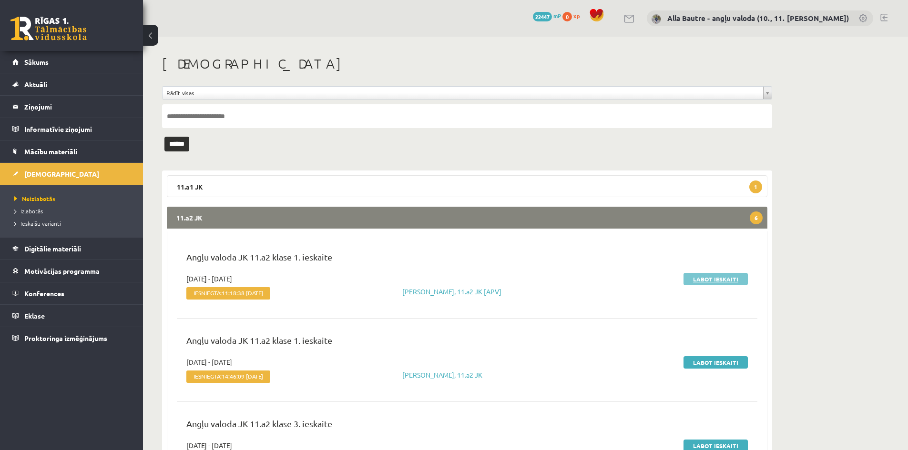
click at [707, 278] on link "Labot ieskaiti" at bounding box center [715, 279] width 64 height 12
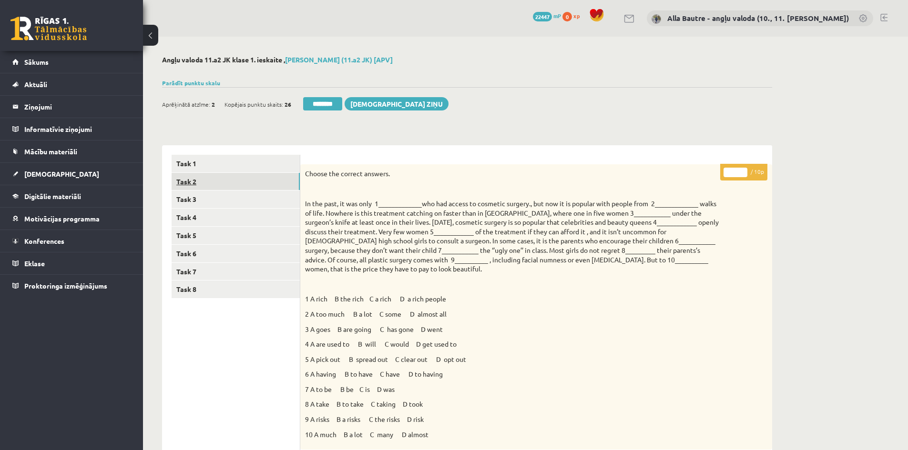
click at [185, 181] on link "Task 2" at bounding box center [236, 182] width 128 height 18
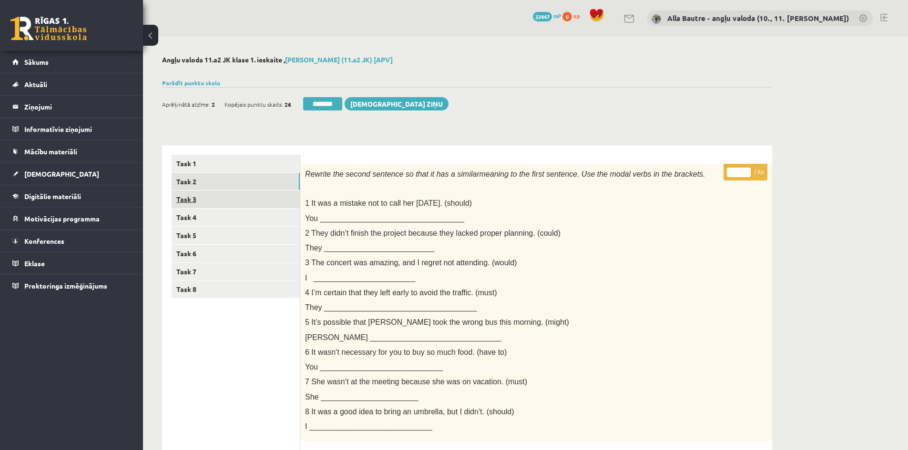
click at [188, 196] on link "Task 3" at bounding box center [236, 200] width 128 height 18
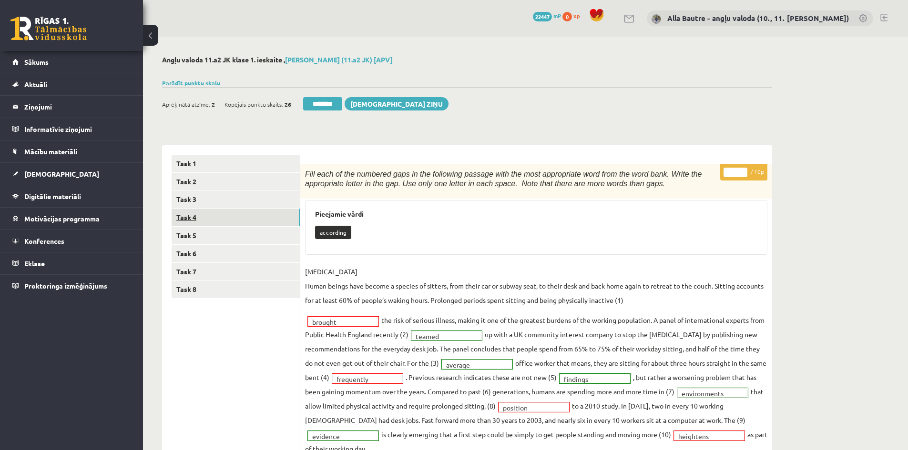
click at [189, 215] on link "Task 4" at bounding box center [236, 218] width 128 height 18
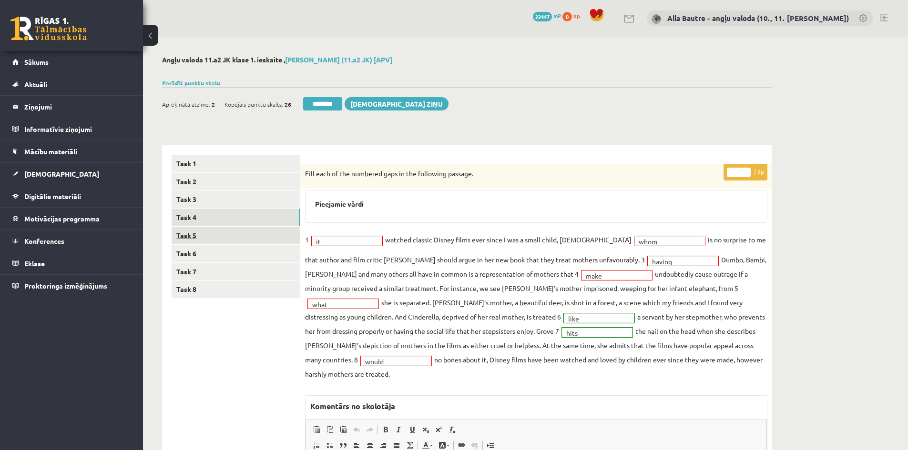
click at [189, 232] on link "Task 5" at bounding box center [236, 236] width 128 height 18
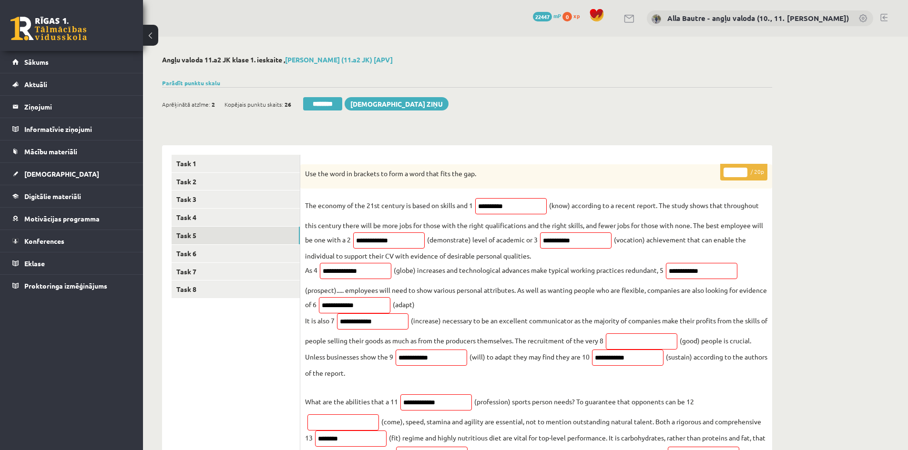
click at [742, 170] on input "**" at bounding box center [735, 173] width 24 height 10
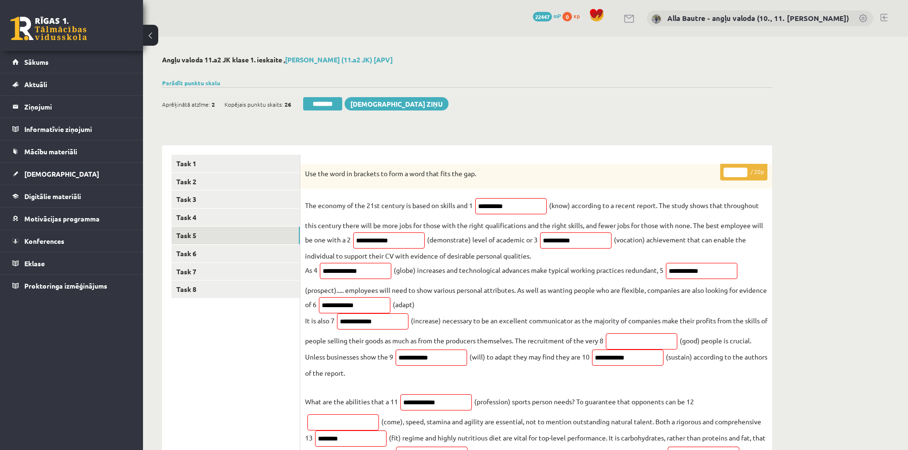
click at [742, 170] on input "**" at bounding box center [735, 173] width 24 height 10
type input "**"
click at [742, 170] on input "**" at bounding box center [735, 173] width 24 height 10
click at [186, 253] on link "Task 6" at bounding box center [236, 254] width 128 height 18
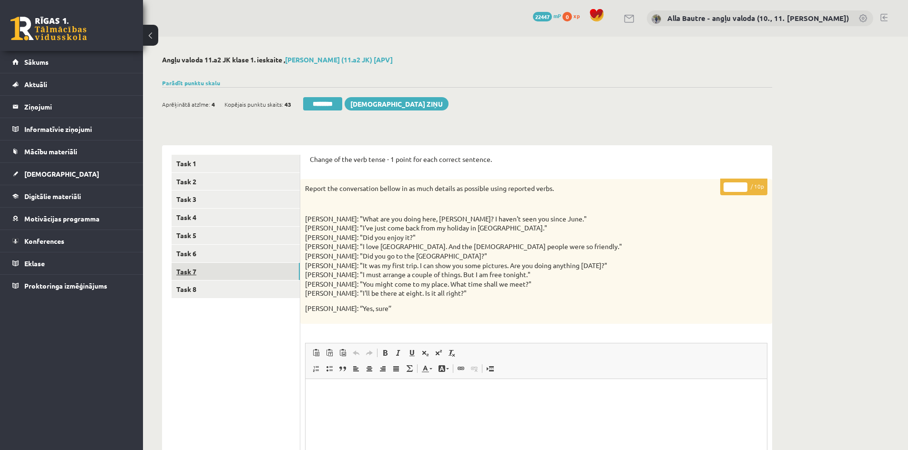
click at [183, 269] on link "Task 7" at bounding box center [236, 272] width 128 height 18
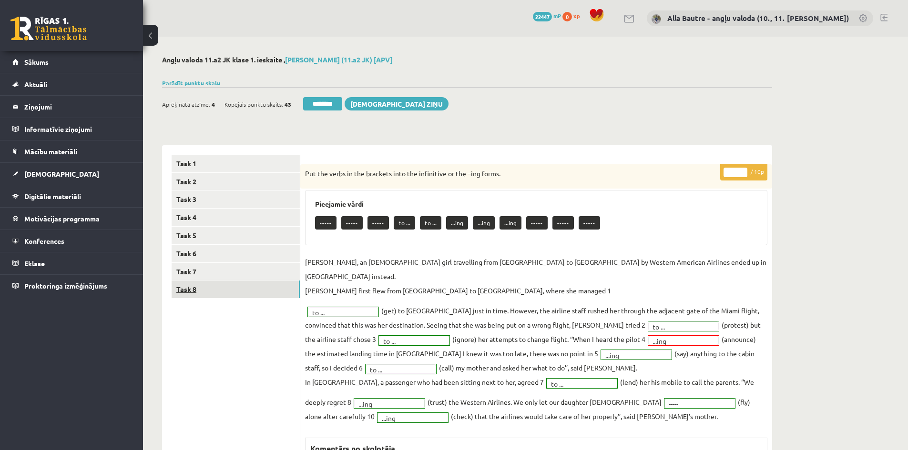
click at [192, 289] on link "Task 8" at bounding box center [236, 290] width 128 height 18
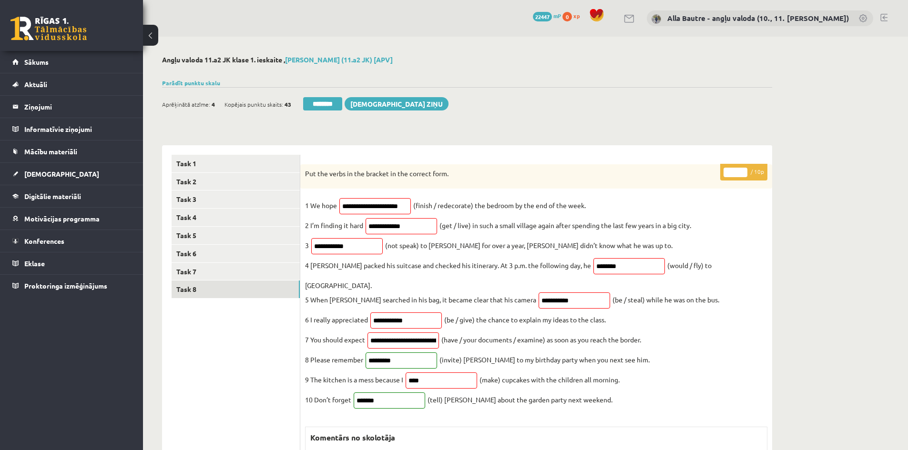
type input "*"
click at [742, 171] on input "*" at bounding box center [735, 173] width 24 height 10
click at [212, 268] on link "Task 7" at bounding box center [236, 272] width 128 height 18
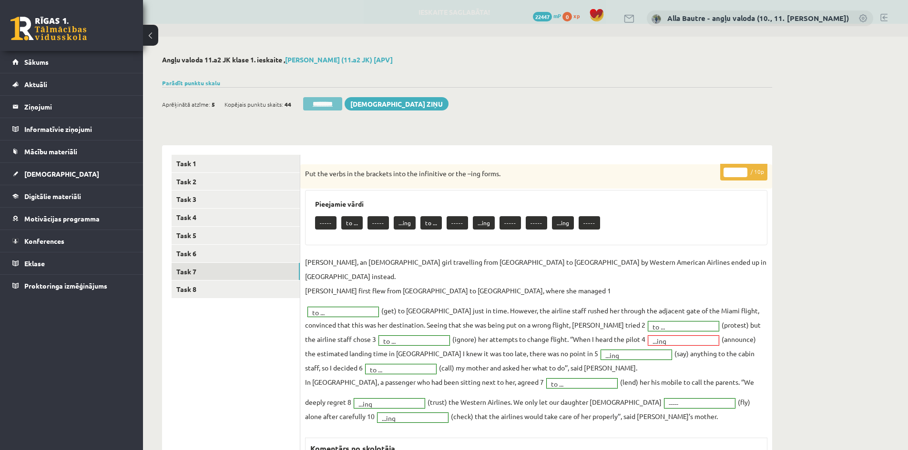
click at [317, 98] on input "********" at bounding box center [322, 103] width 39 height 13
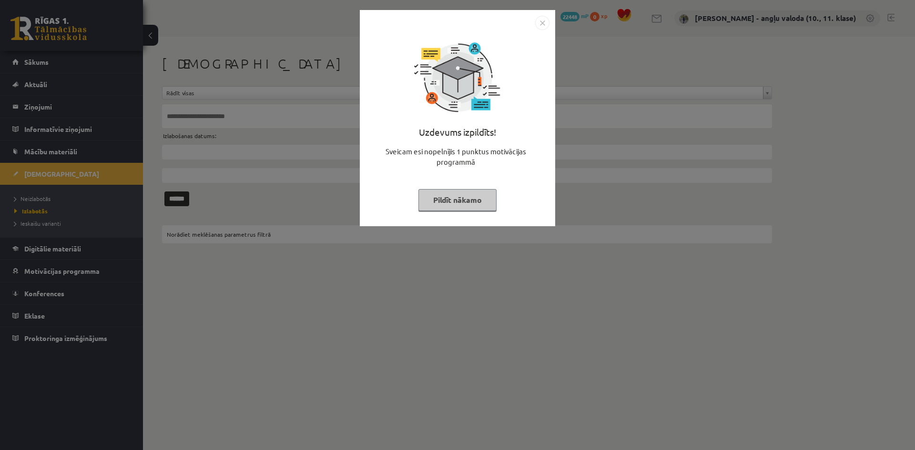
click at [542, 25] on img "Close" at bounding box center [542, 23] width 14 height 14
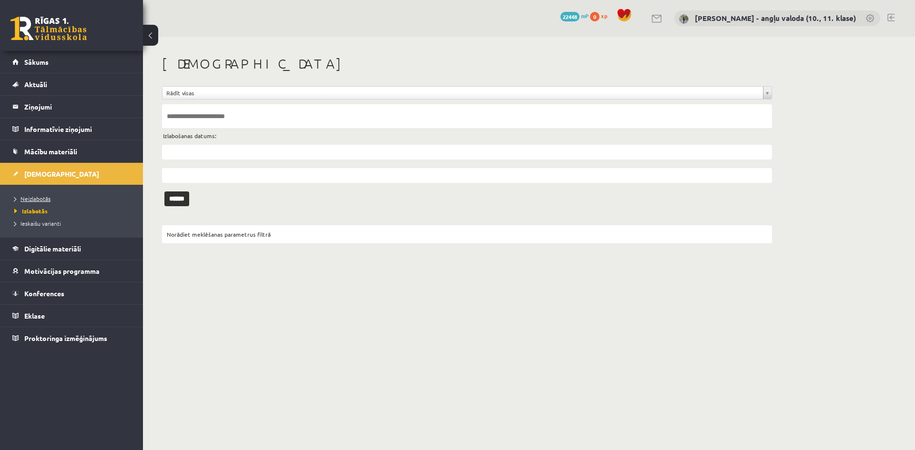
click at [38, 197] on span "Neizlabotās" at bounding box center [32, 199] width 36 height 8
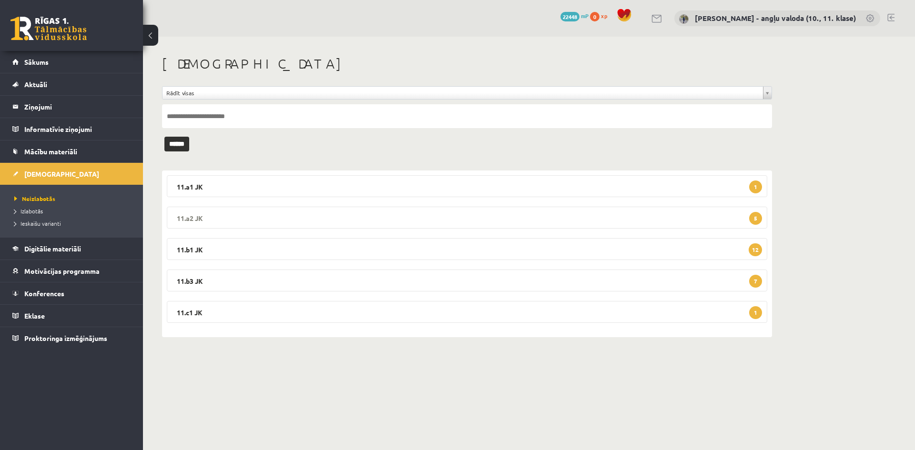
click at [183, 214] on legend "11.a2 JK 5" at bounding box center [467, 218] width 600 height 22
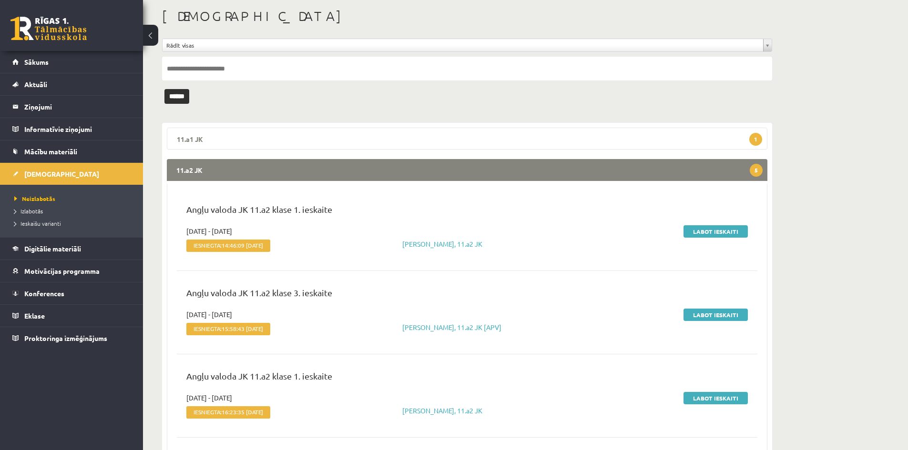
scroll to position [95, 0]
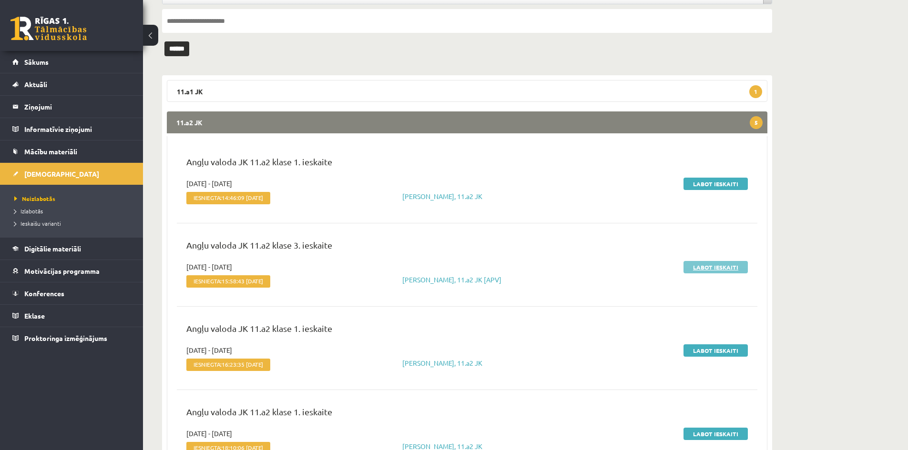
click at [698, 267] on link "Labot ieskaiti" at bounding box center [715, 267] width 64 height 12
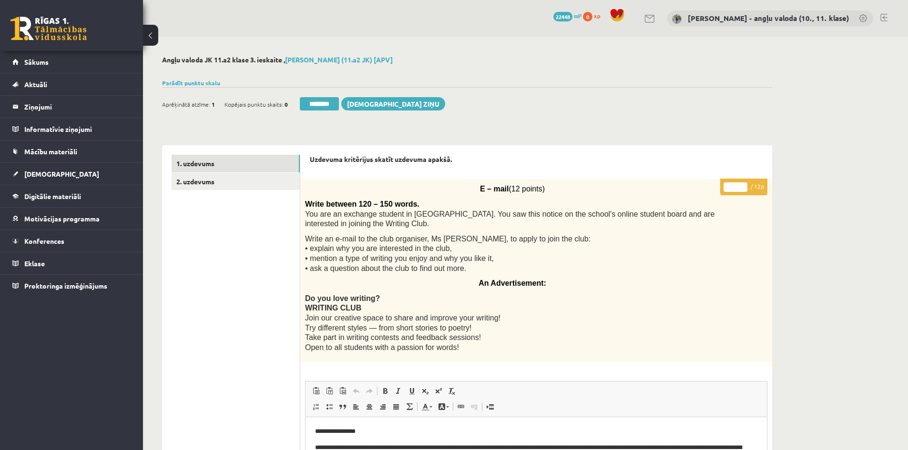
type input "**"
click at [743, 183] on input "**" at bounding box center [735, 187] width 24 height 10
click at [226, 184] on link "2. uzdevums" at bounding box center [236, 182] width 128 height 18
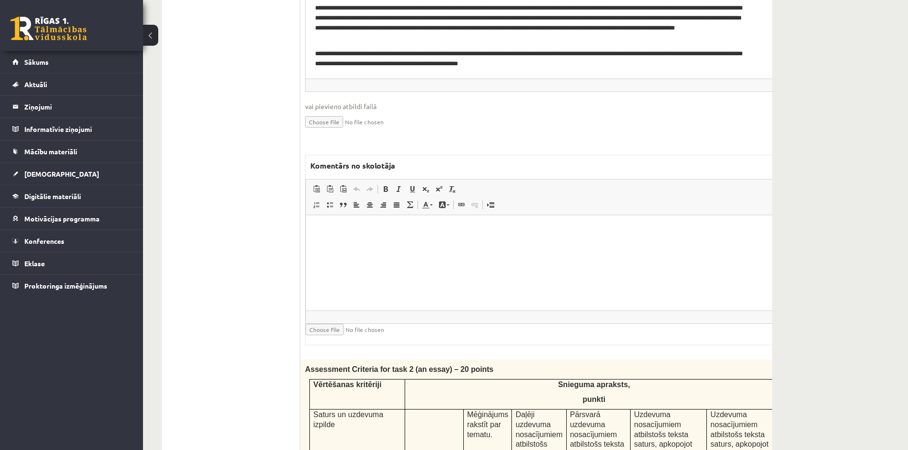
scroll to position [381, 0]
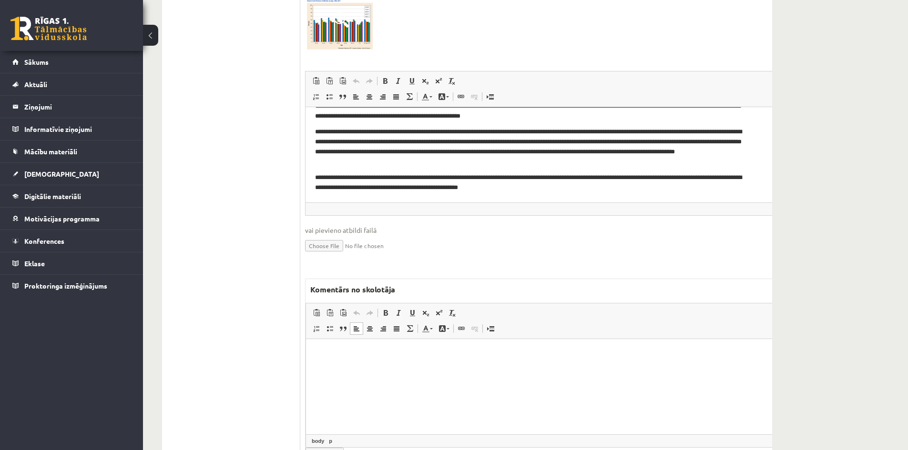
click at [334, 354] on p "Bagātinātā teksta redaktors, wiswyg-editor-47024814847860-1756969404-797" at bounding box center [567, 353] width 505 height 10
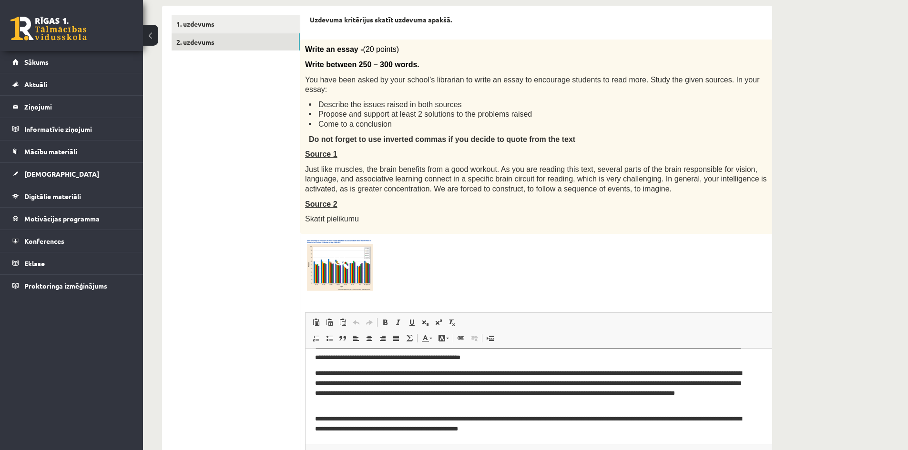
scroll to position [48, 0]
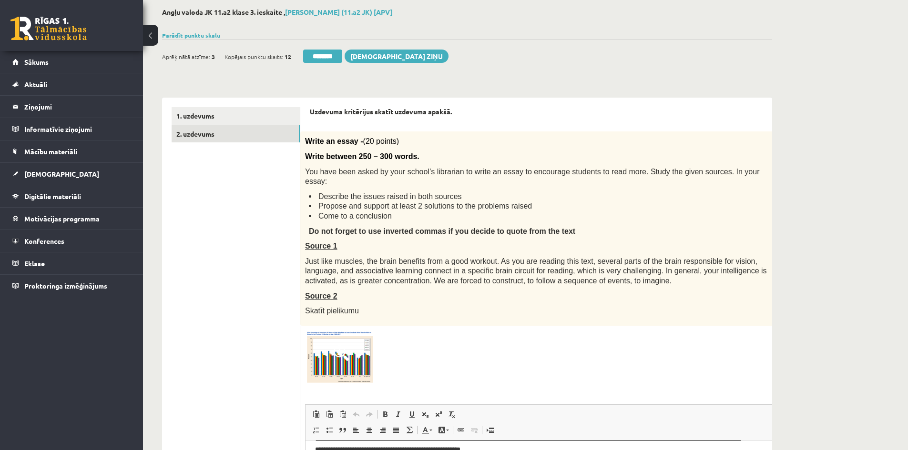
click at [787, 137] on input "**" at bounding box center [799, 140] width 24 height 10
click input "**"
type input "**"
click input "**"
click link "1. uzdevums"
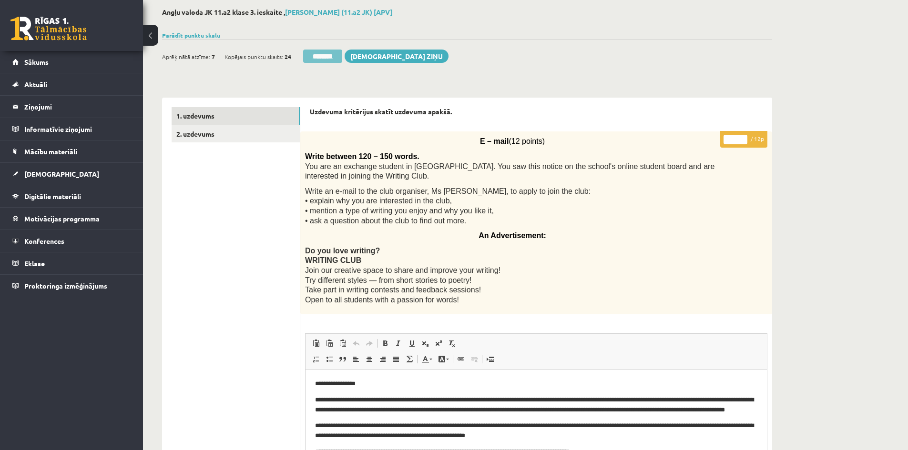
scroll to position [0, 0]
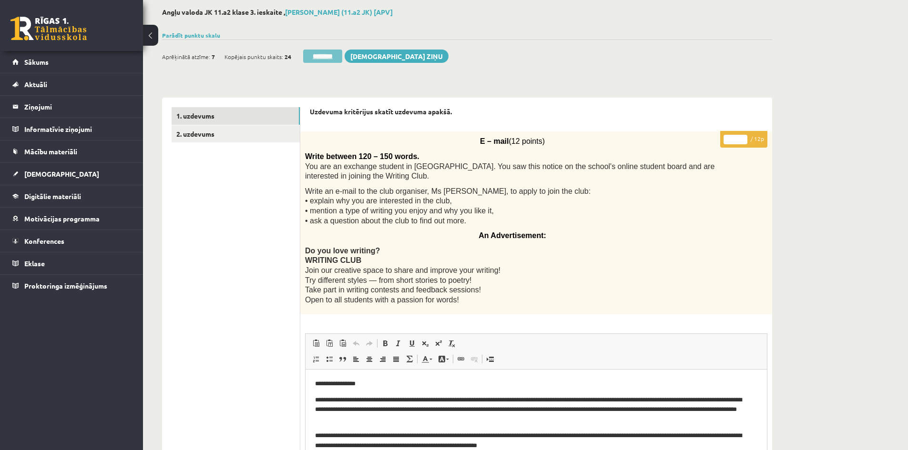
click input "********"
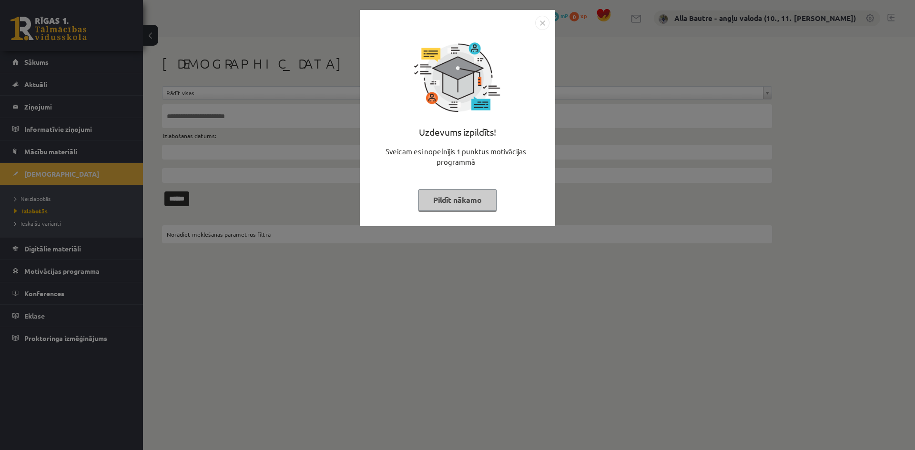
click at [538, 25] on img "Close" at bounding box center [542, 23] width 14 height 14
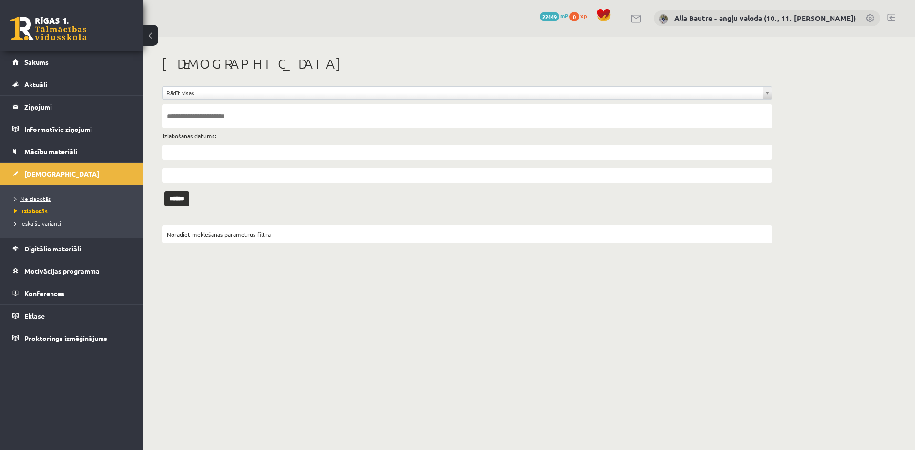
click at [37, 201] on span "Neizlabotās" at bounding box center [32, 199] width 36 height 8
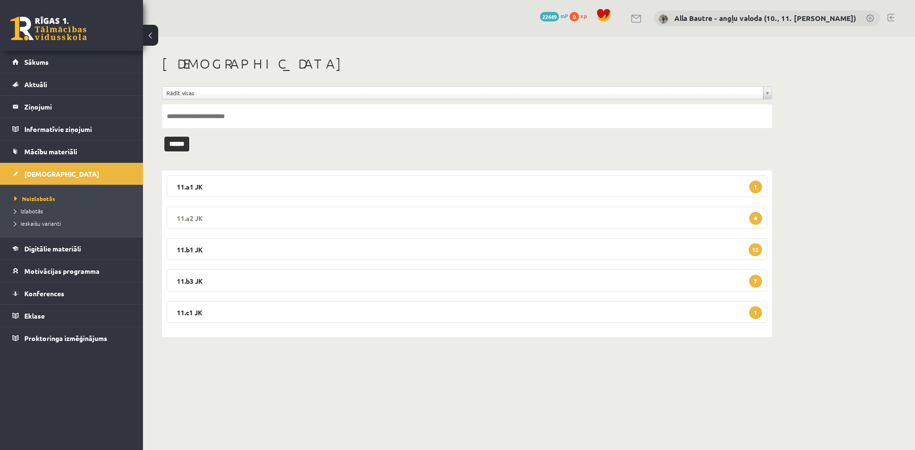
click at [181, 216] on legend "11.a2 JK 4" at bounding box center [467, 218] width 600 height 22
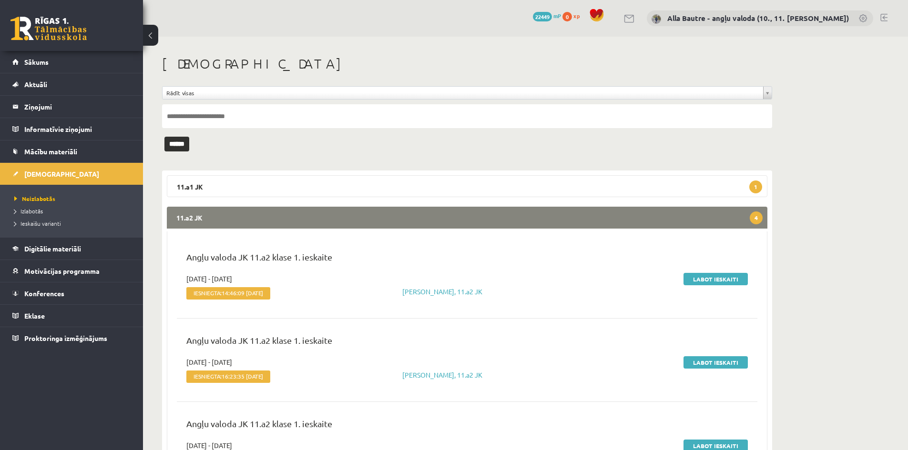
click at [885, 16] on link at bounding box center [883, 18] width 7 height 8
